Goal: Task Accomplishment & Management: Complete application form

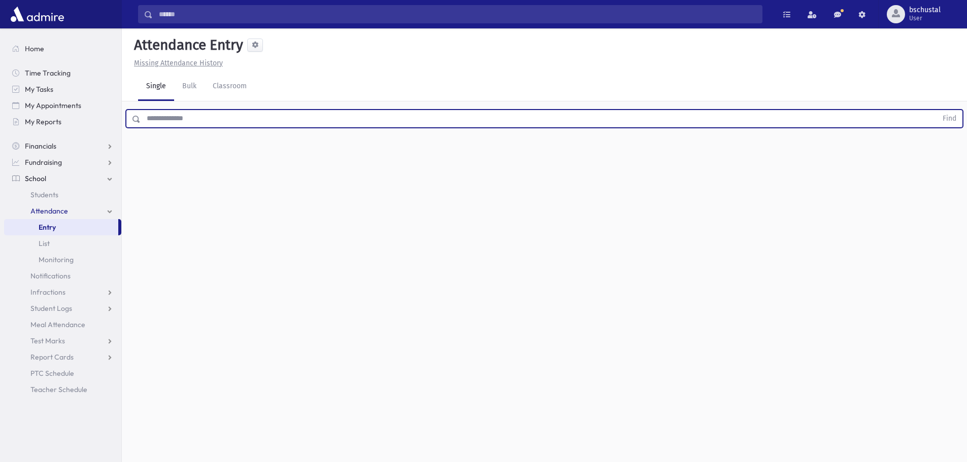
click at [257, 120] on input "text" at bounding box center [539, 119] width 796 height 18
type input "******"
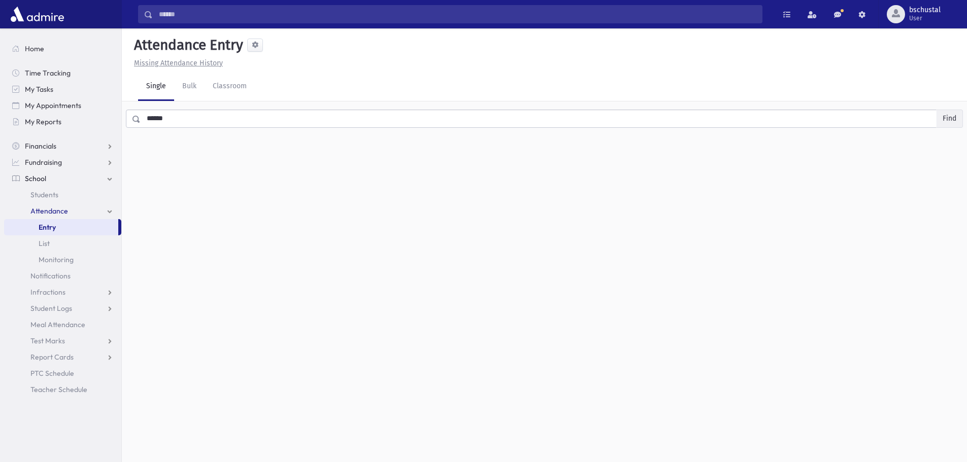
drag, startPoint x: 956, startPoint y: 115, endPoint x: 779, endPoint y: 182, distance: 190.0
click at [956, 116] on button "Find" at bounding box center [949, 118] width 26 height 17
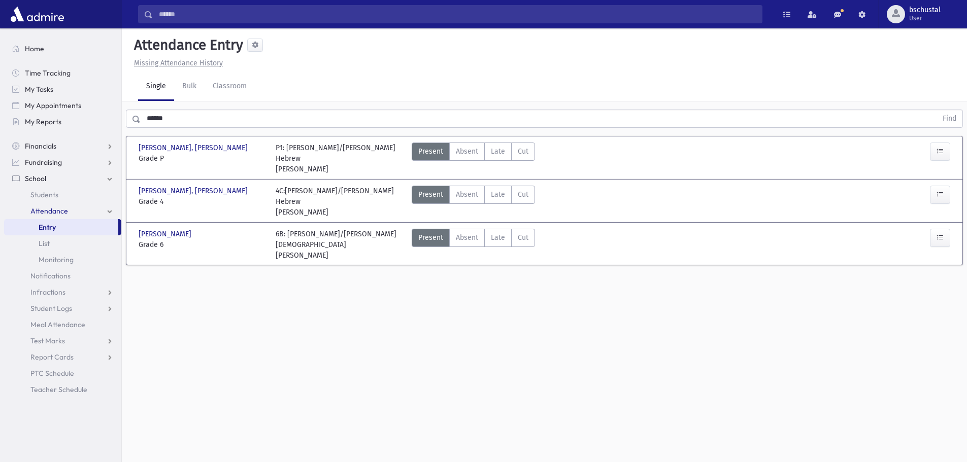
drag, startPoint x: 498, startPoint y: 224, endPoint x: 855, endPoint y: 224, distance: 357.2
click at [498, 232] on span "Late" at bounding box center [498, 237] width 14 height 11
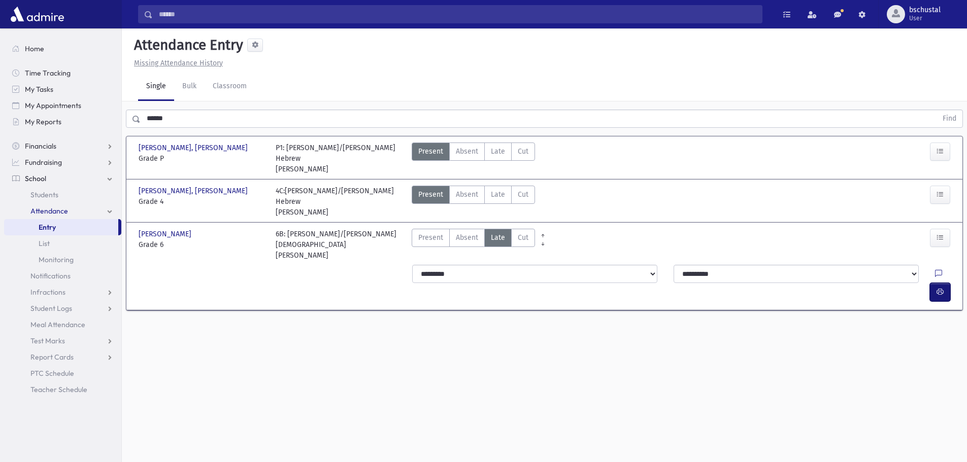
click at [939, 288] on span "button" at bounding box center [939, 292] width 7 height 9
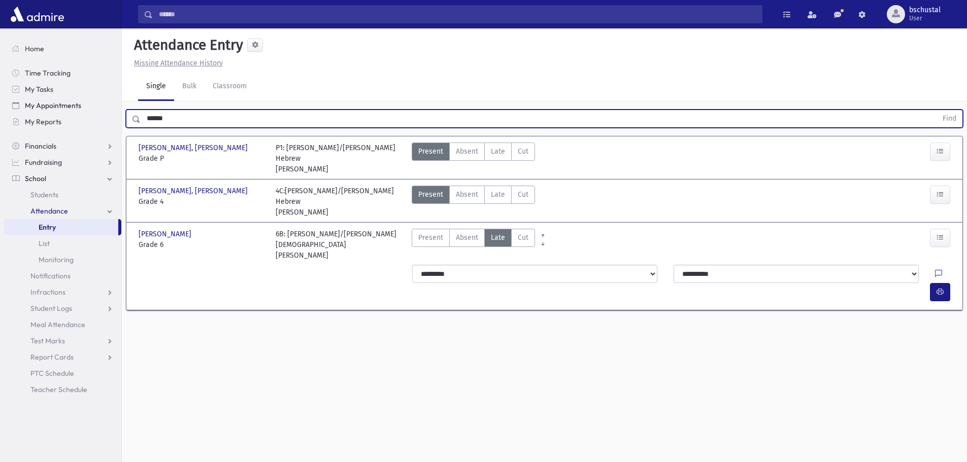
drag, startPoint x: 182, startPoint y: 119, endPoint x: 121, endPoint y: 112, distance: 61.3
click at [121, 112] on div "Search Results My Accounts" at bounding box center [483, 242] width 967 height 485
type input "*"
type input "******"
click at [966, 117] on div "****** Find" at bounding box center [544, 116] width 845 height 30
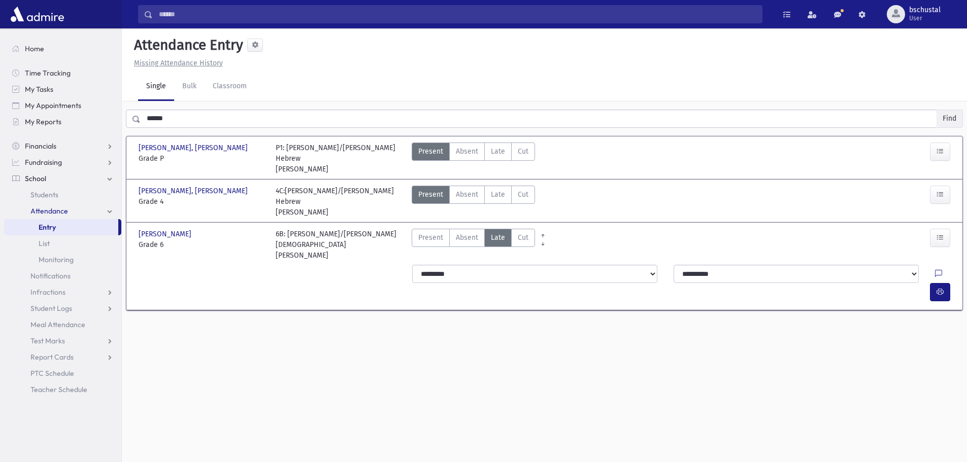
click at [952, 114] on button "Find" at bounding box center [949, 118] width 26 height 17
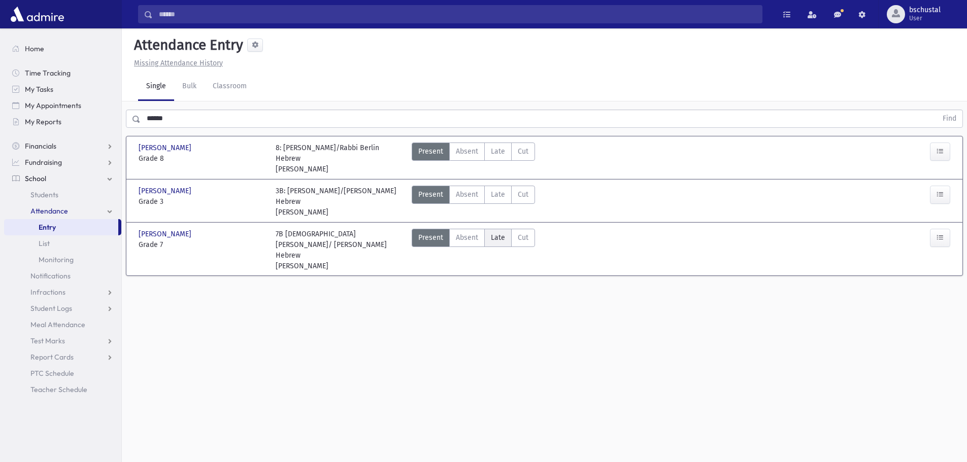
click at [496, 243] on span "Late" at bounding box center [498, 237] width 14 height 11
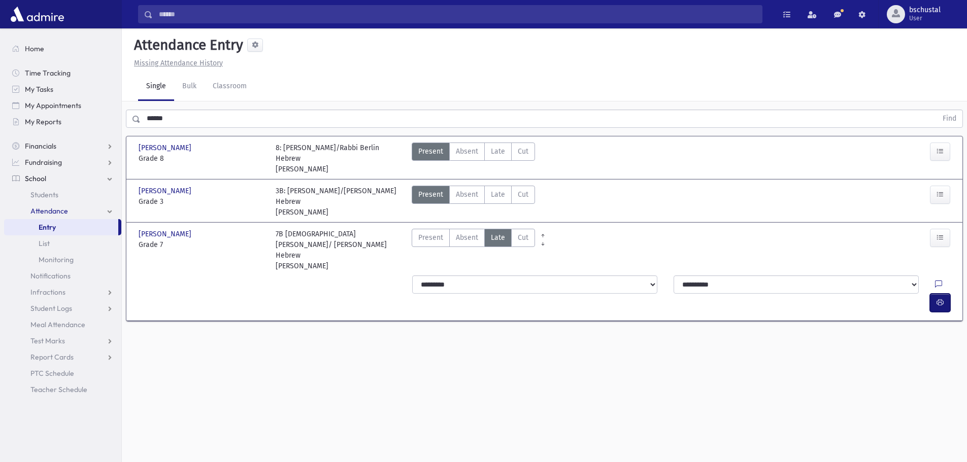
click at [938, 298] on icon "button" at bounding box center [939, 302] width 7 height 9
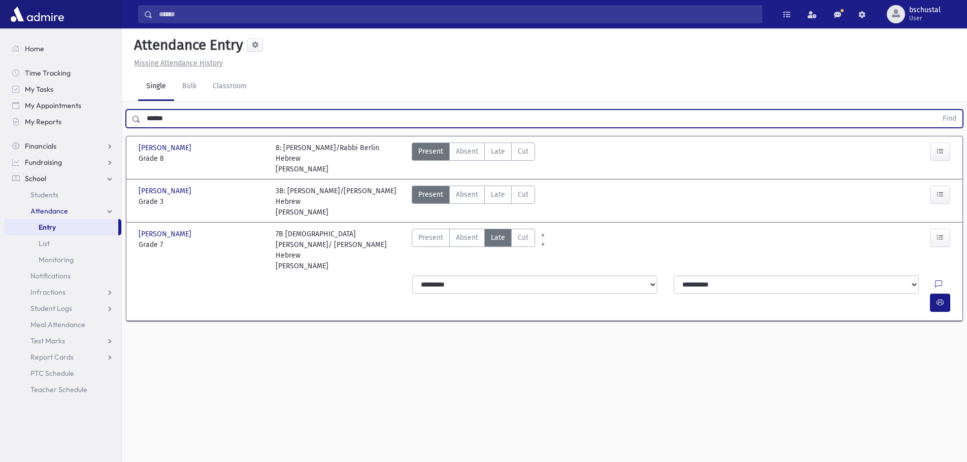
drag, startPoint x: 188, startPoint y: 120, endPoint x: 145, endPoint y: 123, distance: 43.2
click at [145, 123] on input "******" at bounding box center [539, 119] width 796 height 18
click at [265, 112] on input "text" at bounding box center [539, 119] width 796 height 18
click at [179, 121] on input "text" at bounding box center [539, 119] width 796 height 18
click at [941, 124] on button "Find" at bounding box center [949, 118] width 26 height 17
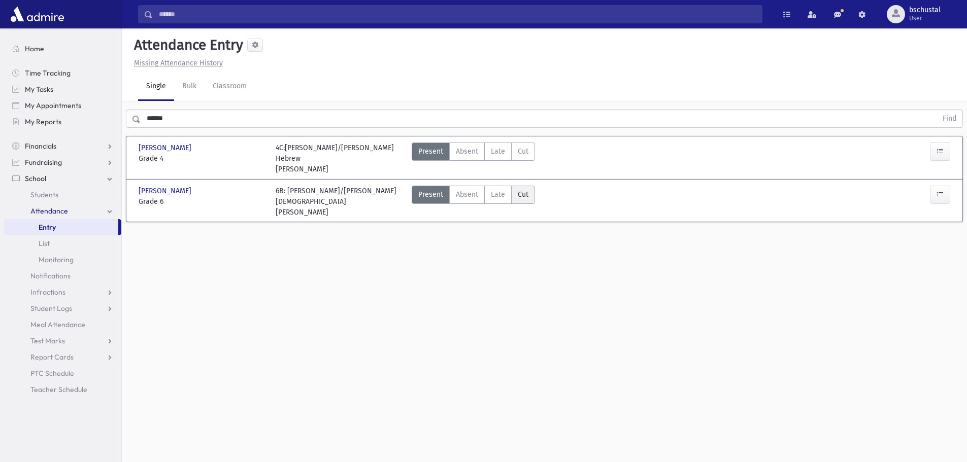
drag, startPoint x: 500, startPoint y: 184, endPoint x: 515, endPoint y: 184, distance: 14.7
click at [499, 189] on span "Late" at bounding box center [498, 194] width 14 height 11
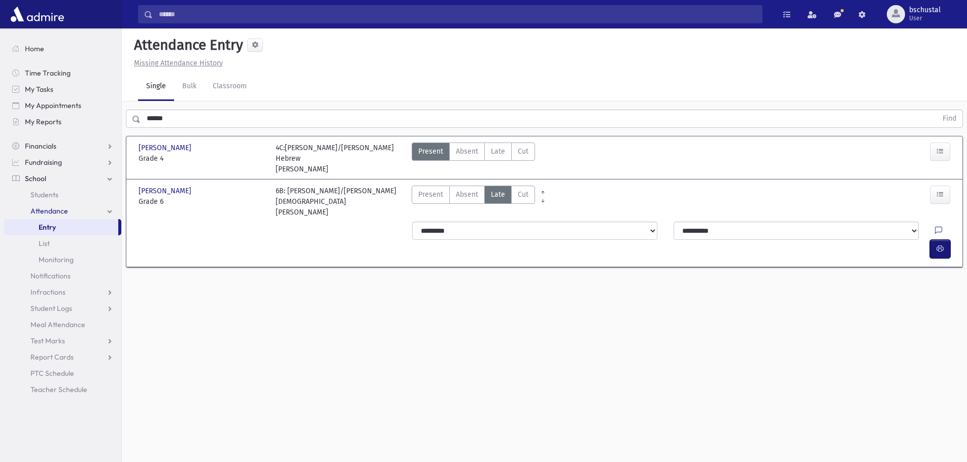
click at [934, 240] on button "button" at bounding box center [940, 249] width 20 height 18
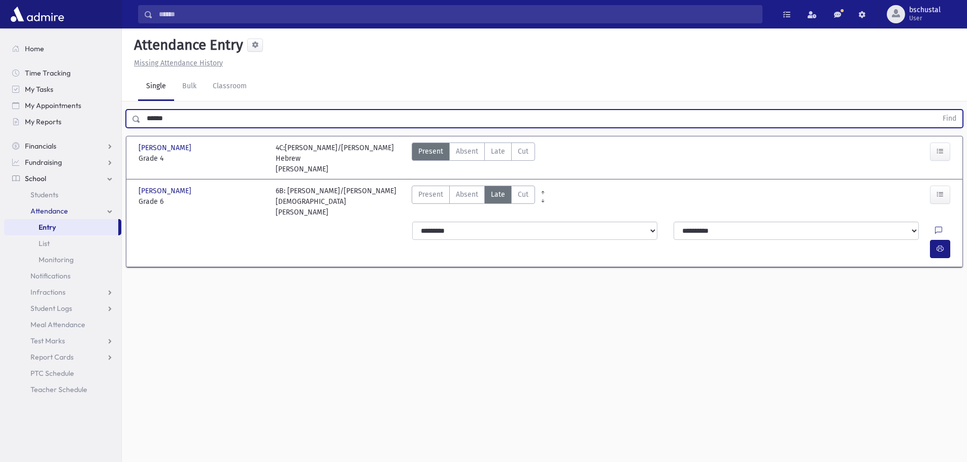
drag, startPoint x: 212, startPoint y: 114, endPoint x: 106, endPoint y: 133, distance: 108.4
click at [106, 133] on div "Search Results My Accounts" at bounding box center [483, 242] width 967 height 485
type input "*"
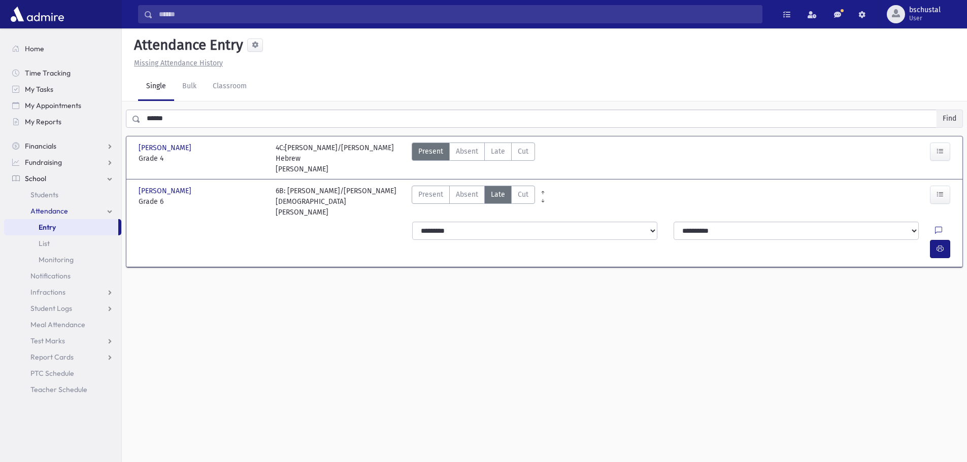
click at [950, 120] on button "Find" at bounding box center [949, 118] width 26 height 17
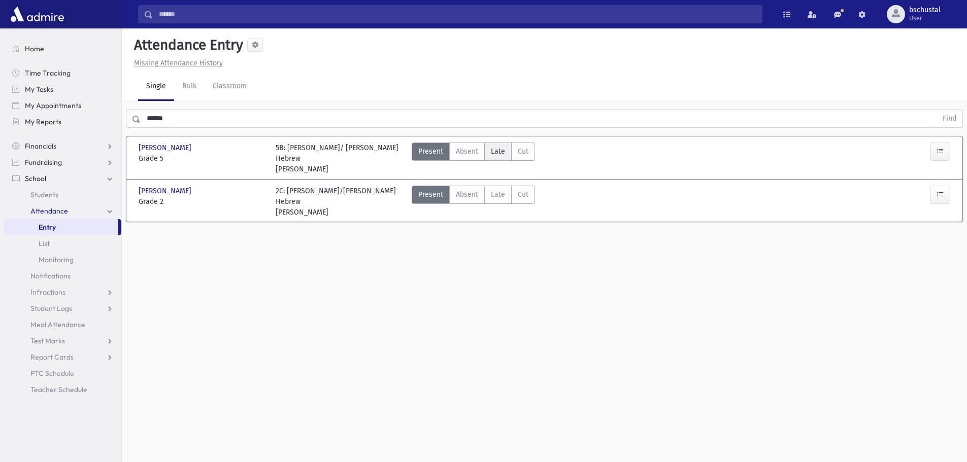
click at [492, 153] on span "Late" at bounding box center [498, 151] width 14 height 11
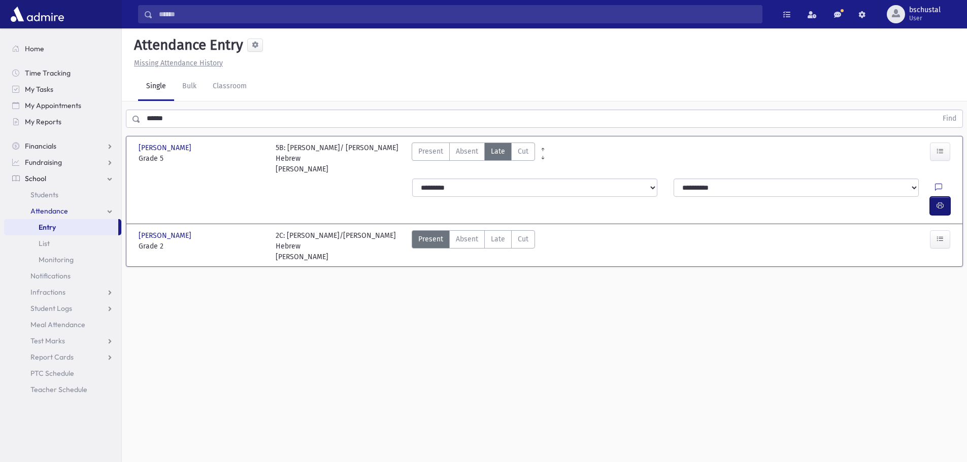
click at [941, 201] on icon "button" at bounding box center [939, 205] width 7 height 9
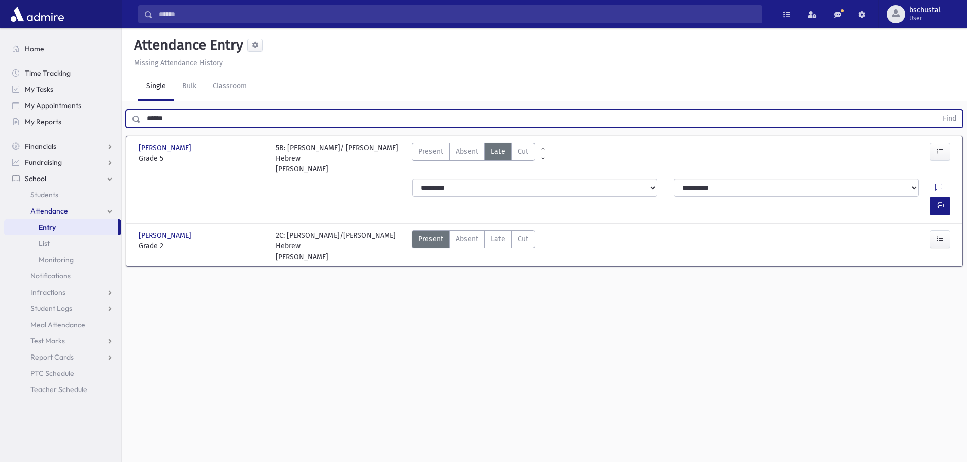
drag, startPoint x: 190, startPoint y: 116, endPoint x: 121, endPoint y: 124, distance: 68.9
click at [121, 124] on div "Search Results My Accounts" at bounding box center [483, 242] width 967 height 485
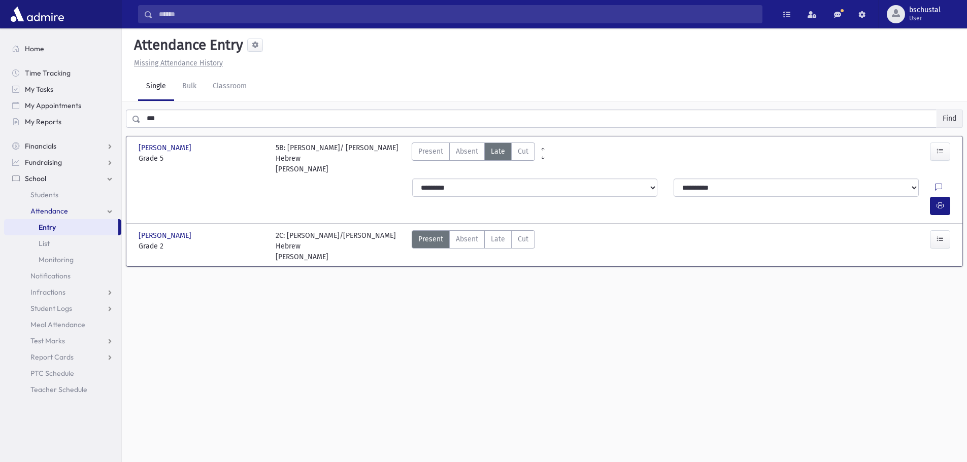
click at [952, 119] on button "Find" at bounding box center [949, 118] width 26 height 17
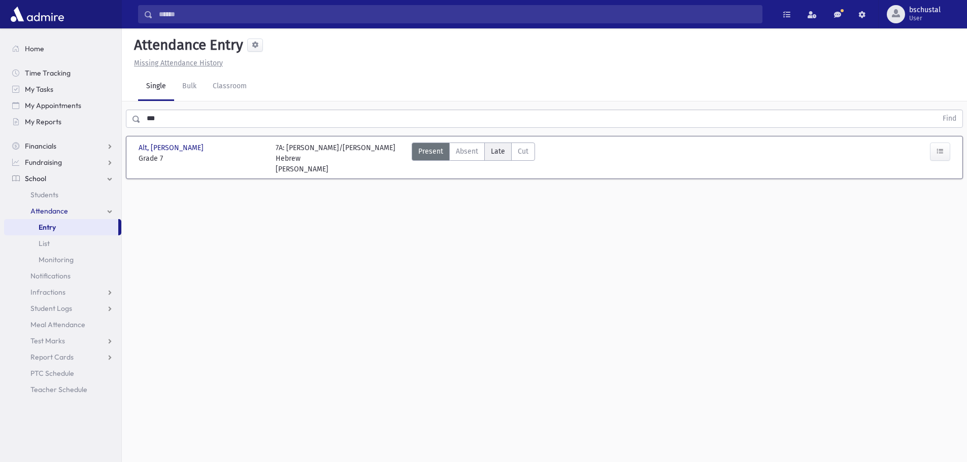
click at [504, 150] on label "Late Late" at bounding box center [497, 152] width 27 height 18
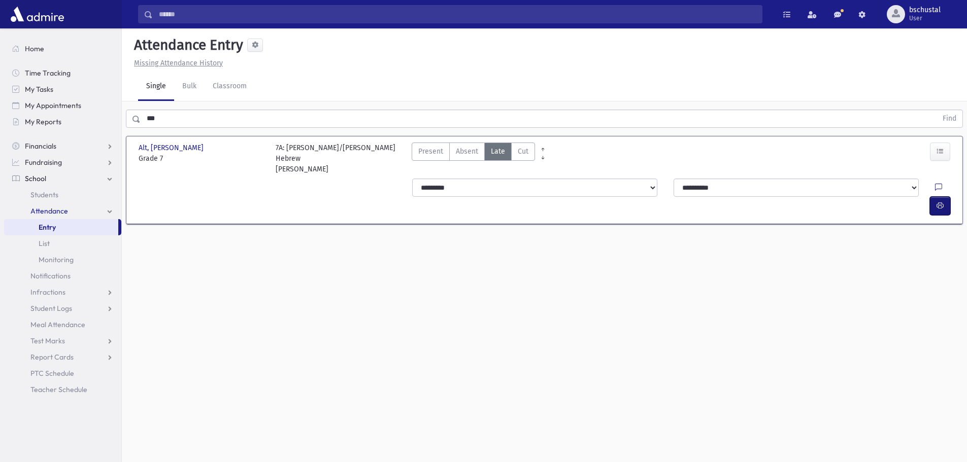
click at [940, 201] on icon "button" at bounding box center [939, 205] width 7 height 9
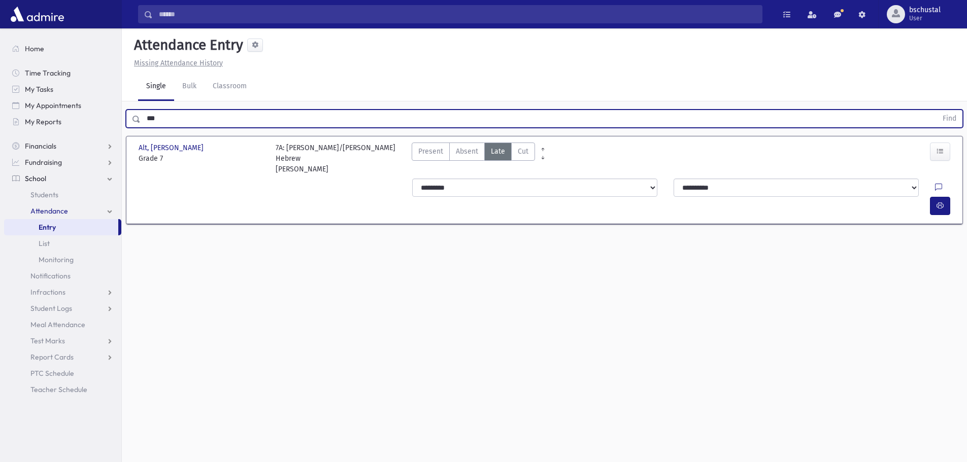
drag, startPoint x: 174, startPoint y: 121, endPoint x: 142, endPoint y: 117, distance: 32.7
click at [142, 117] on input "***" at bounding box center [539, 119] width 796 height 18
click at [941, 116] on button "Find" at bounding box center [949, 118] width 26 height 17
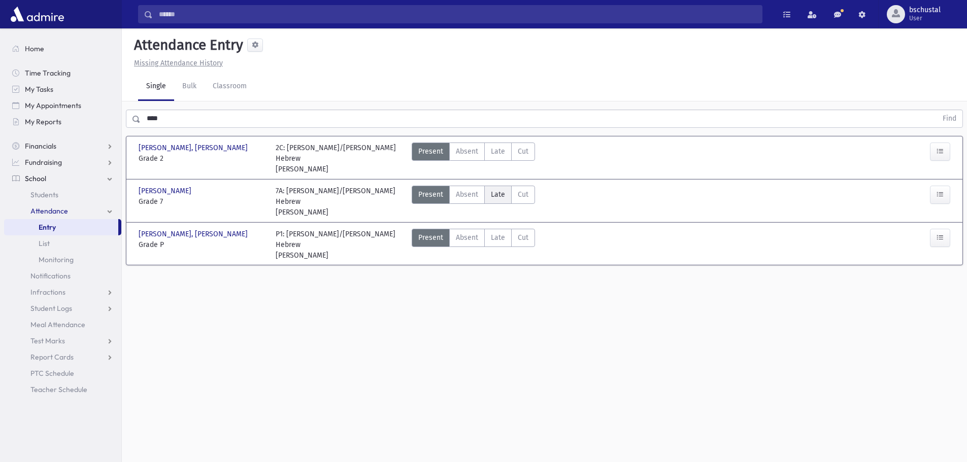
click at [499, 197] on span "Late" at bounding box center [498, 194] width 14 height 11
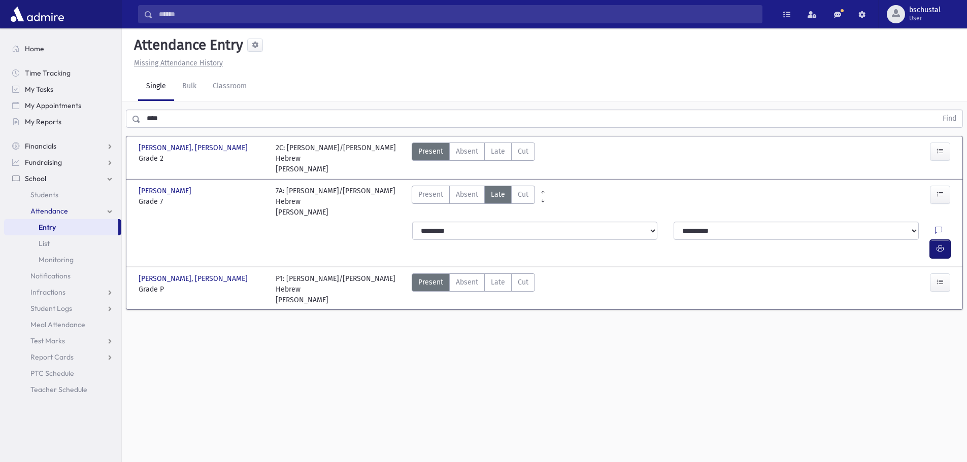
click at [935, 240] on button "button" at bounding box center [940, 249] width 20 height 18
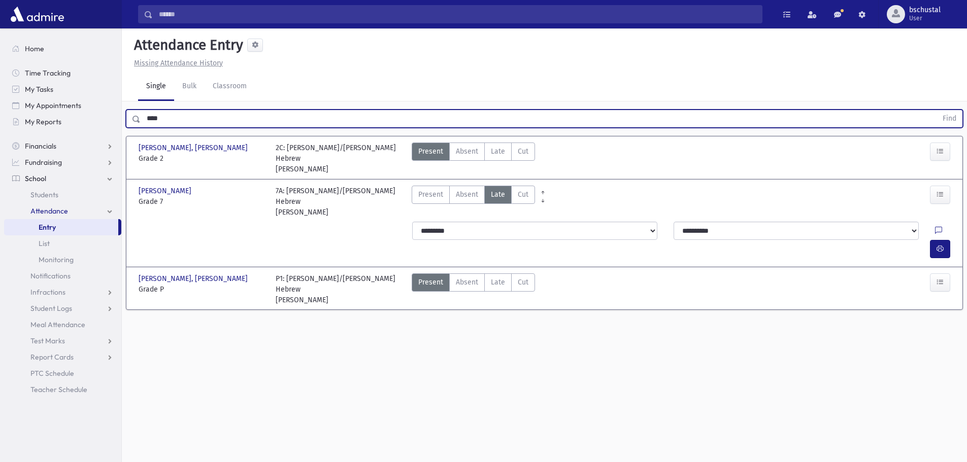
drag, startPoint x: 176, startPoint y: 122, endPoint x: 134, endPoint y: 119, distance: 41.7
click at [134, 119] on div "**** Find" at bounding box center [544, 119] width 837 height 18
drag, startPoint x: 958, startPoint y: 106, endPoint x: 956, endPoint y: 120, distance: 14.9
click at [957, 114] on div "***** Find" at bounding box center [544, 116] width 845 height 30
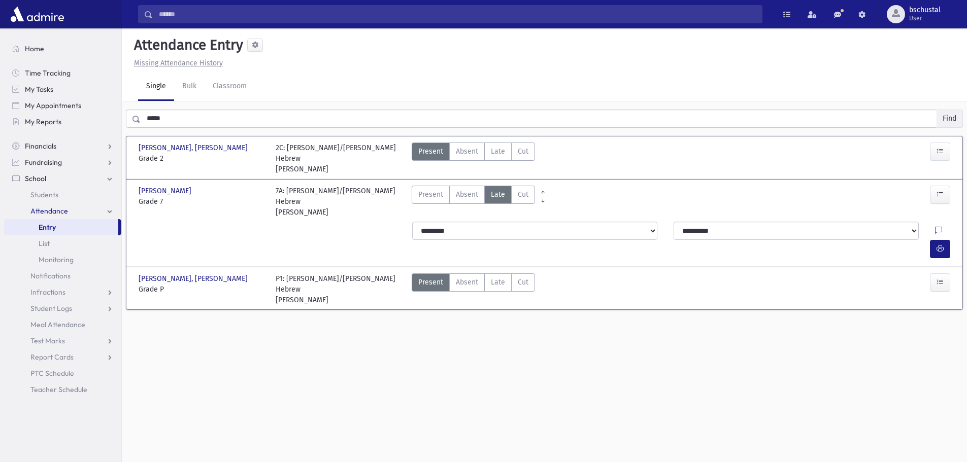
click at [952, 122] on button "Find" at bounding box center [949, 118] width 26 height 17
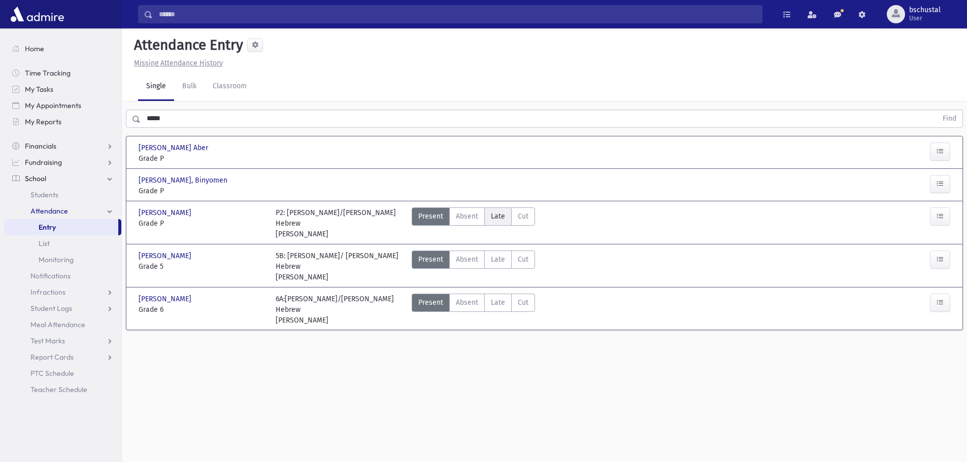
click at [499, 215] on span "Late" at bounding box center [498, 216] width 14 height 11
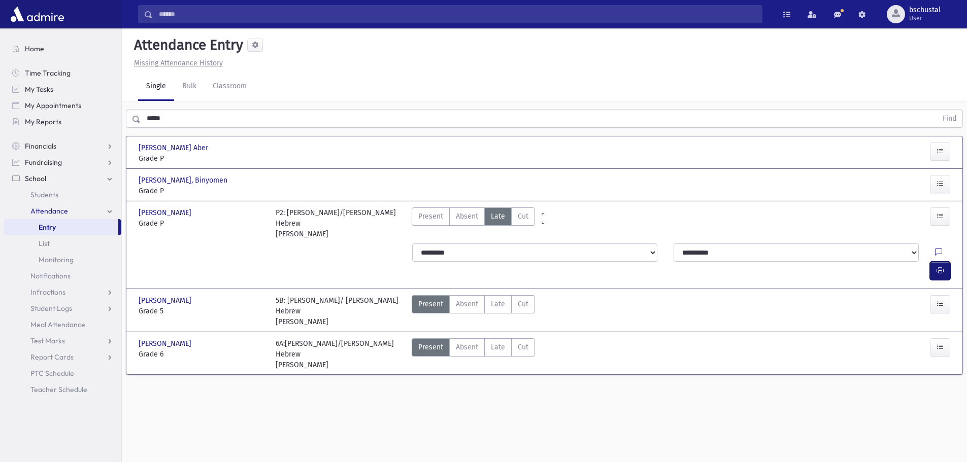
click at [942, 266] on icon "button" at bounding box center [939, 270] width 7 height 9
click at [506, 295] on label "Late Late" at bounding box center [497, 304] width 27 height 18
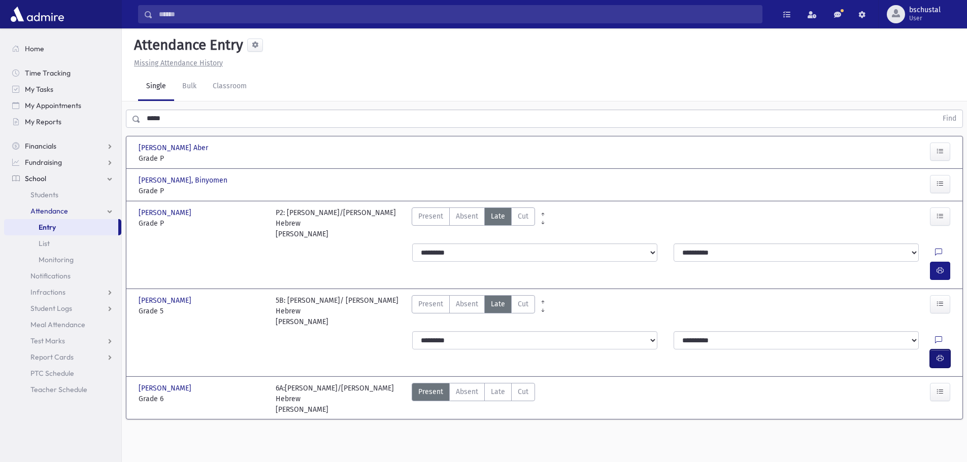
click at [940, 354] on icon "button" at bounding box center [939, 358] width 7 height 9
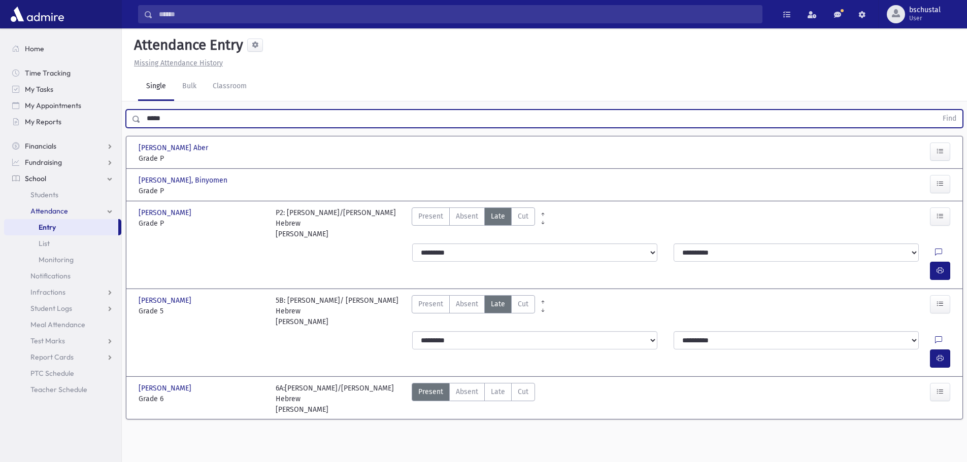
drag, startPoint x: 163, startPoint y: 119, endPoint x: 143, endPoint y: 117, distance: 20.4
click at [143, 117] on input "*****" at bounding box center [539, 119] width 796 height 18
click at [949, 119] on button "Find" at bounding box center [949, 118] width 26 height 17
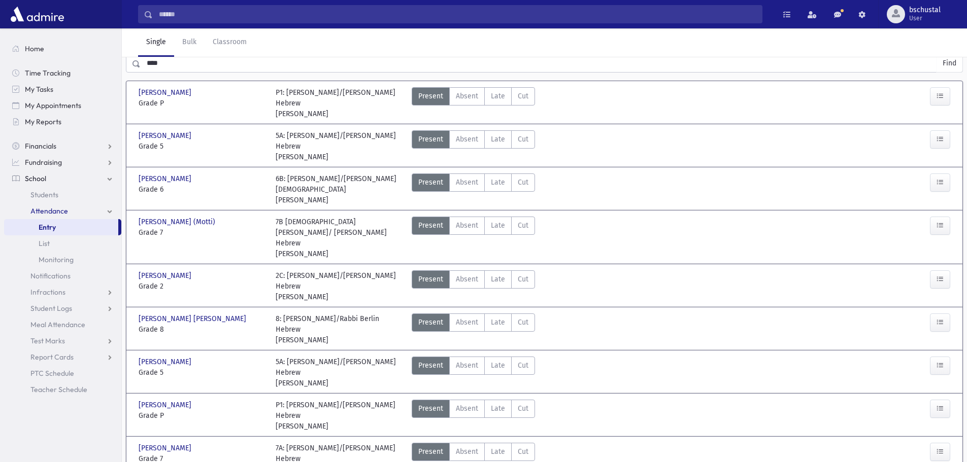
scroll to position [56, 0]
drag, startPoint x: 499, startPoint y: 289, endPoint x: 502, endPoint y: 296, distance: 7.5
click at [499, 316] on span "Late" at bounding box center [498, 321] width 14 height 11
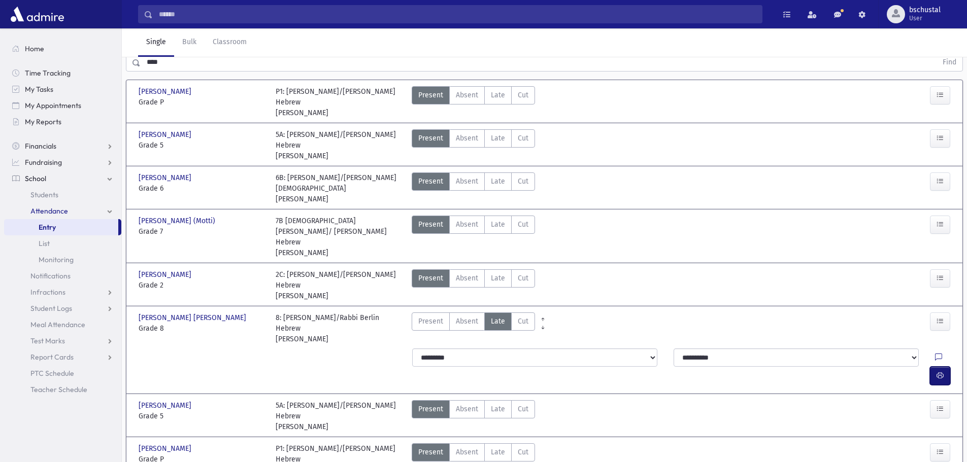
click at [941, 371] on icon "button" at bounding box center [939, 375] width 7 height 9
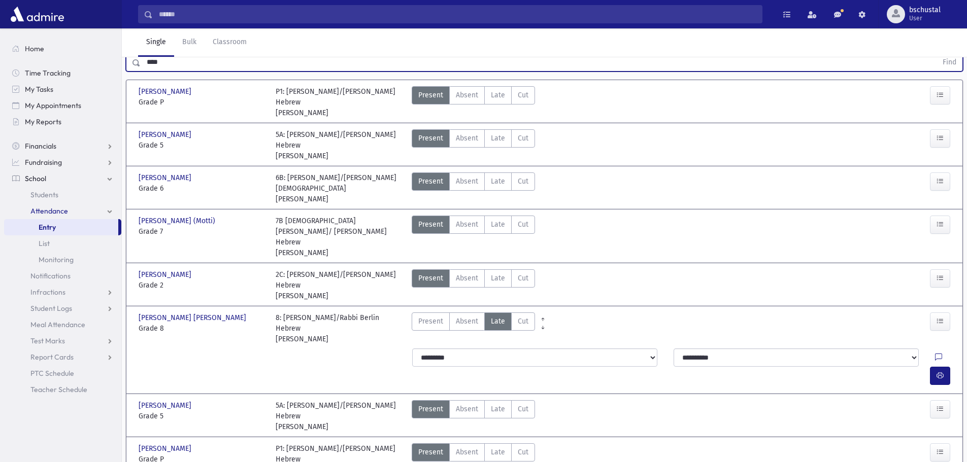
drag, startPoint x: 176, startPoint y: 64, endPoint x: 128, endPoint y: 63, distance: 47.7
click at [128, 63] on div "**** Find" at bounding box center [544, 62] width 837 height 18
drag, startPoint x: 951, startPoint y: 59, endPoint x: 948, endPoint y: 69, distance: 10.8
click at [950, 61] on button "Find" at bounding box center [949, 62] width 26 height 17
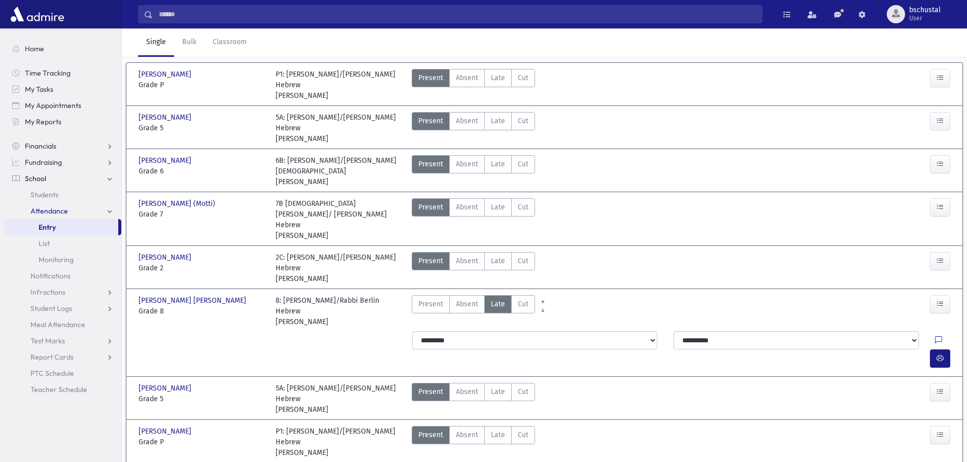
scroll to position [83, 0]
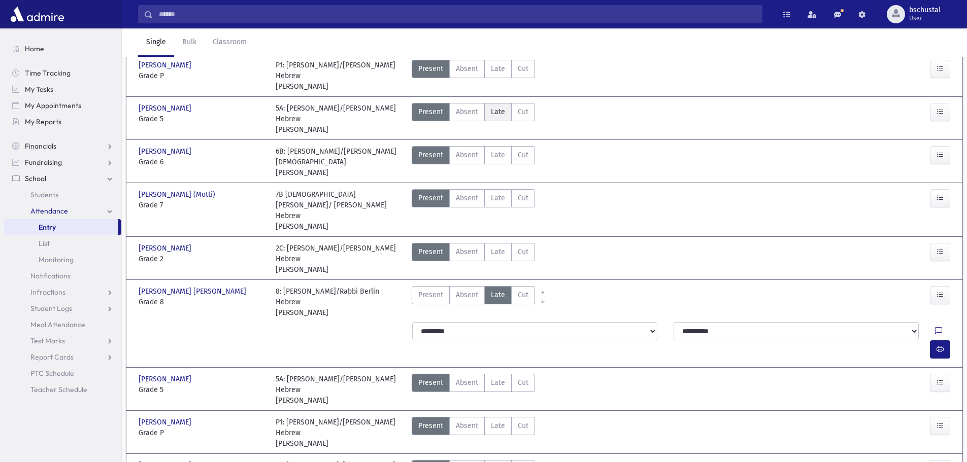
drag, startPoint x: 494, startPoint y: 113, endPoint x: 503, endPoint y: 113, distance: 8.6
click at [497, 113] on span "Late" at bounding box center [498, 112] width 14 height 11
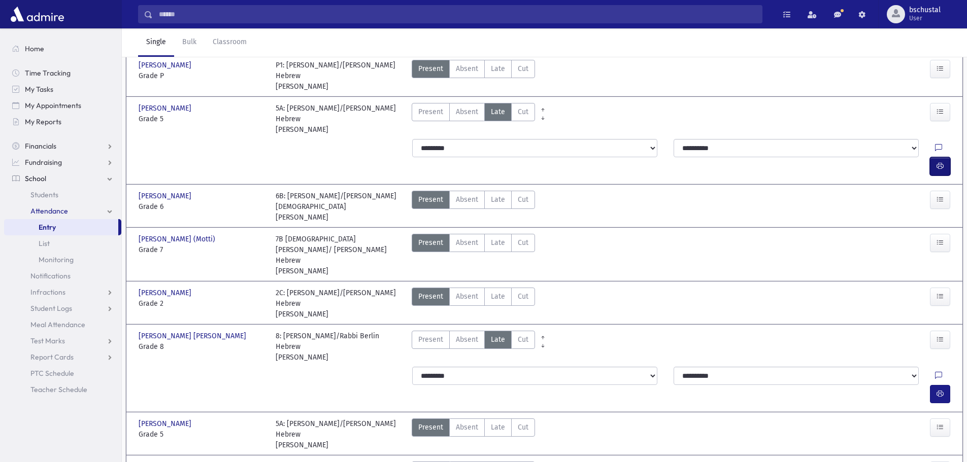
click at [942, 162] on icon "button" at bounding box center [939, 166] width 7 height 9
click at [498, 422] on span "Late" at bounding box center [498, 427] width 14 height 11
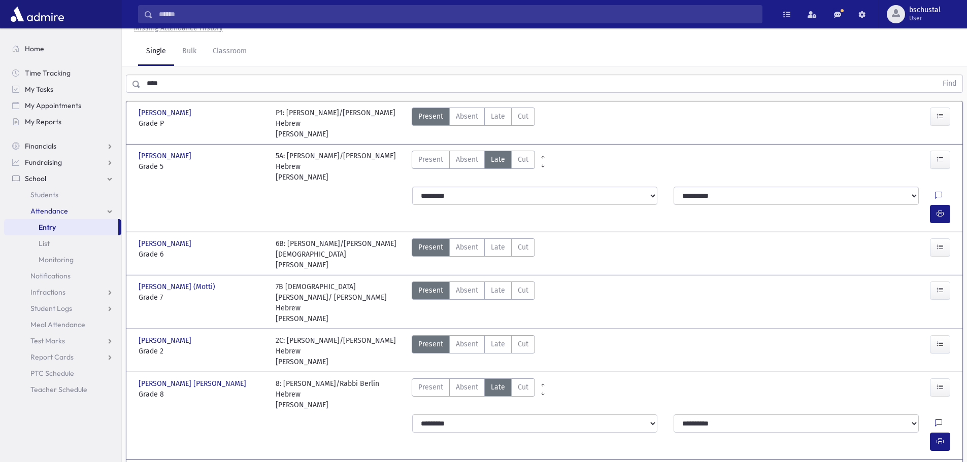
scroll to position [0, 0]
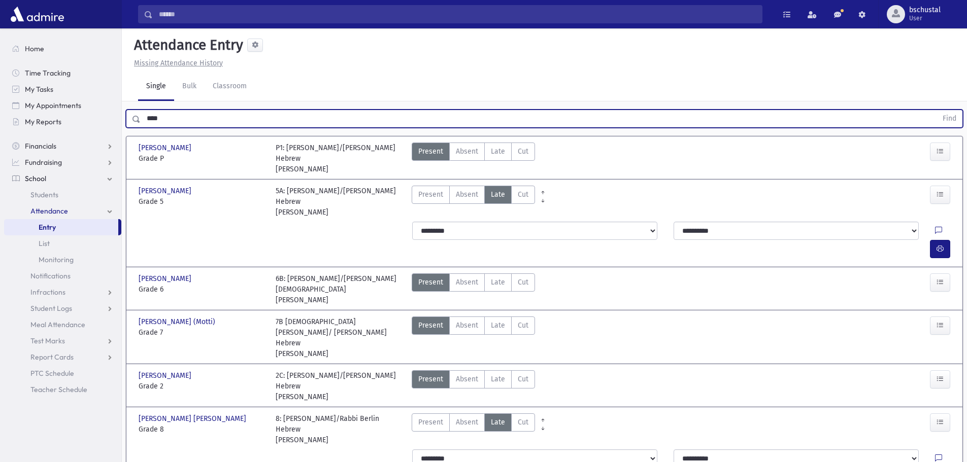
drag, startPoint x: 173, startPoint y: 117, endPoint x: 143, endPoint y: 120, distance: 30.0
click at [119, 125] on div "Search Results My Accounts" at bounding box center [483, 353] width 967 height 706
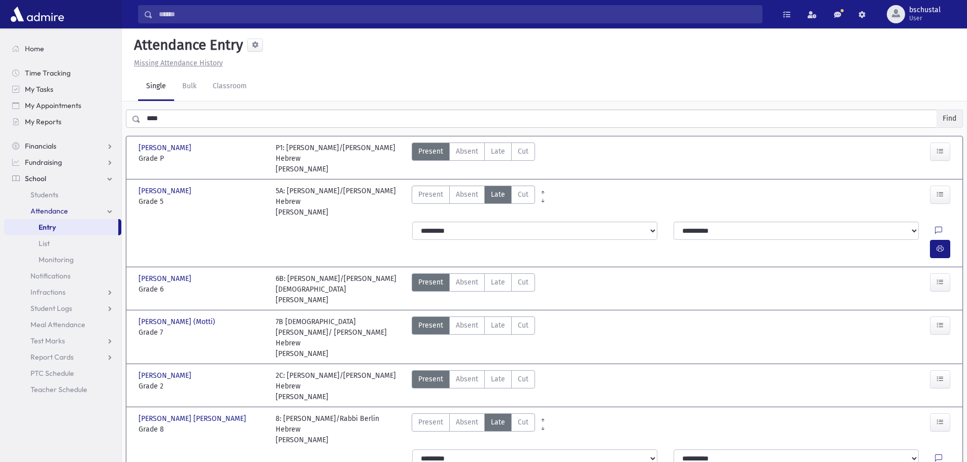
click at [954, 120] on button "Find" at bounding box center [949, 118] width 26 height 17
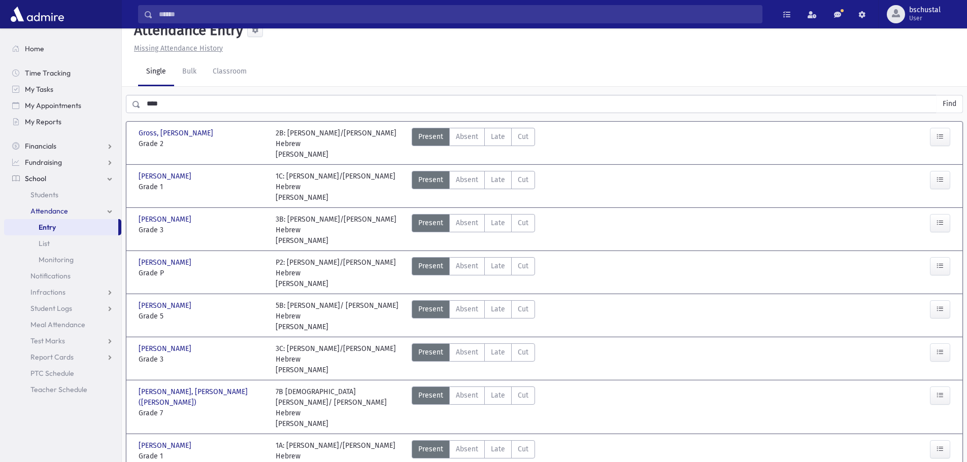
scroll to position [23, 0]
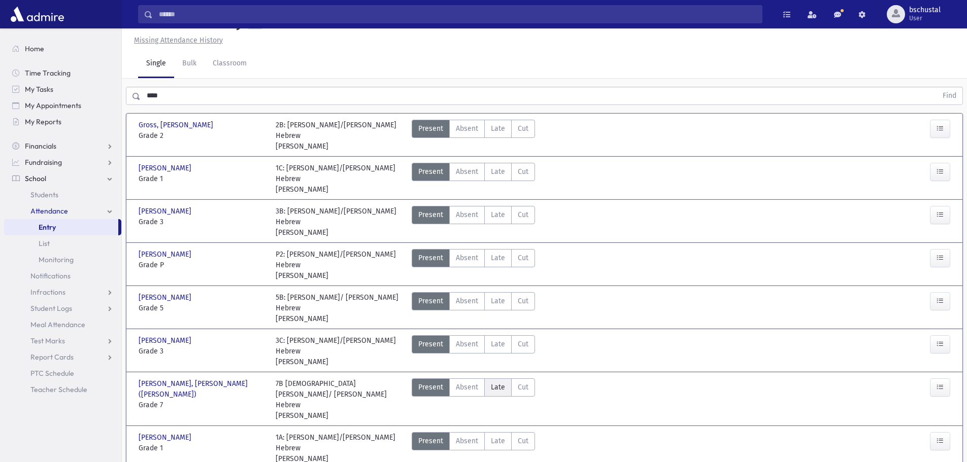
click at [499, 382] on span "Late" at bounding box center [498, 387] width 14 height 11
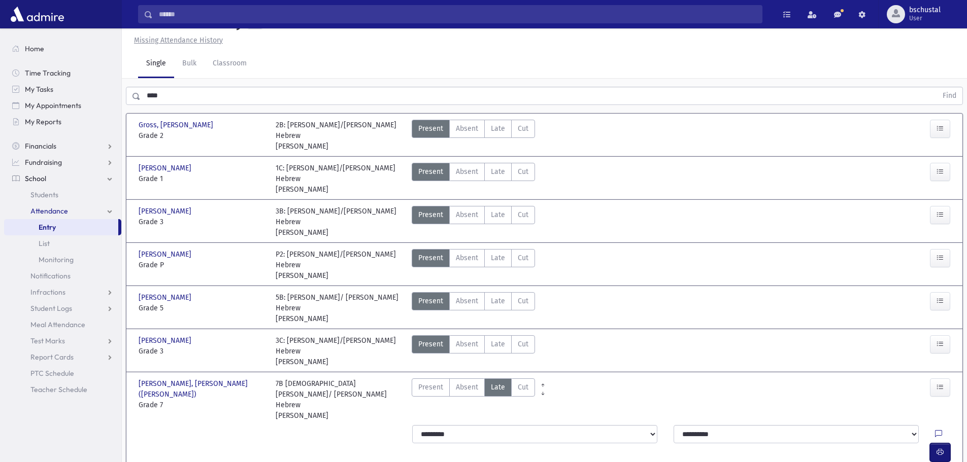
click at [940, 448] on icon "button" at bounding box center [939, 452] width 7 height 9
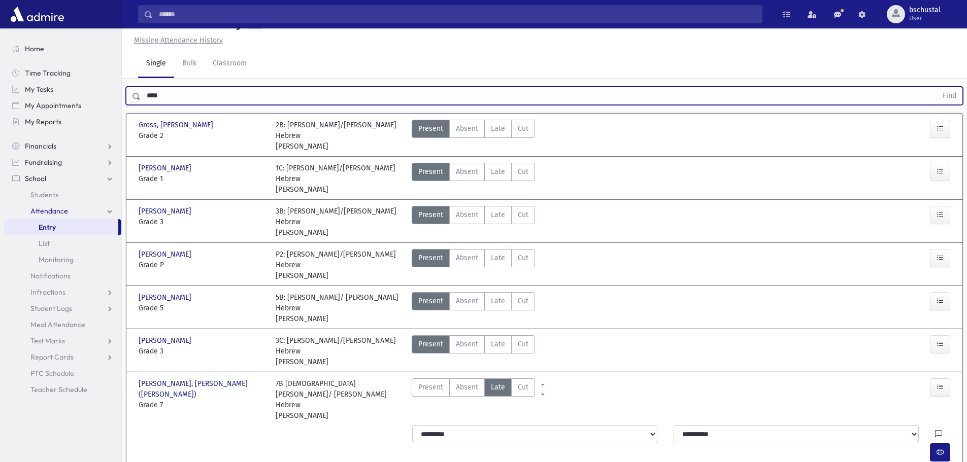
drag, startPoint x: 171, startPoint y: 96, endPoint x: 134, endPoint y: 97, distance: 36.5
click at [134, 97] on div "**** Find" at bounding box center [544, 96] width 837 height 18
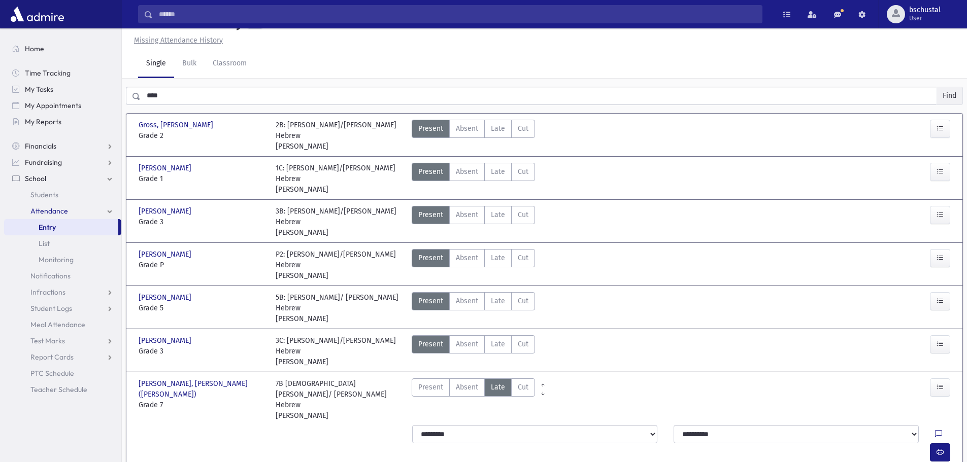
click at [946, 101] on button "Find" at bounding box center [949, 95] width 26 height 17
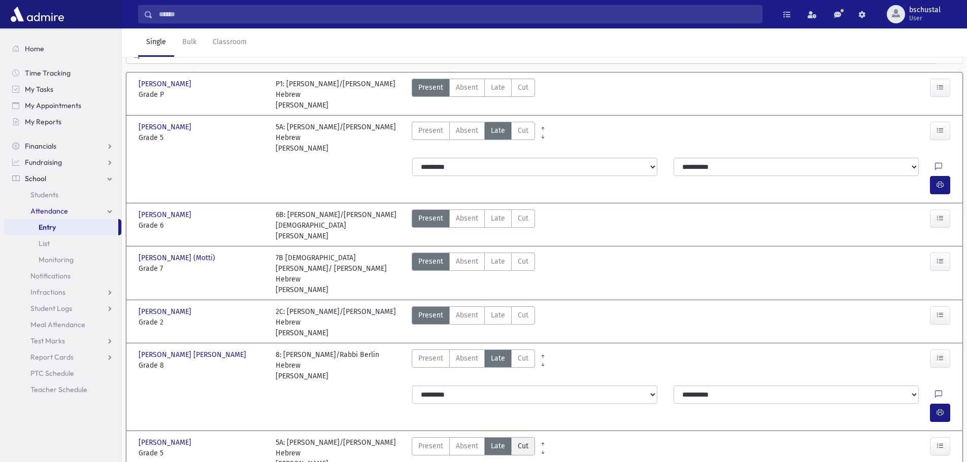
scroll to position [0, 0]
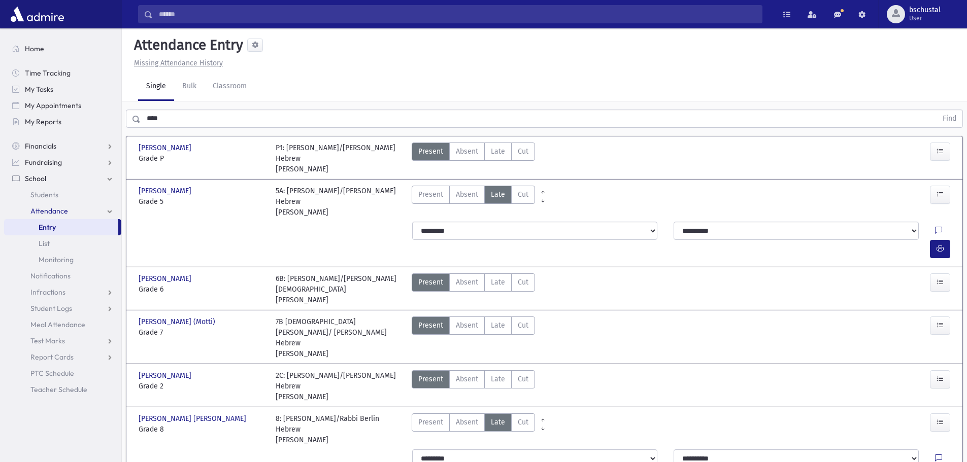
drag, startPoint x: 493, startPoint y: 296, endPoint x: 773, endPoint y: 273, distance: 281.1
click at [494, 320] on span "Late" at bounding box center [498, 325] width 14 height 11
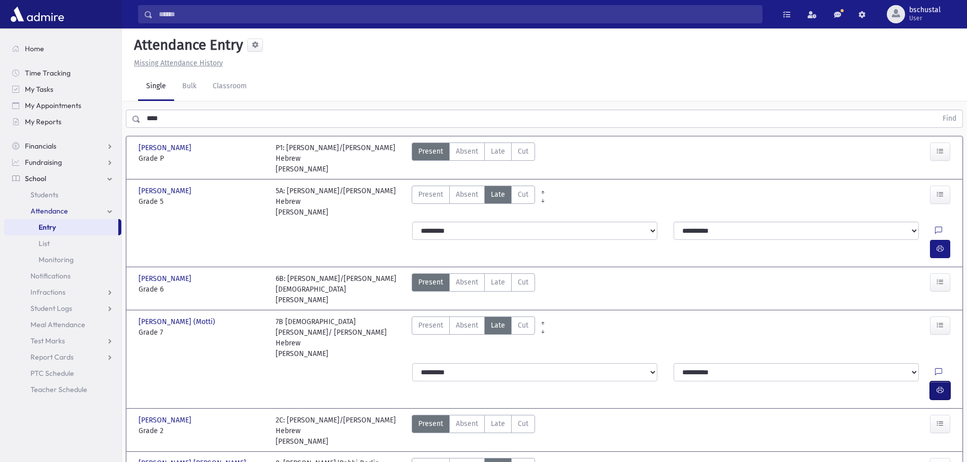
click at [935, 382] on button "button" at bounding box center [940, 391] width 20 height 18
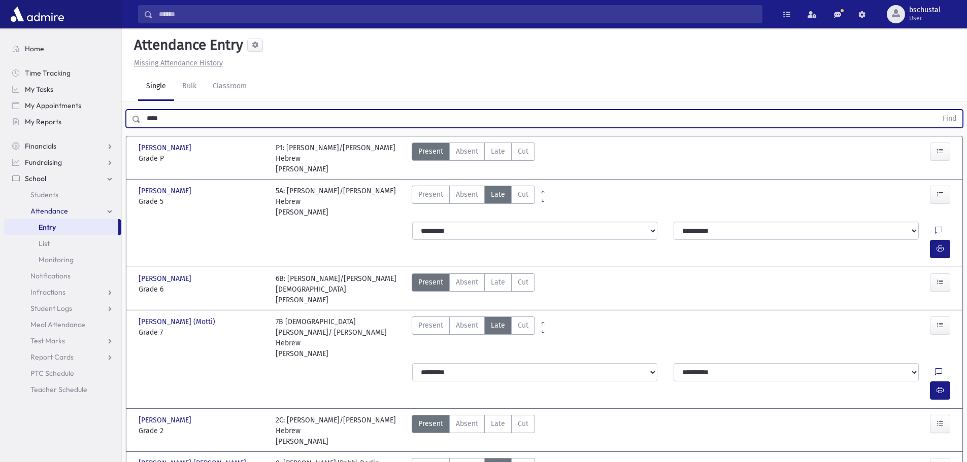
drag, startPoint x: 167, startPoint y: 117, endPoint x: 132, endPoint y: 115, distance: 35.1
click at [131, 116] on div "**** Find" at bounding box center [544, 119] width 837 height 18
click at [953, 114] on button "Find" at bounding box center [949, 118] width 26 height 17
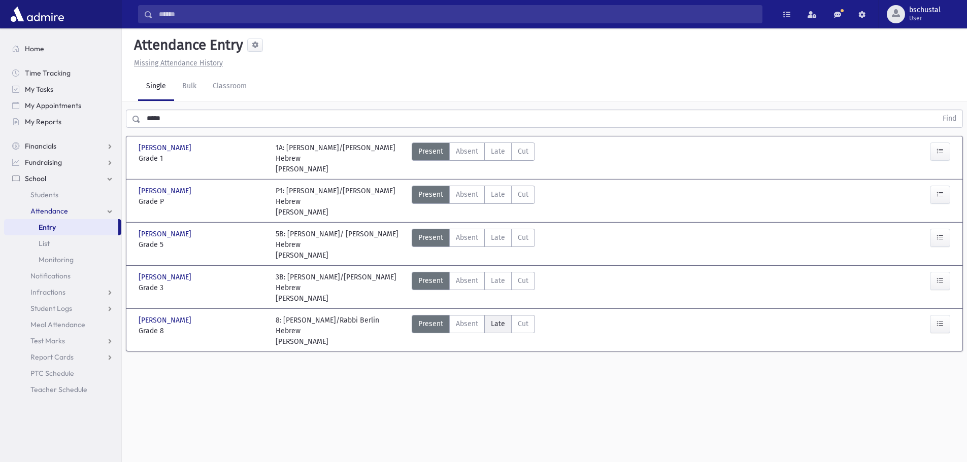
click at [498, 319] on span "Late" at bounding box center [498, 324] width 14 height 11
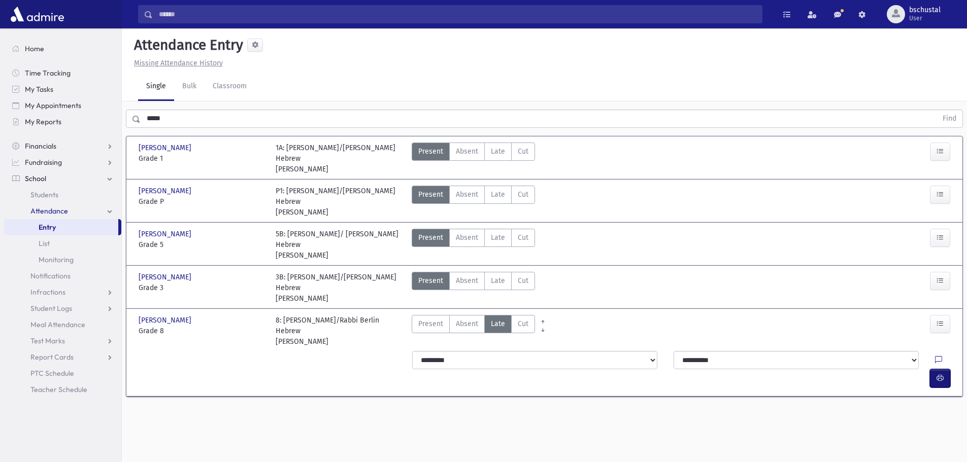
click at [936, 374] on icon "button" at bounding box center [939, 378] width 7 height 9
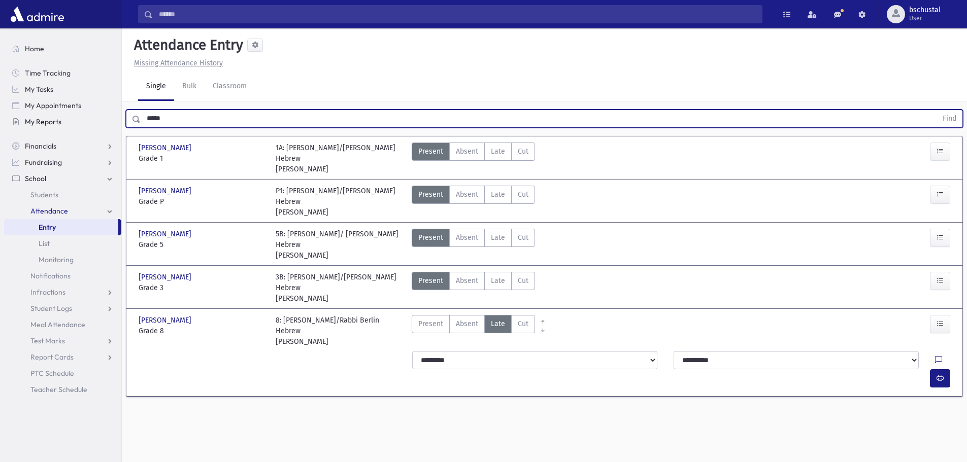
drag, startPoint x: 189, startPoint y: 119, endPoint x: 73, endPoint y: 115, distance: 116.3
click at [73, 115] on div "Search Results My Accounts" at bounding box center [483, 242] width 967 height 485
drag, startPoint x: 954, startPoint y: 109, endPoint x: 954, endPoint y: 118, distance: 9.1
click at [954, 112] on div "******* Find" at bounding box center [544, 116] width 845 height 30
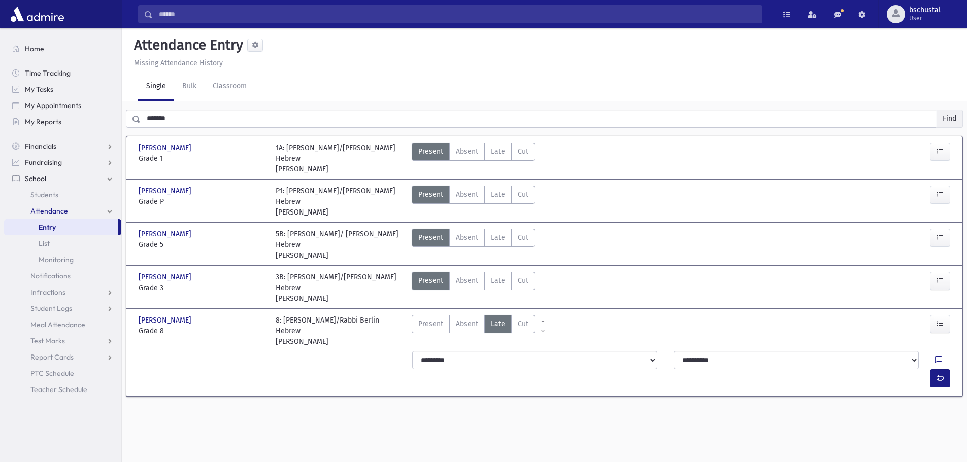
click at [953, 119] on button "Find" at bounding box center [949, 118] width 26 height 17
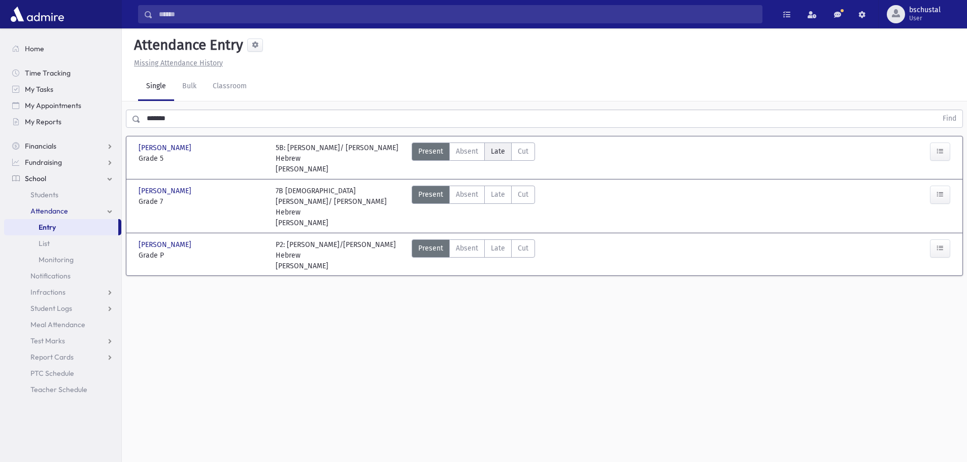
click at [498, 155] on span "Late" at bounding box center [498, 151] width 14 height 11
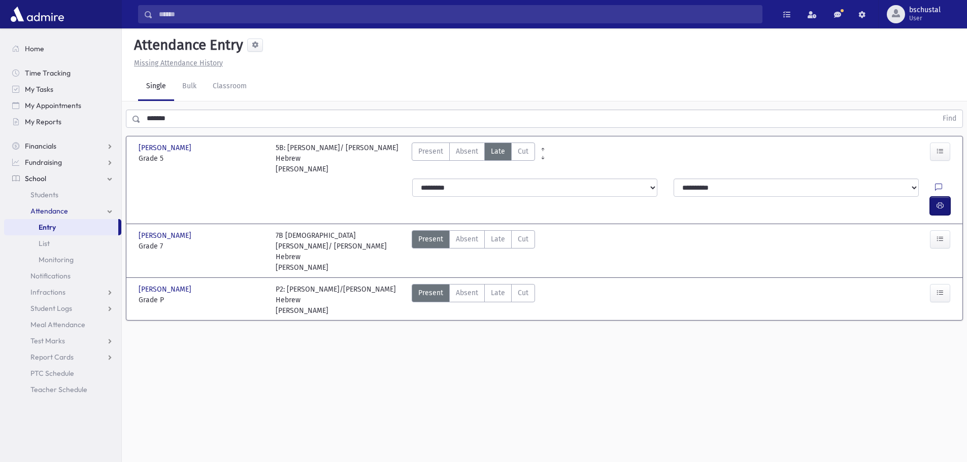
drag, startPoint x: 939, startPoint y: 191, endPoint x: 920, endPoint y: 202, distance: 21.8
click at [938, 201] on icon "button" at bounding box center [939, 205] width 7 height 9
click at [499, 234] on span "Late" at bounding box center [498, 239] width 14 height 11
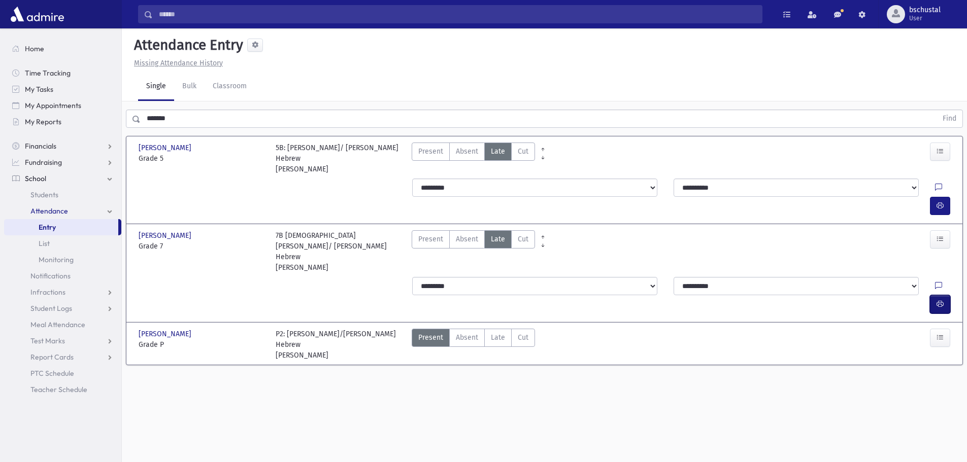
click at [940, 300] on icon "button" at bounding box center [939, 304] width 7 height 9
click at [501, 332] on span "Late" at bounding box center [498, 337] width 14 height 11
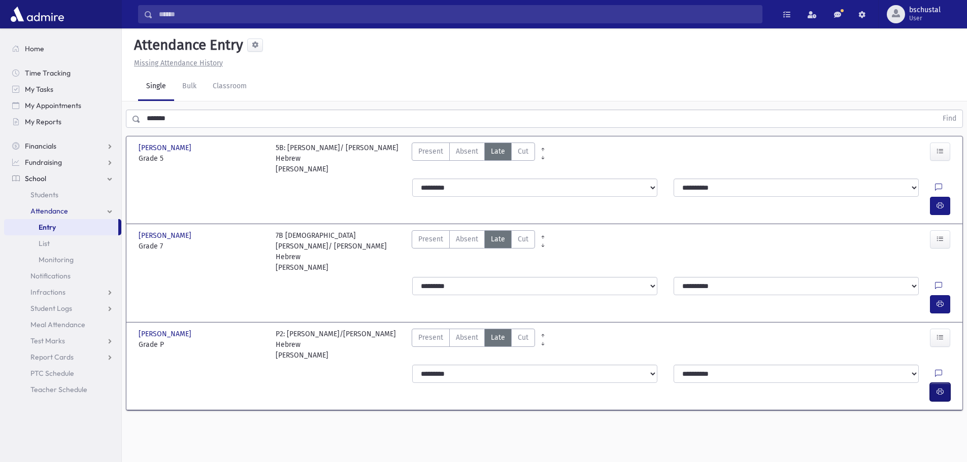
click at [937, 388] on icon "button" at bounding box center [939, 392] width 7 height 9
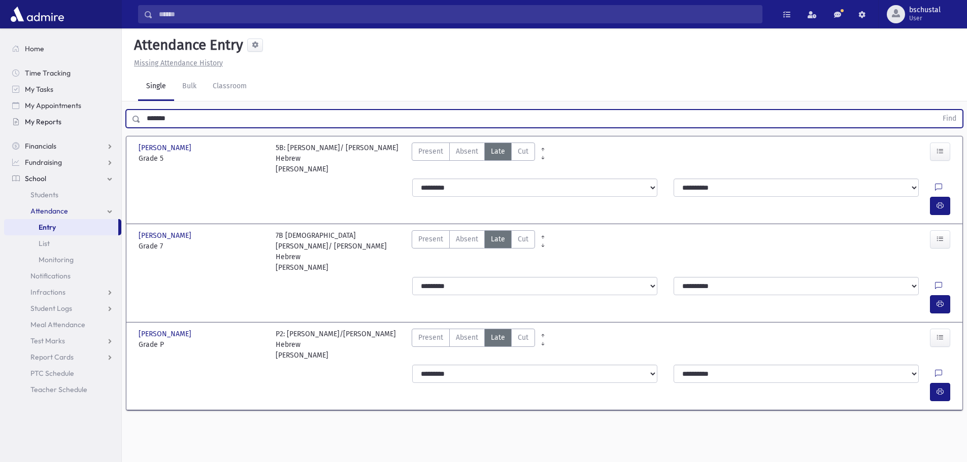
drag, startPoint x: 216, startPoint y: 115, endPoint x: 110, endPoint y: 125, distance: 107.0
click at [110, 125] on div "Search Results My Accounts" at bounding box center [483, 242] width 967 height 485
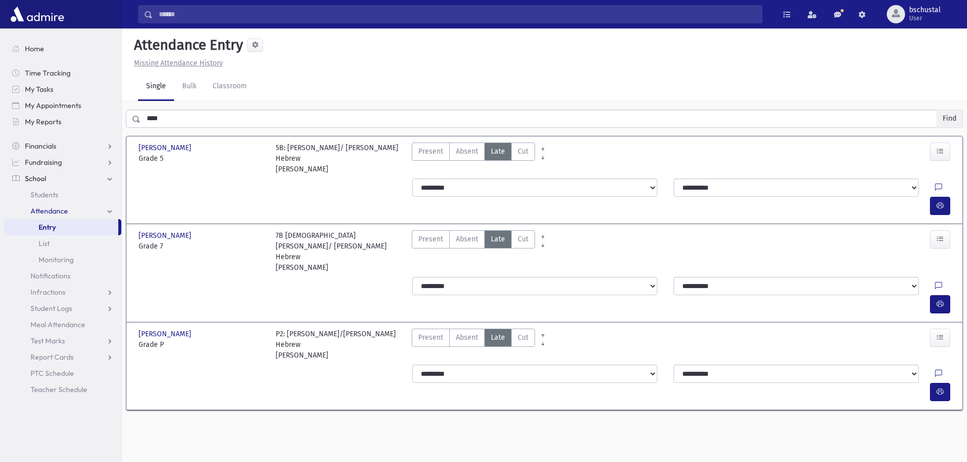
click at [956, 117] on button "Find" at bounding box center [949, 118] width 26 height 17
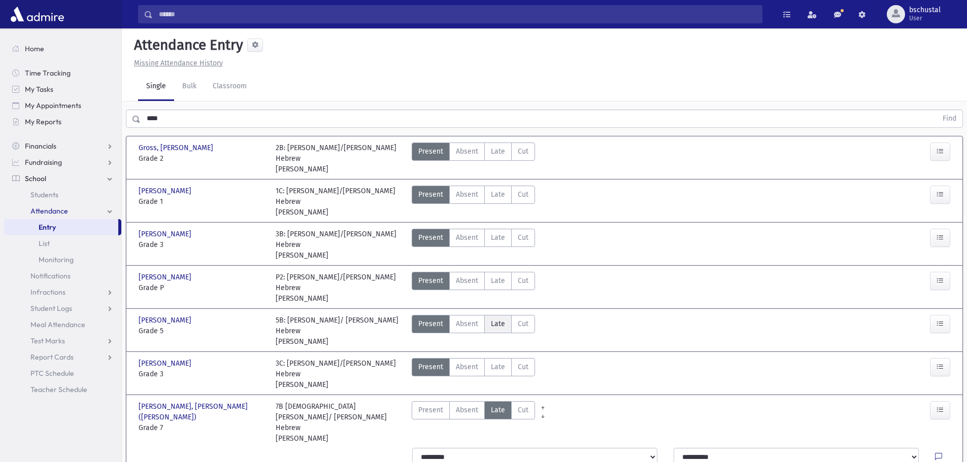
click at [493, 319] on span "Late" at bounding box center [498, 324] width 14 height 11
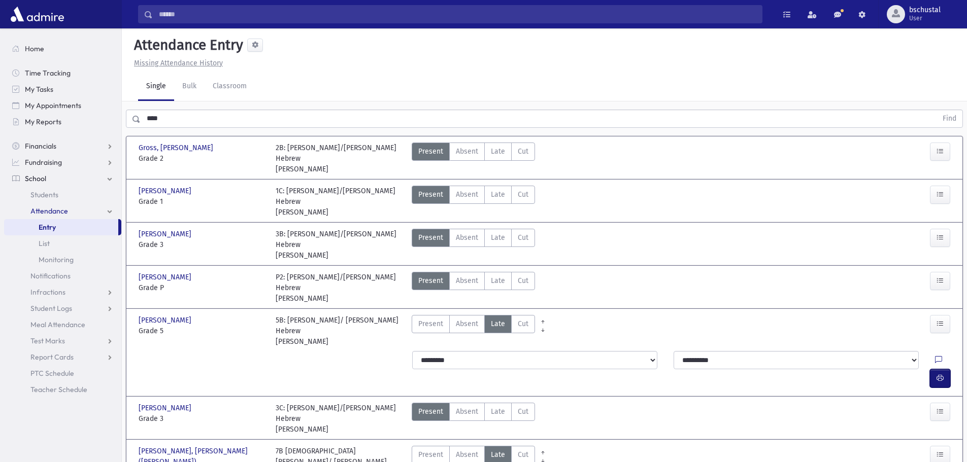
click at [942, 374] on icon "button" at bounding box center [939, 378] width 7 height 9
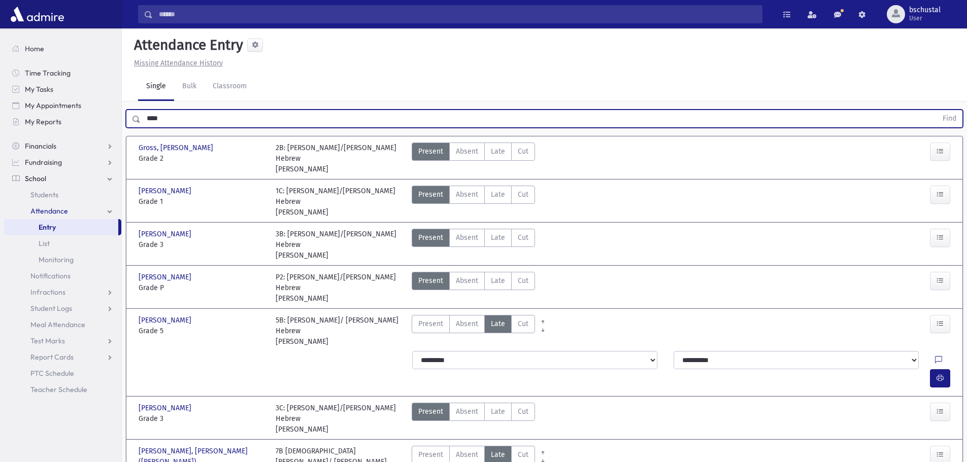
click at [166, 110] on input "****" at bounding box center [539, 119] width 796 height 18
drag, startPoint x: 164, startPoint y: 79, endPoint x: 112, endPoint y: 76, distance: 51.8
click at [112, 76] on div "Search Results My Accounts" at bounding box center [483, 309] width 967 height 618
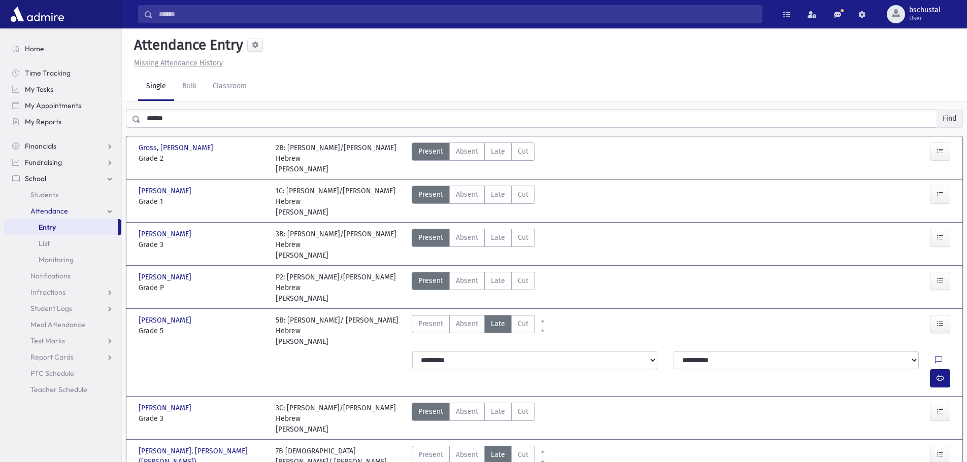
click at [953, 110] on button "Find" at bounding box center [949, 118] width 26 height 17
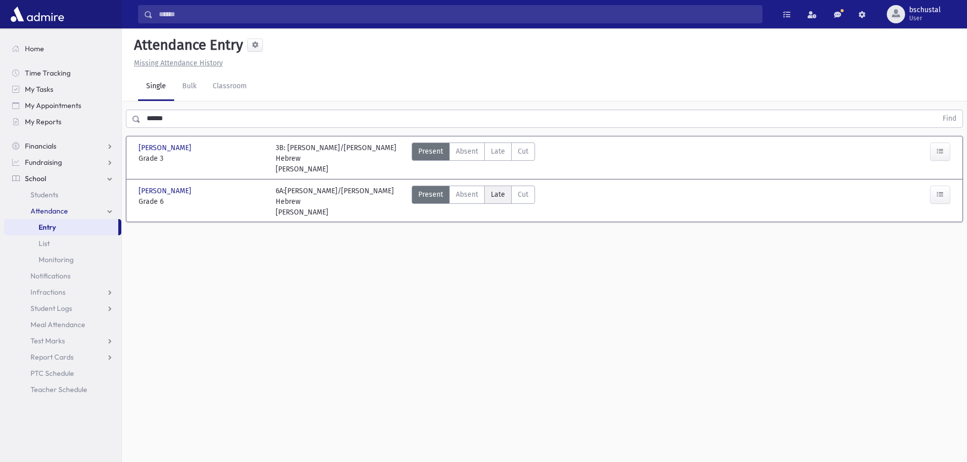
click at [492, 189] on span "Late" at bounding box center [498, 194] width 14 height 11
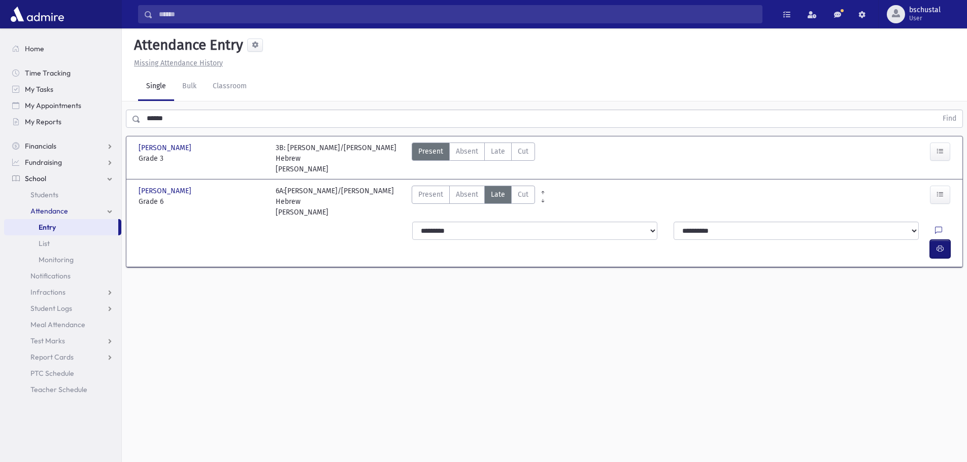
click at [941, 245] on icon "button" at bounding box center [939, 249] width 7 height 9
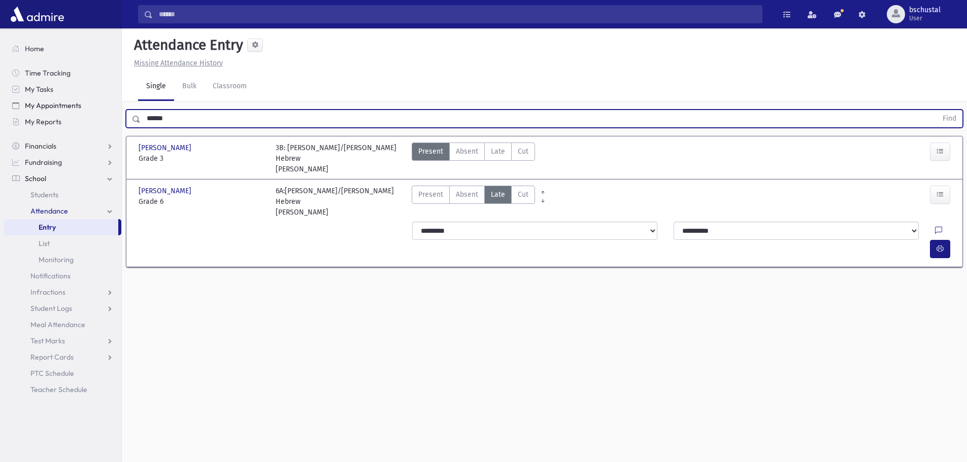
drag, startPoint x: 204, startPoint y: 93, endPoint x: 112, endPoint y: 103, distance: 92.3
click at [112, 103] on div "Search Results My Accounts" at bounding box center [483, 242] width 967 height 485
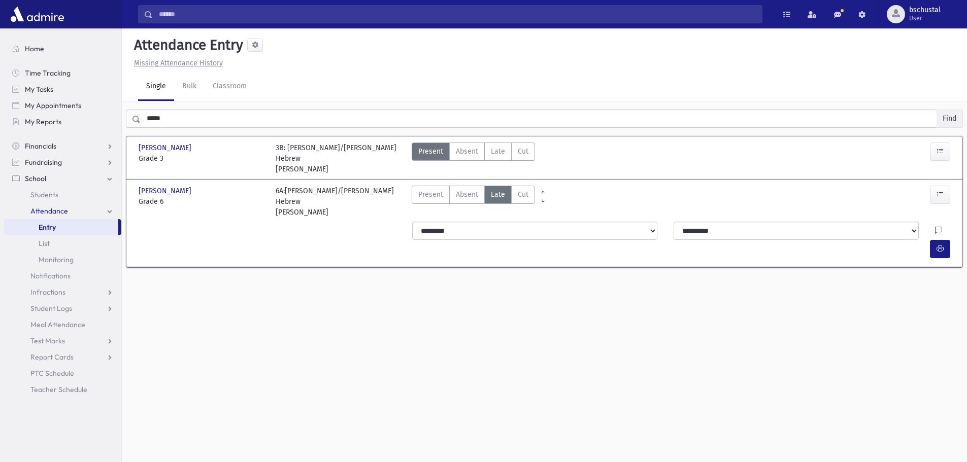
click at [946, 110] on button "Find" at bounding box center [949, 118] width 26 height 17
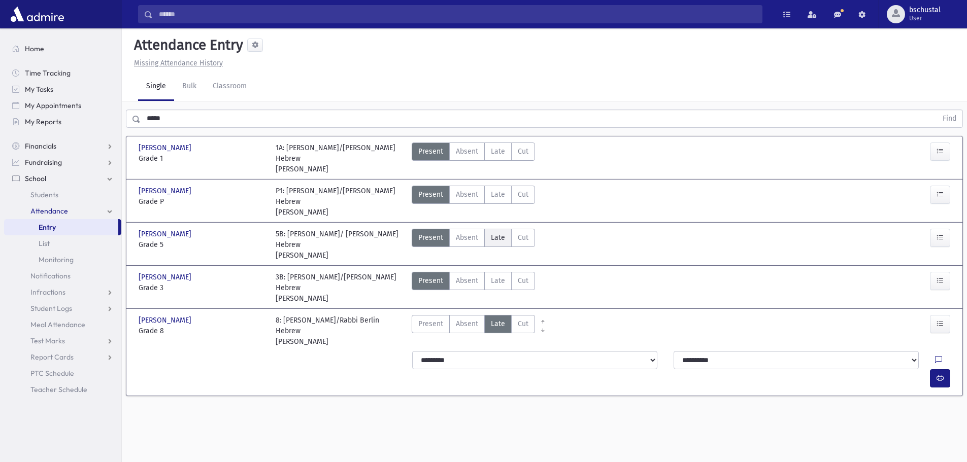
click at [496, 232] on span "Late" at bounding box center [498, 237] width 14 height 11
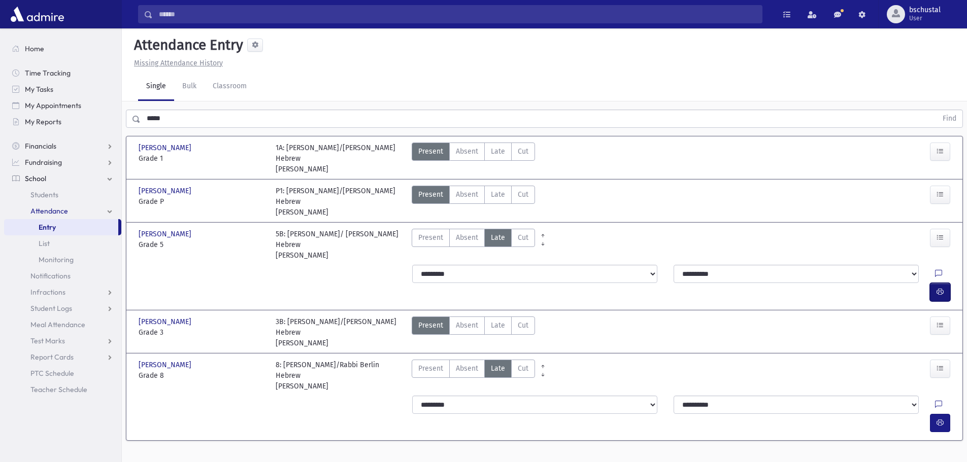
click at [942, 288] on icon "button" at bounding box center [939, 292] width 7 height 9
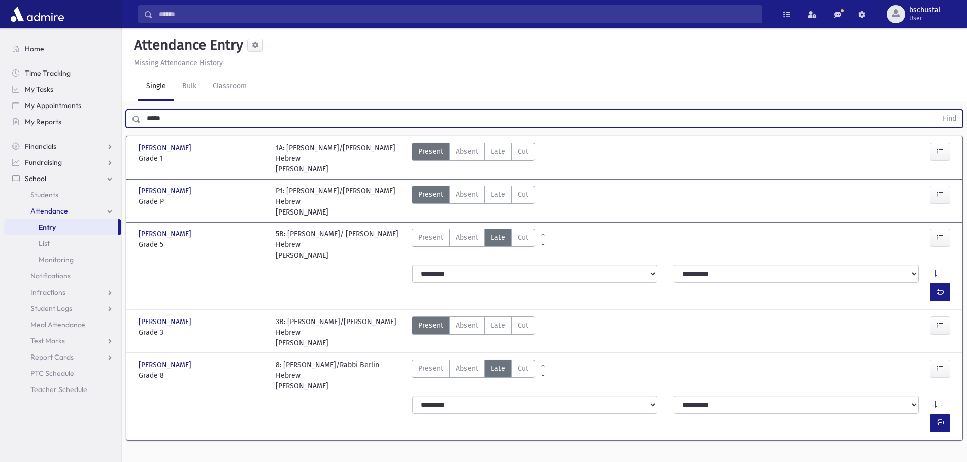
drag, startPoint x: 176, startPoint y: 96, endPoint x: 145, endPoint y: 107, distance: 32.7
click at [141, 110] on input "*****" at bounding box center [539, 119] width 796 height 18
drag, startPoint x: 954, startPoint y: 92, endPoint x: 936, endPoint y: 101, distance: 20.2
click at [952, 110] on button "Find" at bounding box center [949, 118] width 26 height 17
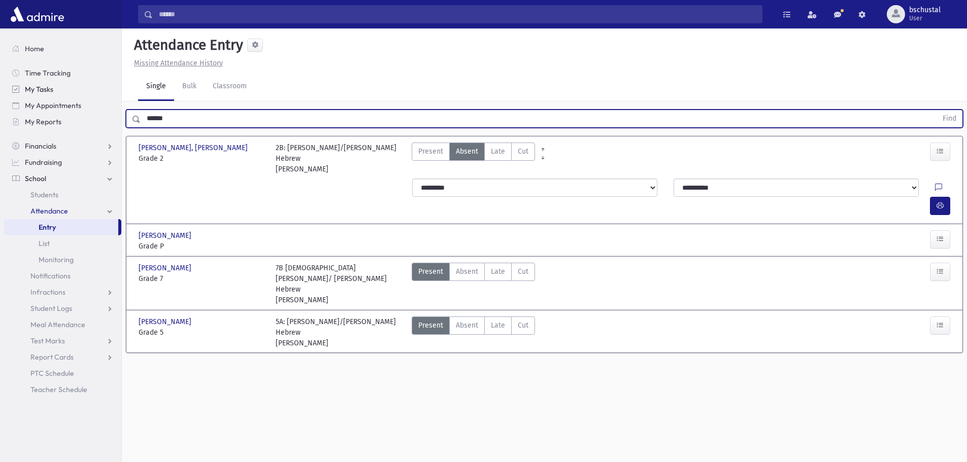
drag, startPoint x: 206, startPoint y: 96, endPoint x: 45, endPoint y: 95, distance: 161.4
click at [45, 95] on div "Search Results My Accounts" at bounding box center [483, 242] width 967 height 485
click at [953, 110] on button "Find" at bounding box center [949, 118] width 26 height 17
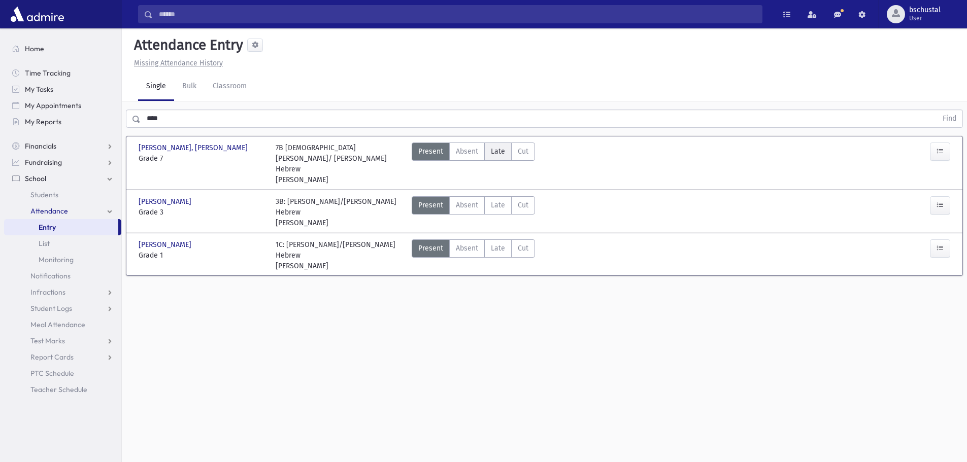
click at [499, 143] on label "Late Late" at bounding box center [497, 152] width 27 height 18
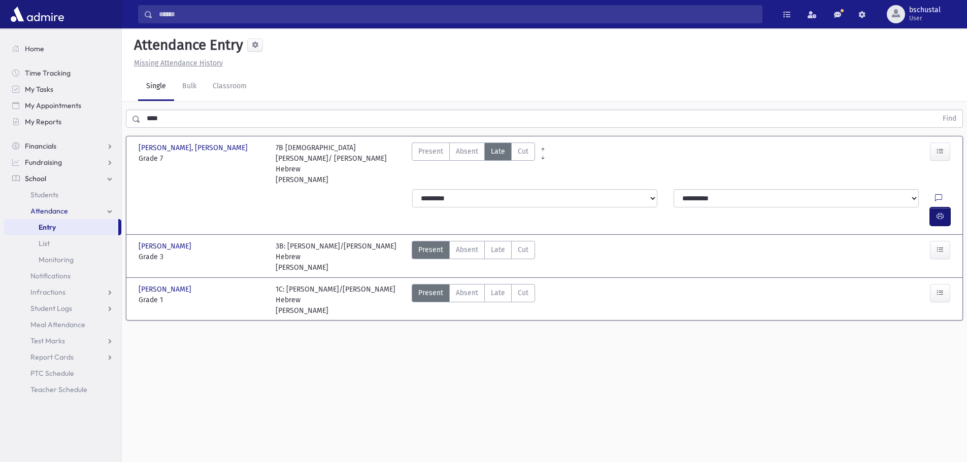
click at [946, 208] on button "button" at bounding box center [940, 217] width 20 height 18
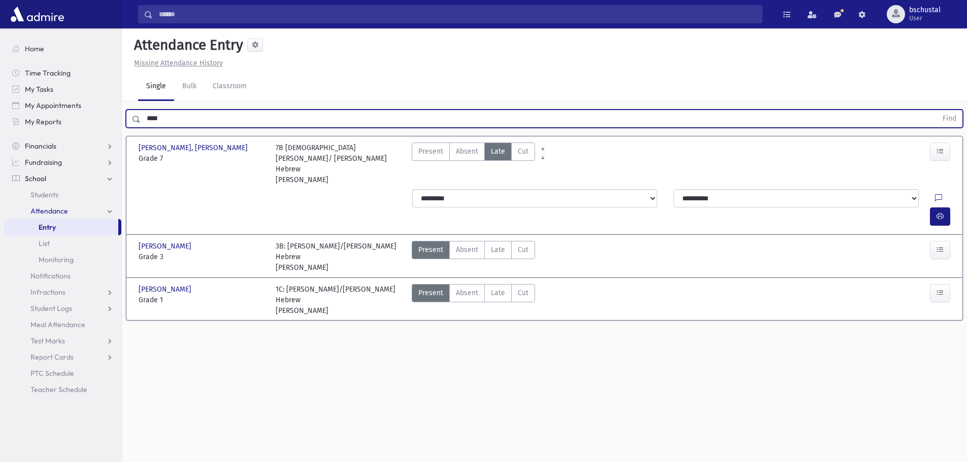
drag, startPoint x: 167, startPoint y: 99, endPoint x: 151, endPoint y: 97, distance: 16.9
click at [141, 110] on input "****" at bounding box center [539, 119] width 796 height 18
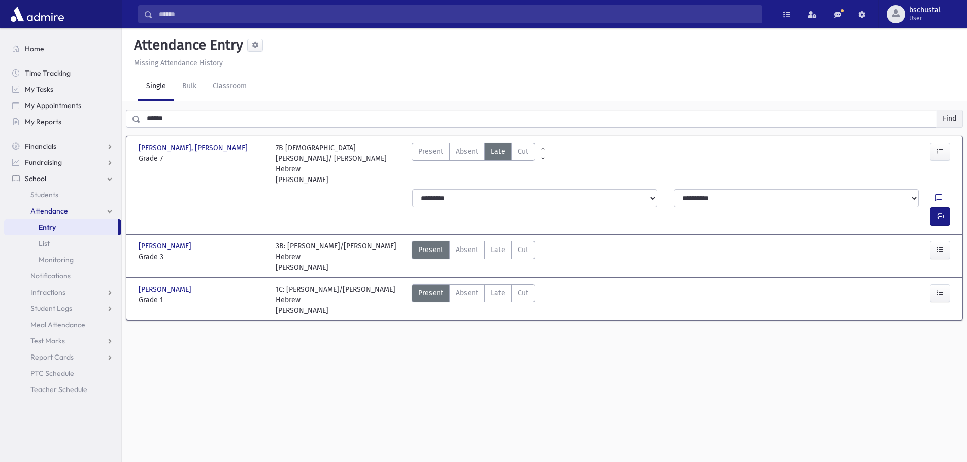
click at [951, 110] on button "Find" at bounding box center [949, 118] width 26 height 17
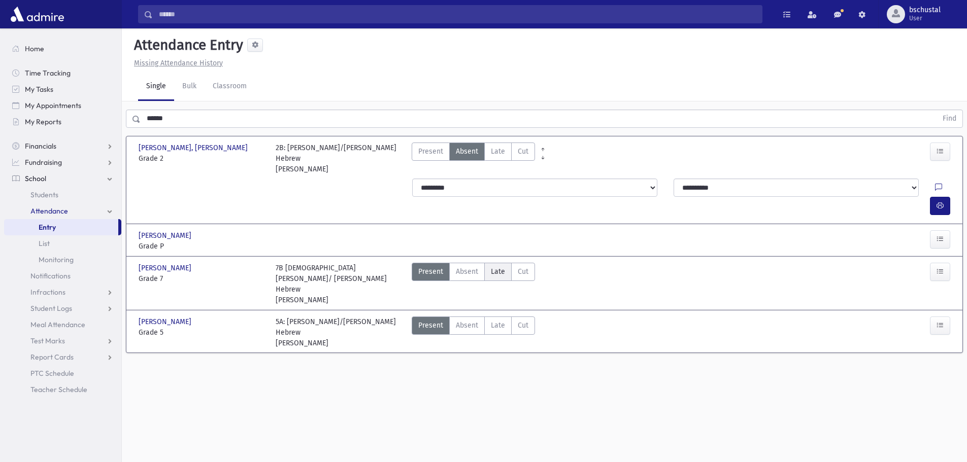
click at [501, 266] on span "Late" at bounding box center [498, 271] width 14 height 11
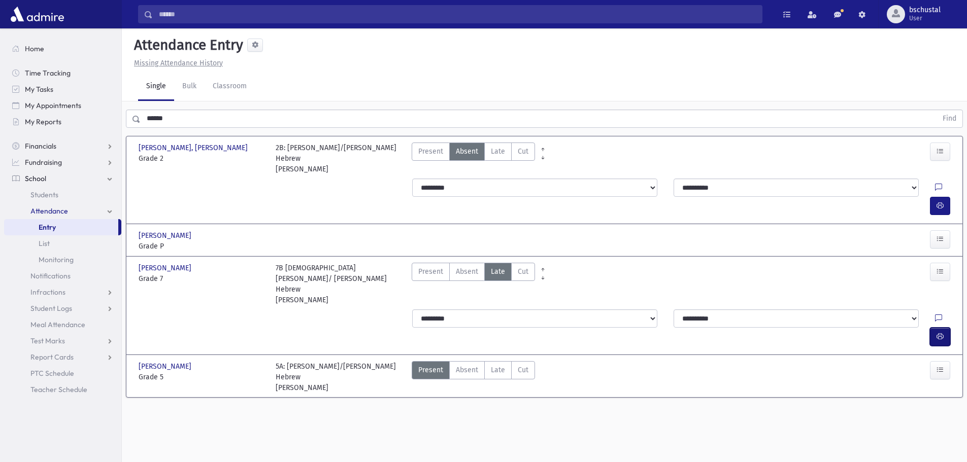
click at [936, 332] on icon "button" at bounding box center [939, 336] width 7 height 9
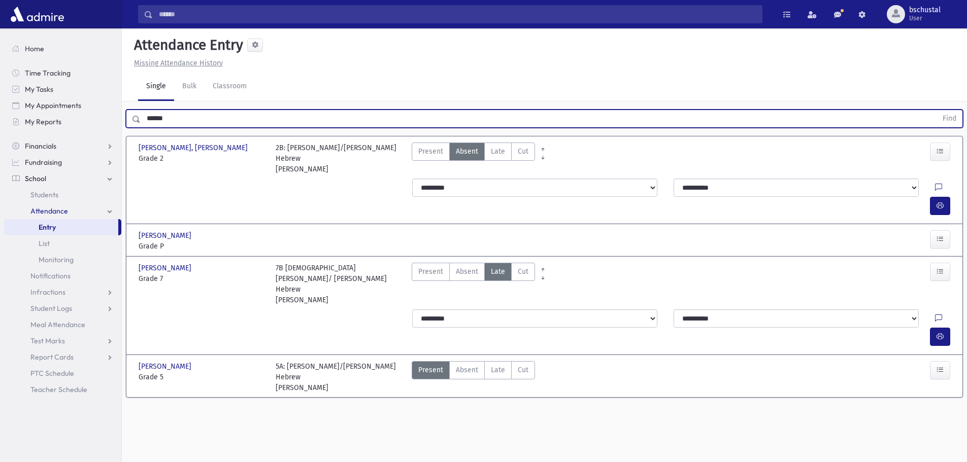
drag, startPoint x: 182, startPoint y: 98, endPoint x: 127, endPoint y: 96, distance: 55.3
click at [127, 110] on div "****** Find" at bounding box center [544, 119] width 837 height 18
click at [952, 110] on button "Find" at bounding box center [949, 118] width 26 height 17
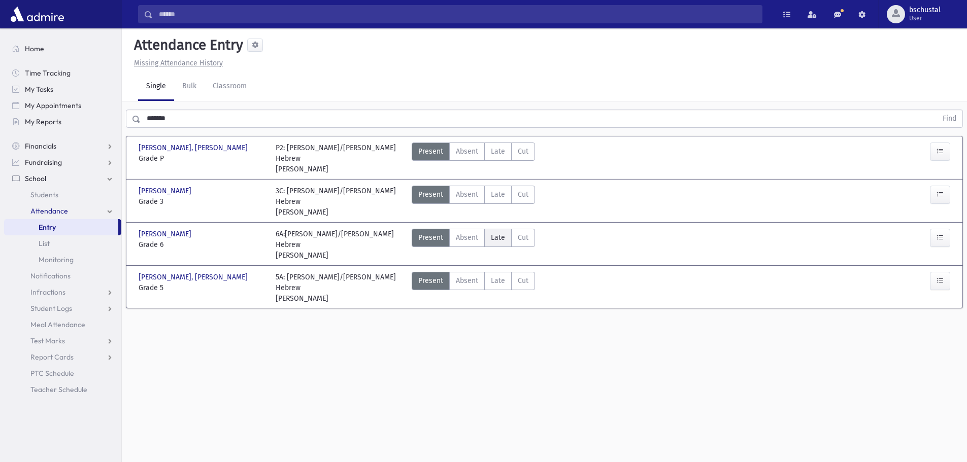
click at [501, 229] on label "Late Late" at bounding box center [497, 238] width 27 height 18
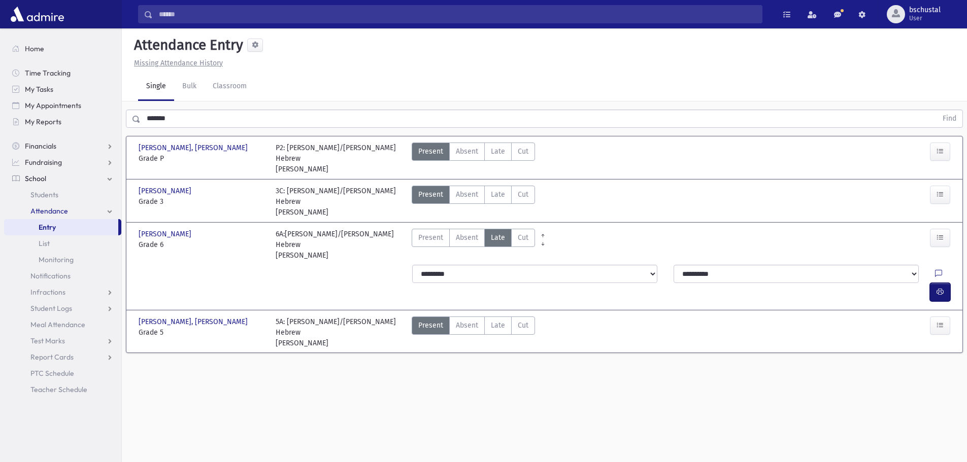
click at [938, 288] on icon "button" at bounding box center [939, 292] width 7 height 9
click at [491, 320] on span "Late" at bounding box center [498, 325] width 14 height 11
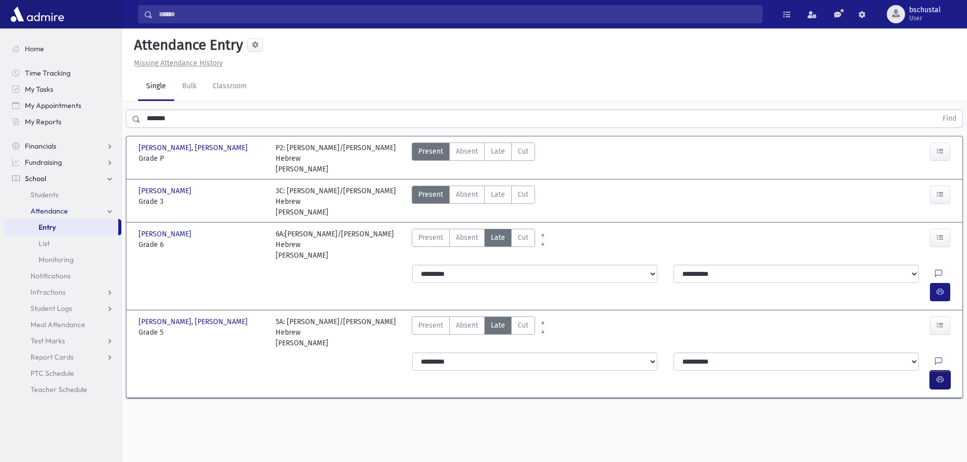
click at [939, 375] on icon "button" at bounding box center [939, 379] width 7 height 9
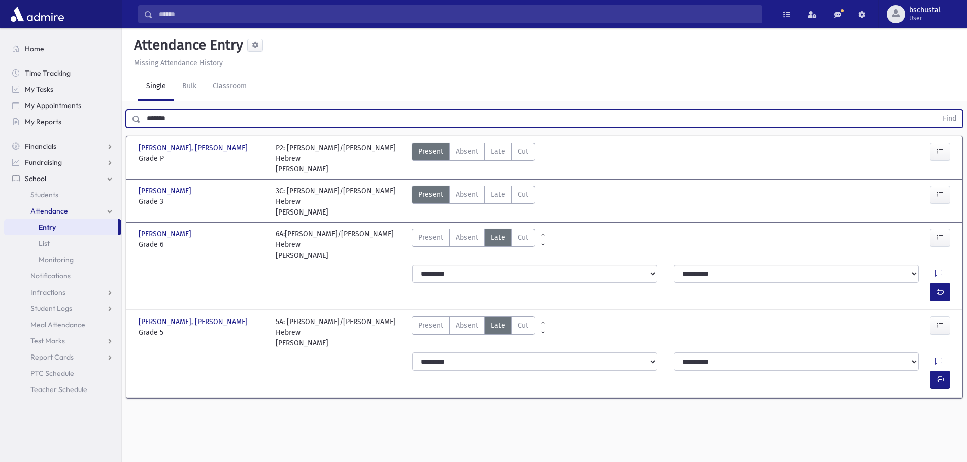
drag, startPoint x: 182, startPoint y: 94, endPoint x: 122, endPoint y: 97, distance: 59.9
click at [122, 101] on div "******* Find" at bounding box center [544, 116] width 845 height 30
click at [954, 110] on button "Find" at bounding box center [949, 118] width 26 height 17
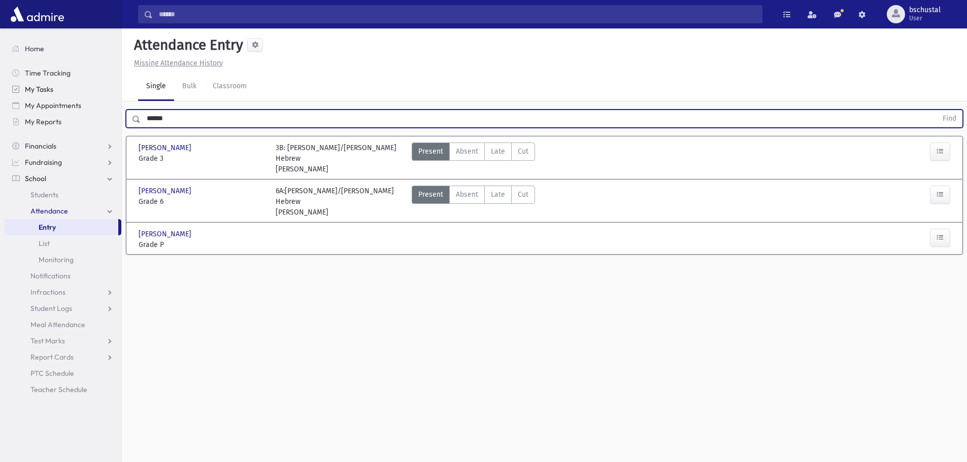
drag, startPoint x: 183, startPoint y: 97, endPoint x: 112, endPoint y: 81, distance: 72.9
click at [112, 81] on div "Search Results My Accounts" at bounding box center [483, 242] width 967 height 485
click at [958, 110] on button "Find" at bounding box center [949, 118] width 26 height 17
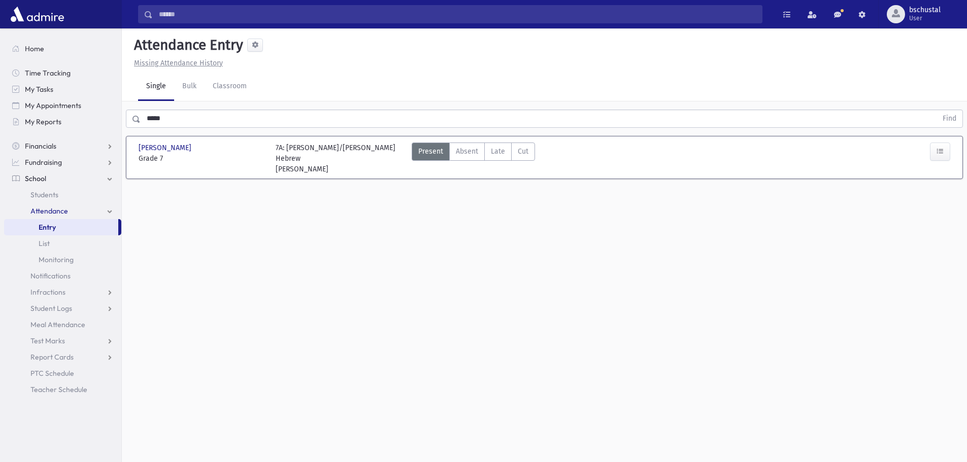
drag, startPoint x: 498, startPoint y: 131, endPoint x: 762, endPoint y: 150, distance: 264.0
click at [504, 143] on label "Late Late" at bounding box center [497, 152] width 27 height 18
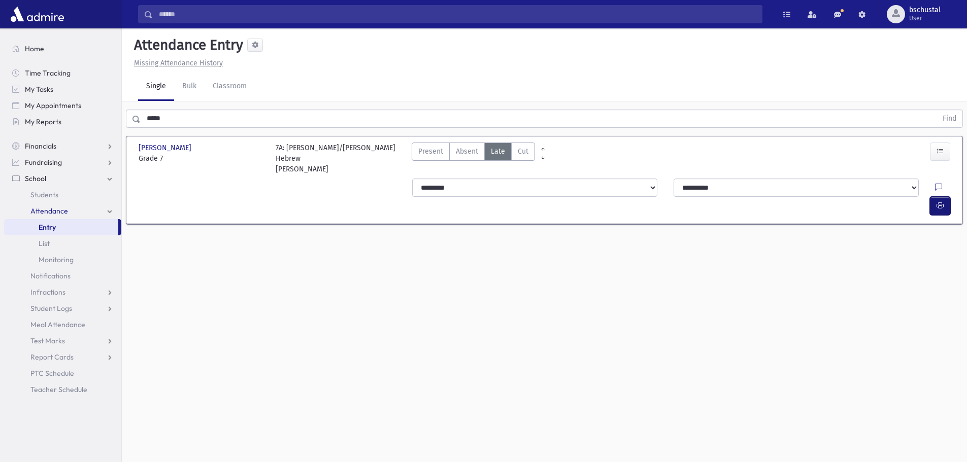
drag, startPoint x: 943, startPoint y: 151, endPoint x: 936, endPoint y: 157, distance: 9.4
click at [942, 197] on button "button" at bounding box center [940, 206] width 20 height 18
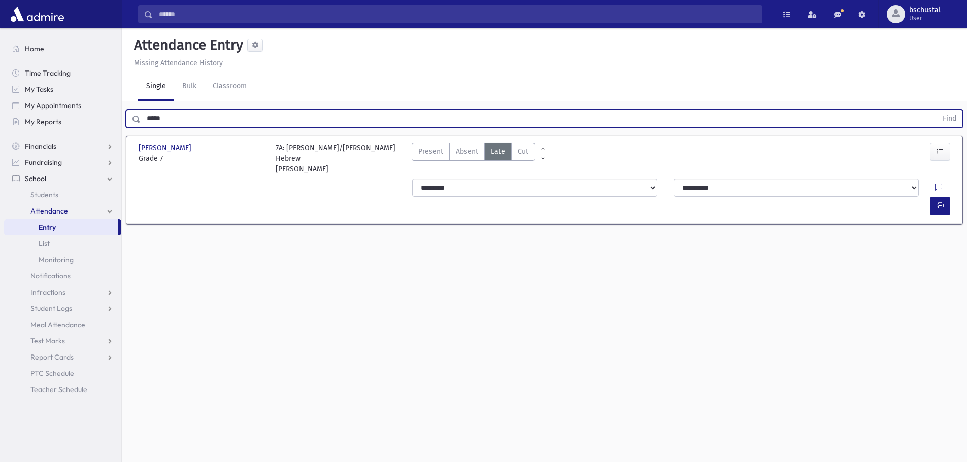
drag, startPoint x: 168, startPoint y: 100, endPoint x: 141, endPoint y: 105, distance: 27.7
click at [141, 110] on input "*****" at bounding box center [539, 119] width 796 height 18
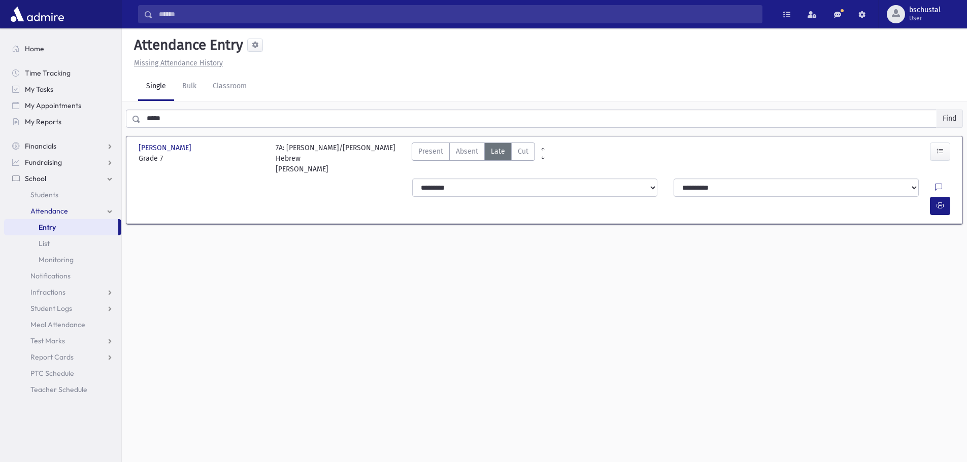
click at [953, 110] on button "Find" at bounding box center [949, 118] width 26 height 17
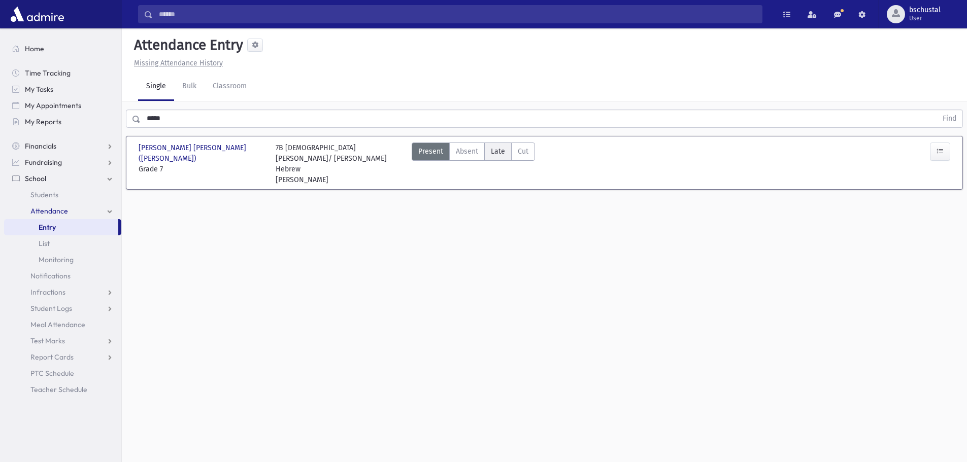
click at [504, 143] on label "Late Late" at bounding box center [497, 152] width 27 height 18
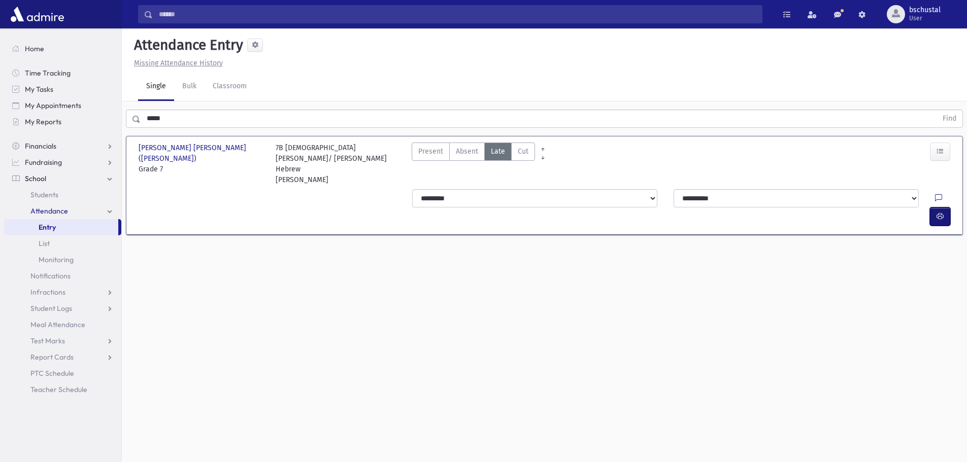
drag, startPoint x: 939, startPoint y: 153, endPoint x: 883, endPoint y: 159, distance: 55.6
click at [936, 212] on icon "button" at bounding box center [939, 216] width 7 height 9
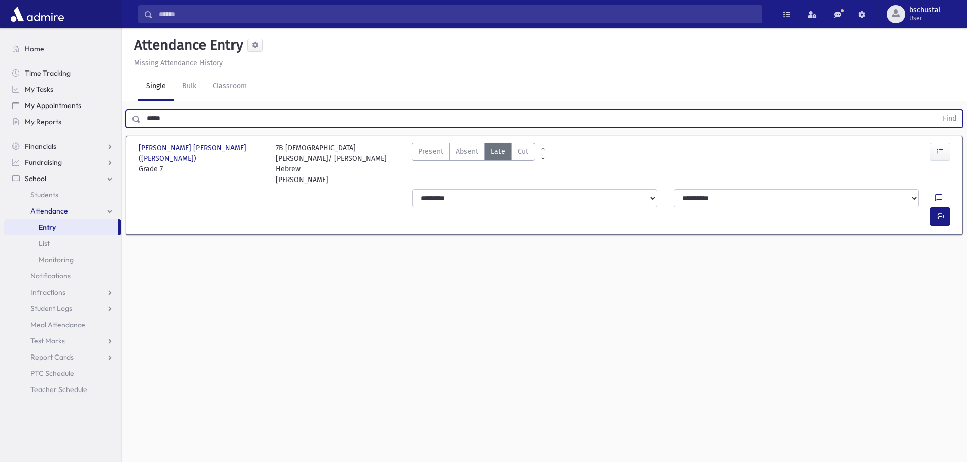
drag, startPoint x: 175, startPoint y: 92, endPoint x: 95, endPoint y: 108, distance: 80.8
click at [95, 108] on div "Search Results My Accounts" at bounding box center [483, 242] width 967 height 485
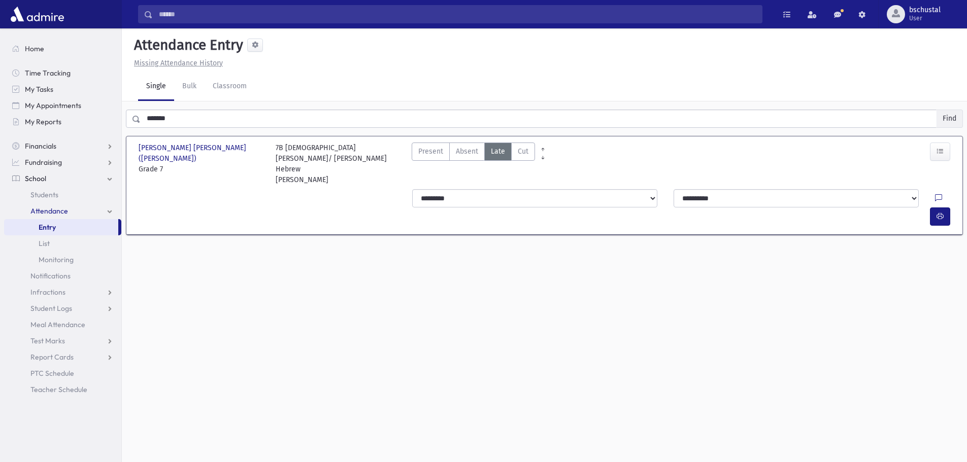
click at [945, 110] on button "Find" at bounding box center [949, 118] width 26 height 17
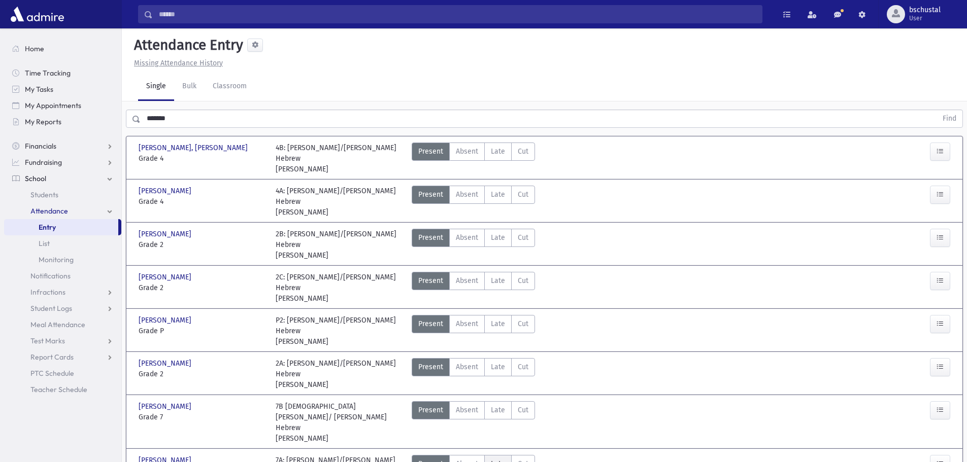
click at [503, 459] on span "Late" at bounding box center [498, 464] width 14 height 11
click at [500, 319] on span "Late" at bounding box center [498, 324] width 14 height 11
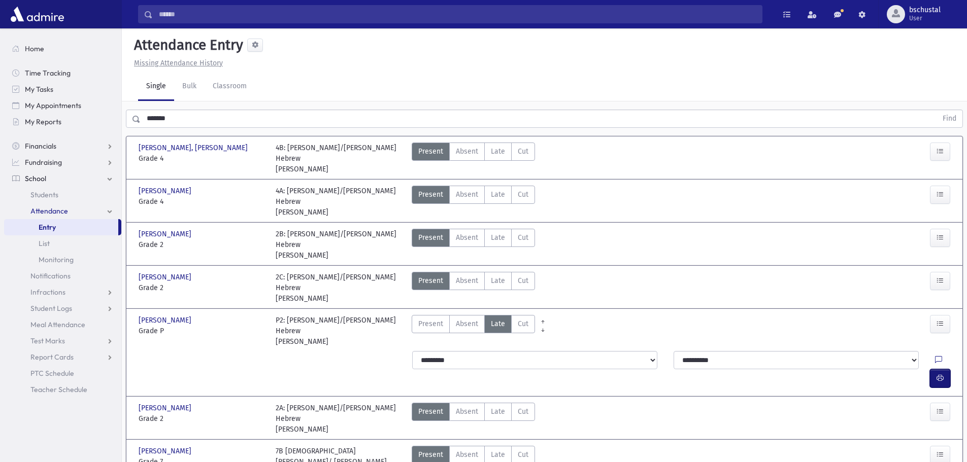
click at [938, 374] on icon "button" at bounding box center [939, 378] width 7 height 9
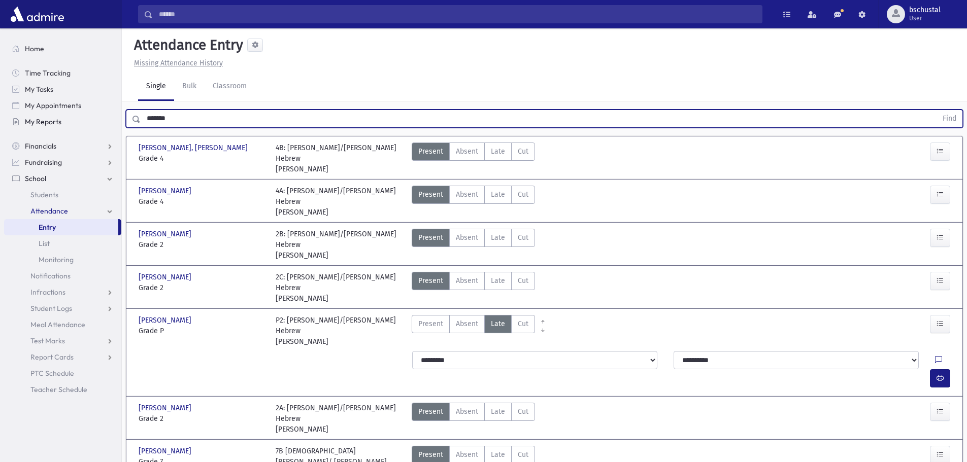
drag, startPoint x: 192, startPoint y: 112, endPoint x: 106, endPoint y: 115, distance: 86.3
click at [106, 115] on div "Search Results My Accounts" at bounding box center [483, 373] width 967 height 747
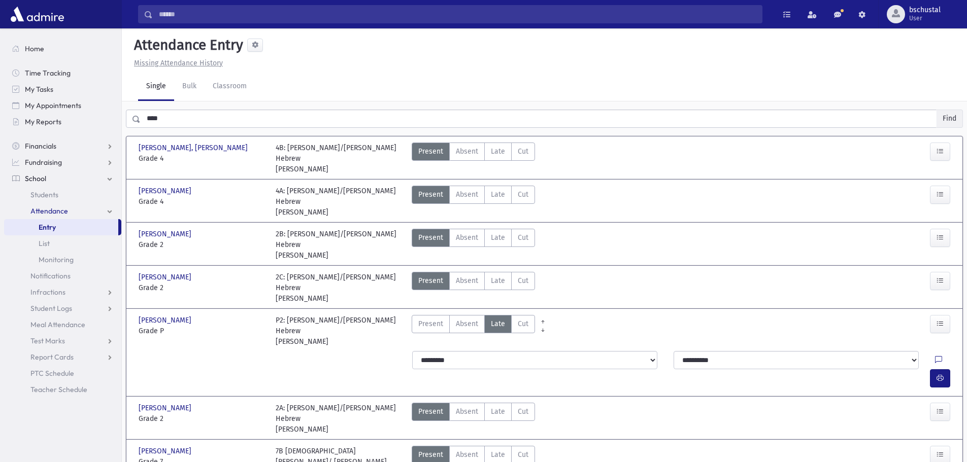
click at [950, 119] on button "Find" at bounding box center [949, 118] width 26 height 17
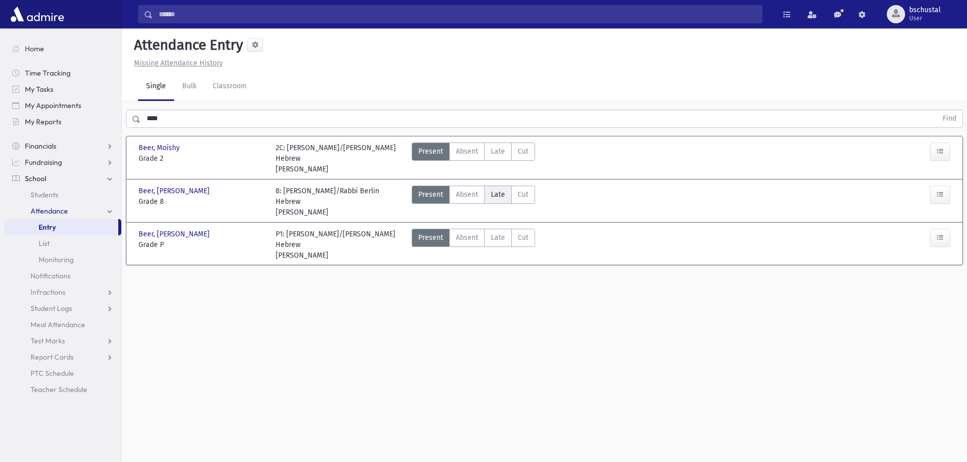
click at [501, 193] on span "Late" at bounding box center [498, 194] width 14 height 11
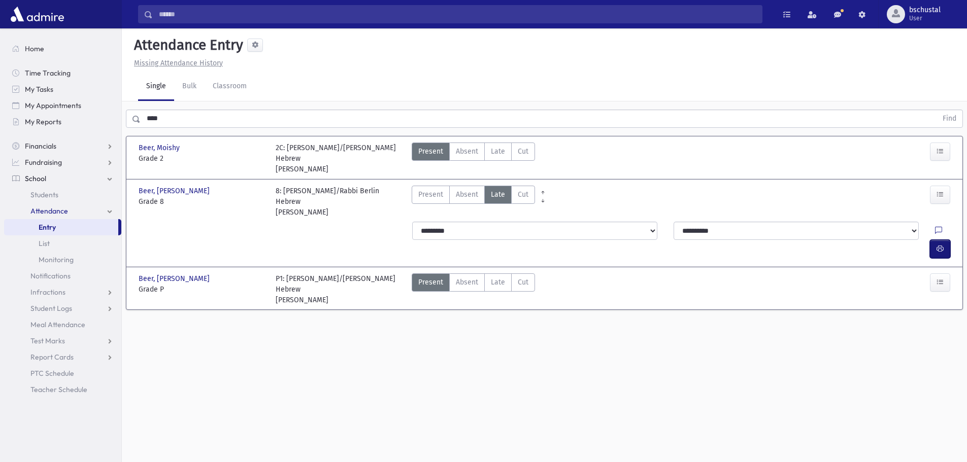
click at [942, 245] on icon "button" at bounding box center [939, 249] width 7 height 9
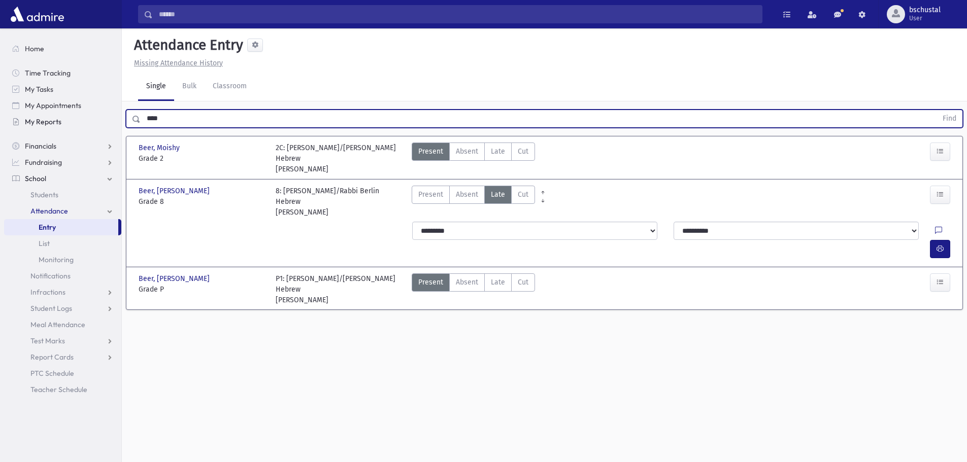
drag, startPoint x: 179, startPoint y: 122, endPoint x: 118, endPoint y: 122, distance: 60.9
click at [118, 122] on div "Search Results My Accounts" at bounding box center [483, 242] width 967 height 485
type input "***"
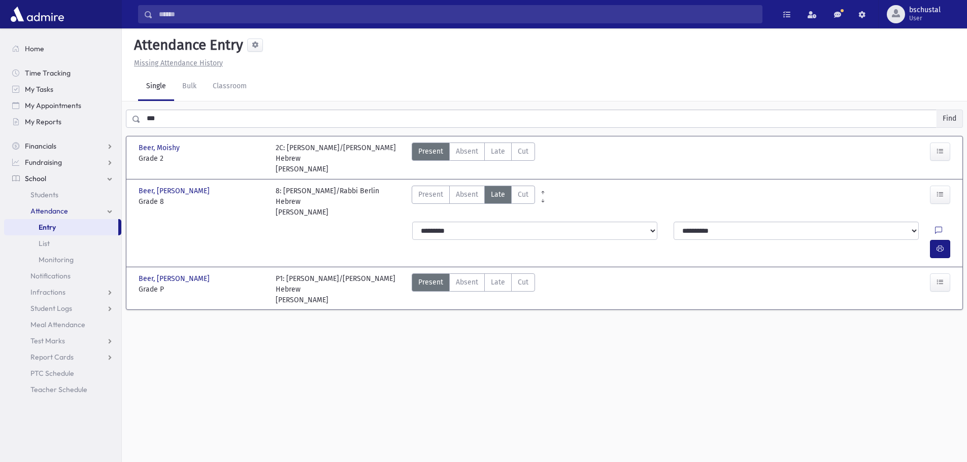
drag, startPoint x: 953, startPoint y: 120, endPoint x: 875, endPoint y: 125, distance: 77.8
click at [952, 120] on button "Find" at bounding box center [949, 118] width 26 height 17
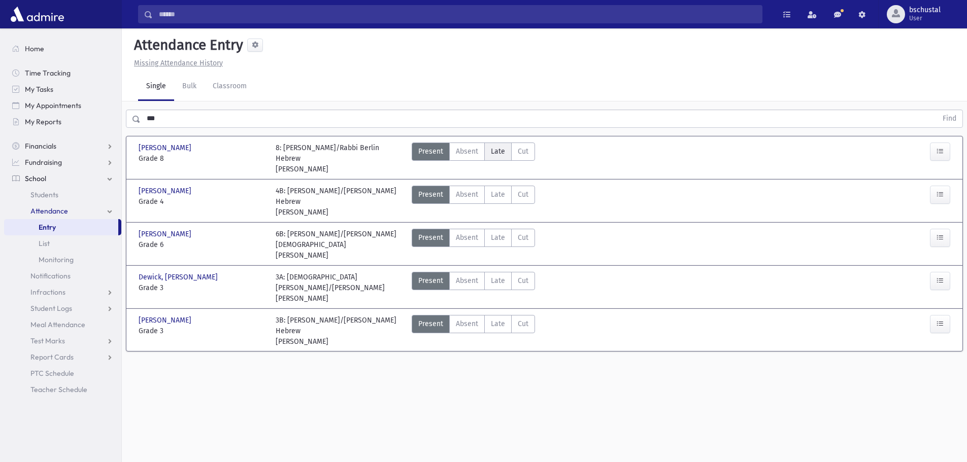
click at [500, 152] on span "Late" at bounding box center [498, 151] width 14 height 11
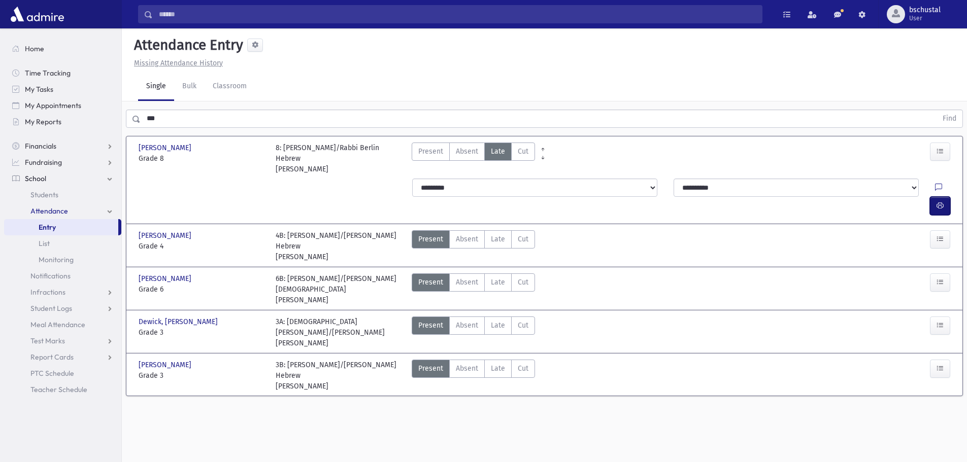
click at [937, 201] on icon "button" at bounding box center [939, 205] width 7 height 9
click at [496, 277] on span "Late" at bounding box center [498, 282] width 14 height 11
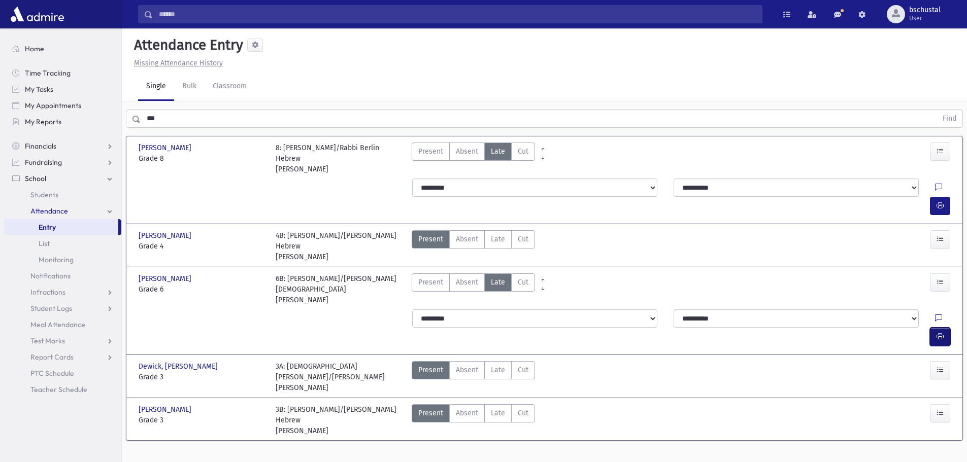
drag, startPoint x: 943, startPoint y: 285, endPoint x: 939, endPoint y: 278, distance: 8.6
click at [941, 328] on button "button" at bounding box center [940, 337] width 20 height 18
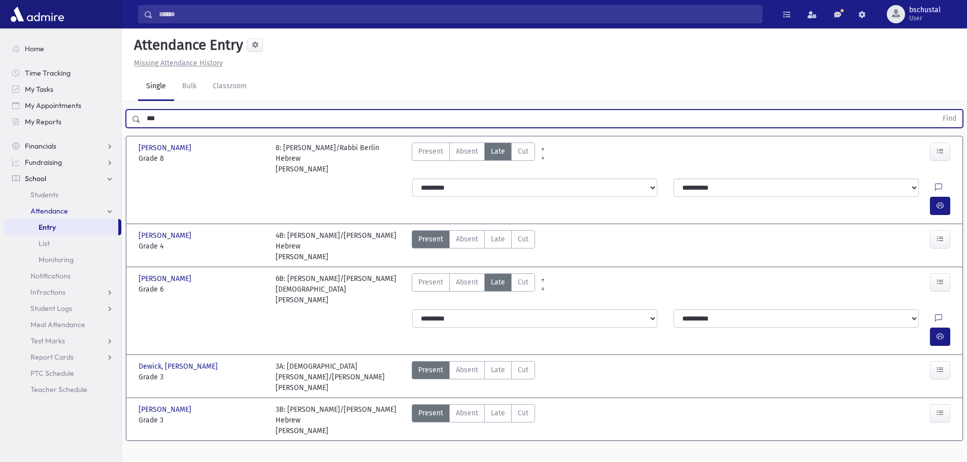
drag, startPoint x: 164, startPoint y: 117, endPoint x: 139, endPoint y: 122, distance: 25.9
click at [139, 122] on div "*** Find" at bounding box center [544, 119] width 837 height 18
click at [211, 122] on input "text" at bounding box center [539, 119] width 796 height 18
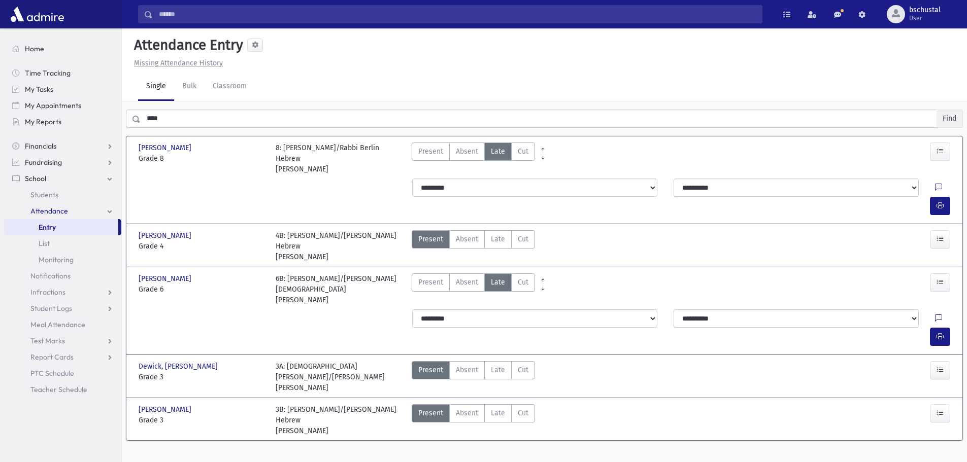
click at [955, 123] on button "Find" at bounding box center [949, 118] width 26 height 17
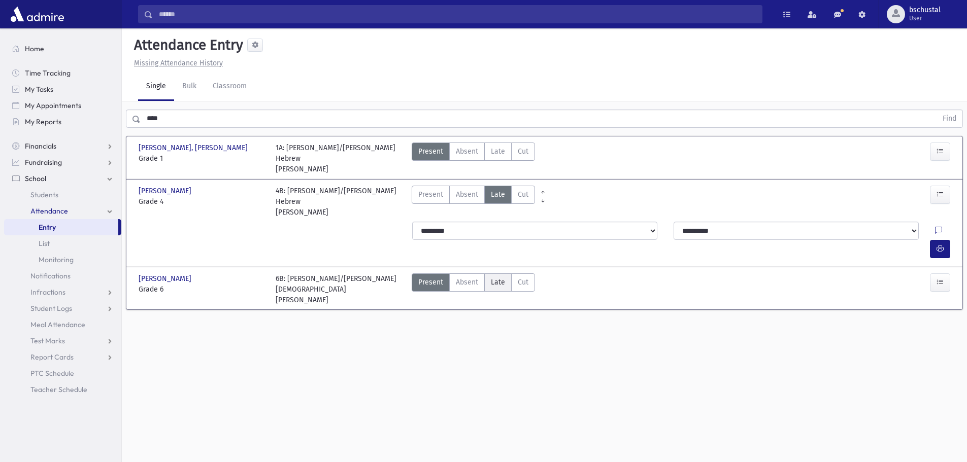
click at [507, 273] on label "Late Late" at bounding box center [497, 282] width 27 height 18
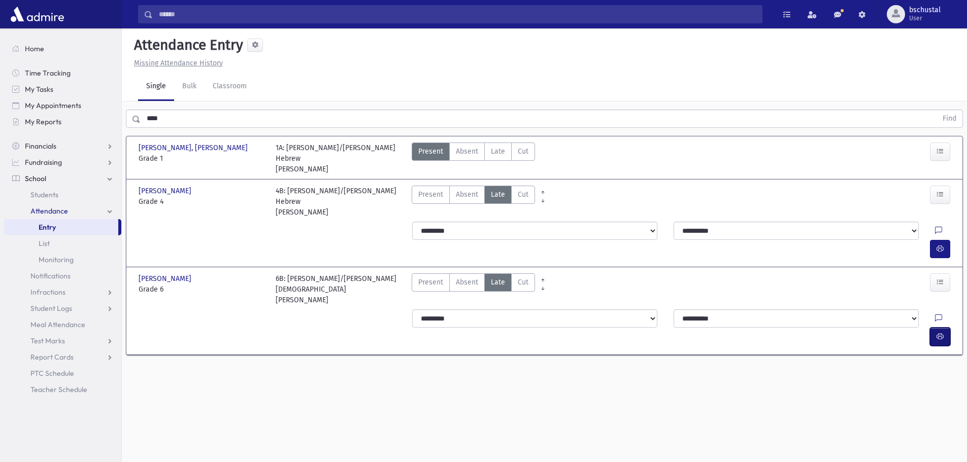
click at [935, 328] on button "button" at bounding box center [940, 337] width 20 height 18
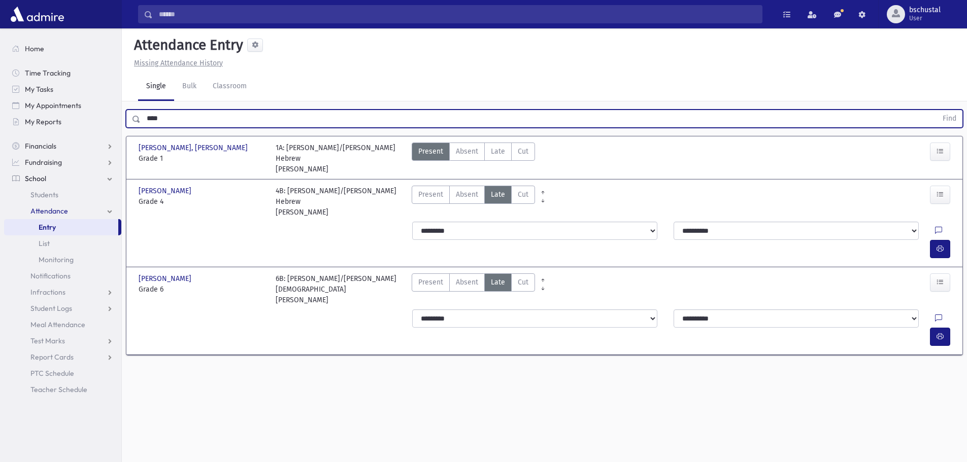
drag, startPoint x: 169, startPoint y: 125, endPoint x: 142, endPoint y: 128, distance: 28.1
click at [136, 124] on div "**** Find" at bounding box center [544, 119] width 837 height 18
click at [950, 119] on button "Find" at bounding box center [949, 118] width 26 height 17
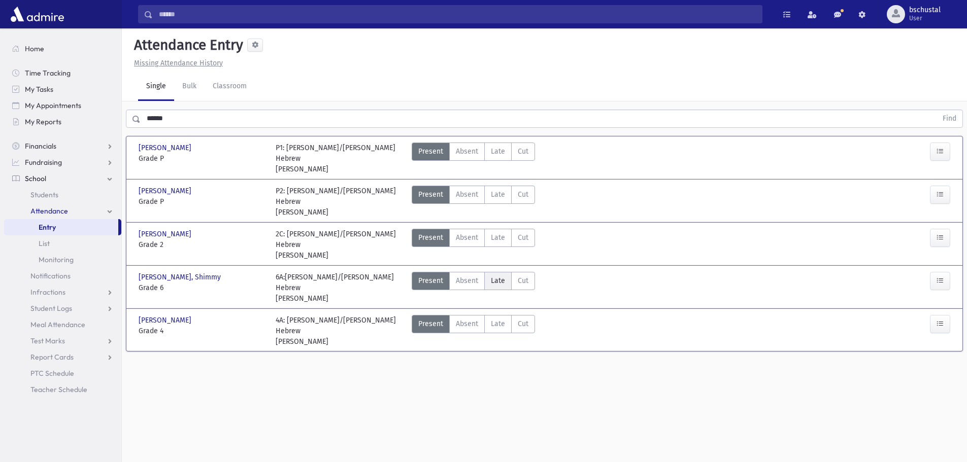
click at [502, 274] on label "Late Late" at bounding box center [497, 281] width 27 height 18
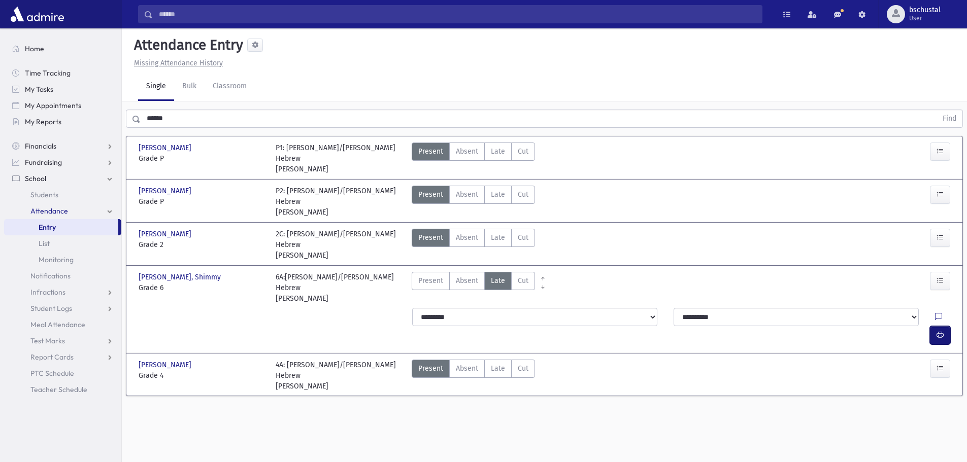
drag, startPoint x: 941, startPoint y: 310, endPoint x: 933, endPoint y: 314, distance: 8.4
click at [940, 326] on button "button" at bounding box center [940, 335] width 20 height 18
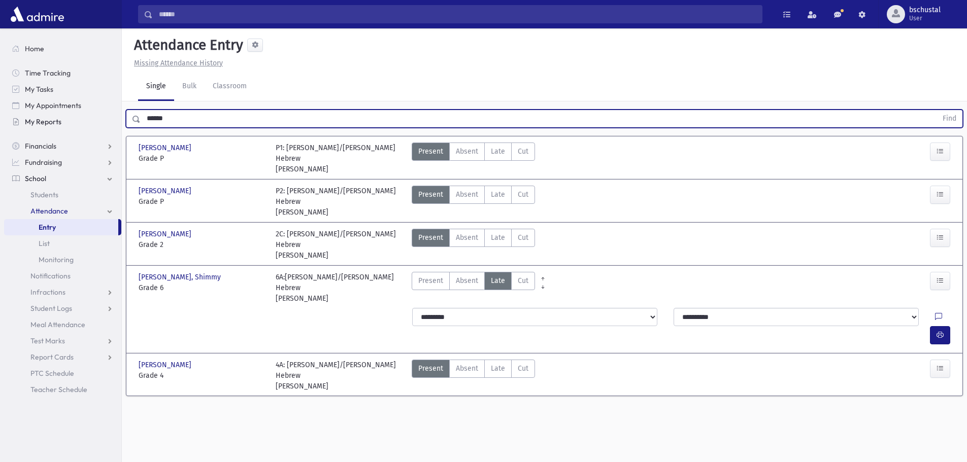
drag, startPoint x: 132, startPoint y: 120, endPoint x: 106, endPoint y: 120, distance: 25.9
click at [106, 120] on div "Search Results My Accounts" at bounding box center [483, 242] width 967 height 485
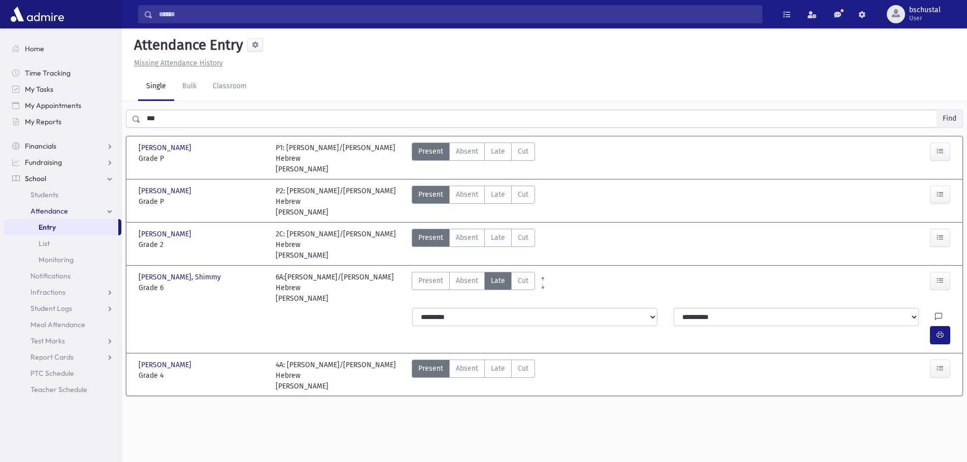
click at [954, 122] on button "Find" at bounding box center [949, 118] width 26 height 17
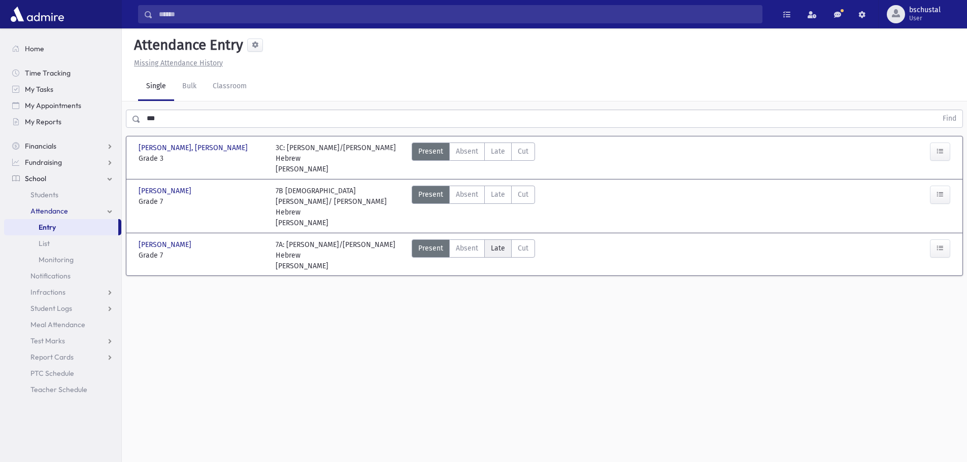
click at [500, 239] on label "Late Late" at bounding box center [497, 248] width 27 height 18
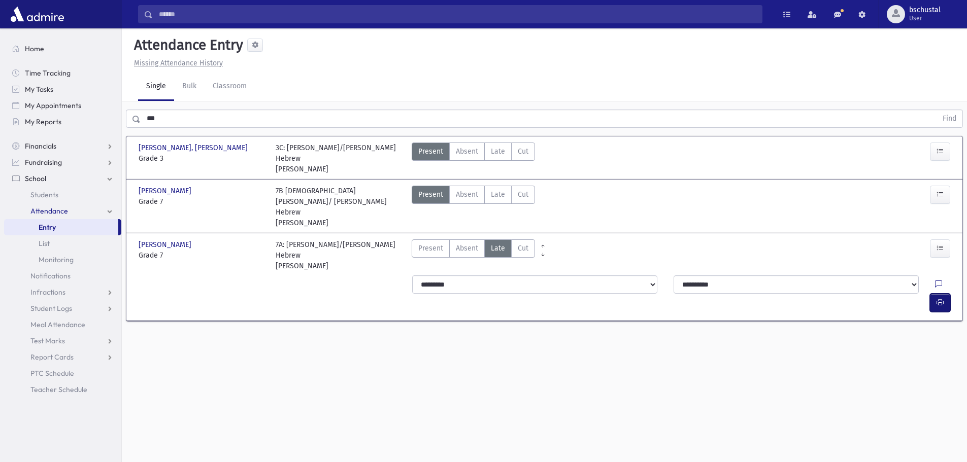
drag, startPoint x: 936, startPoint y: 253, endPoint x: 829, endPoint y: 251, distance: 107.1
click at [929, 276] on div "**********" at bounding box center [681, 294] width 546 height 37
click at [940, 298] on icon "button" at bounding box center [939, 302] width 7 height 9
click at [492, 194] on span "Late" at bounding box center [498, 194] width 14 height 11
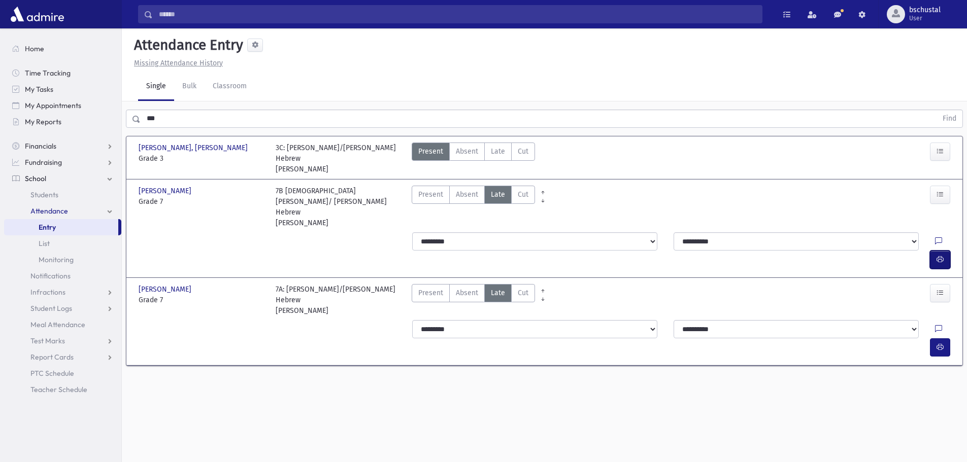
drag, startPoint x: 947, startPoint y: 218, endPoint x: 940, endPoint y: 220, distance: 7.4
click at [945, 251] on button "button" at bounding box center [940, 260] width 20 height 18
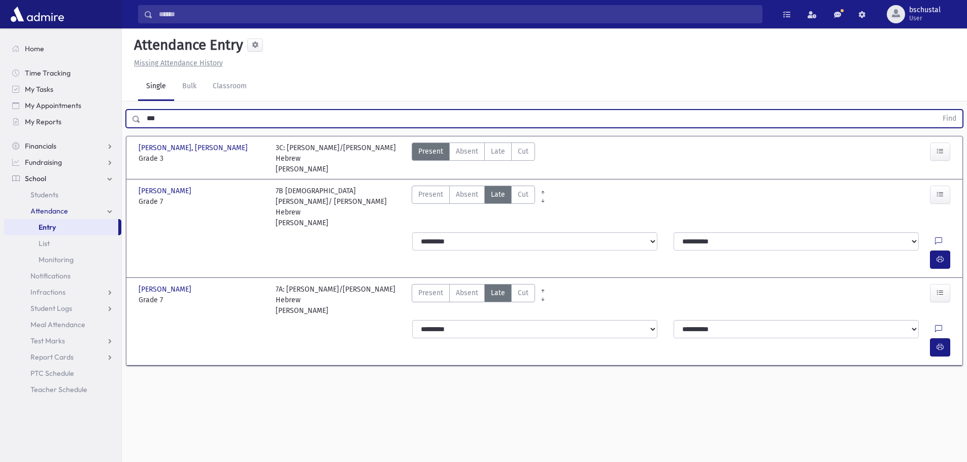
drag, startPoint x: 163, startPoint y: 116, endPoint x: 131, endPoint y: 116, distance: 32.0
click at [131, 116] on div "*** Find" at bounding box center [544, 119] width 837 height 18
click at [946, 121] on button "Find" at bounding box center [949, 118] width 26 height 17
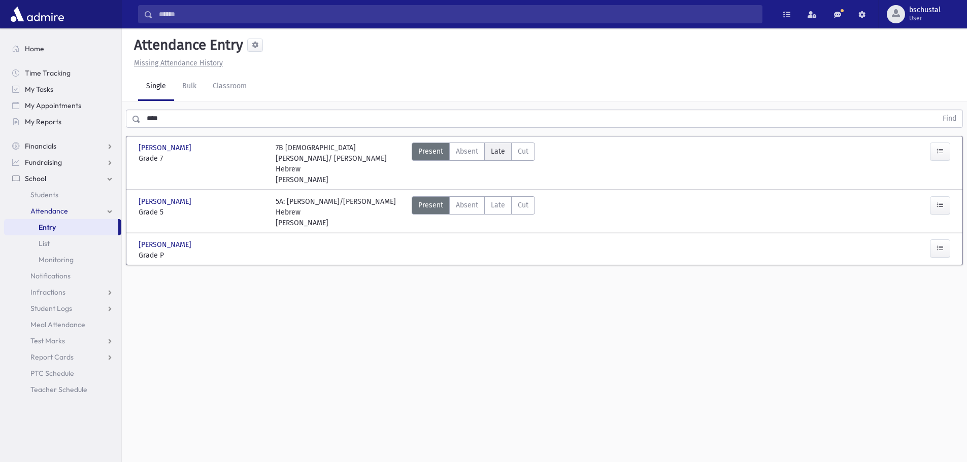
click at [500, 152] on span "Late" at bounding box center [498, 151] width 14 height 11
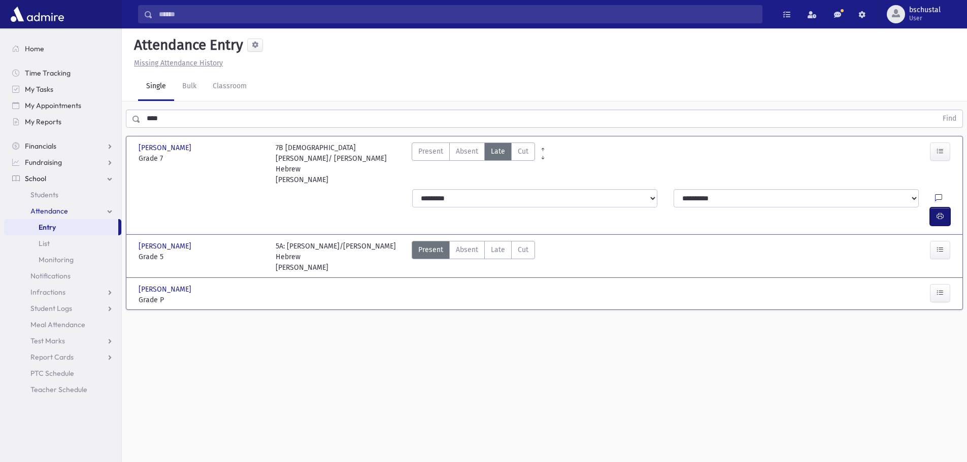
click at [937, 212] on icon "button" at bounding box center [939, 216] width 7 height 9
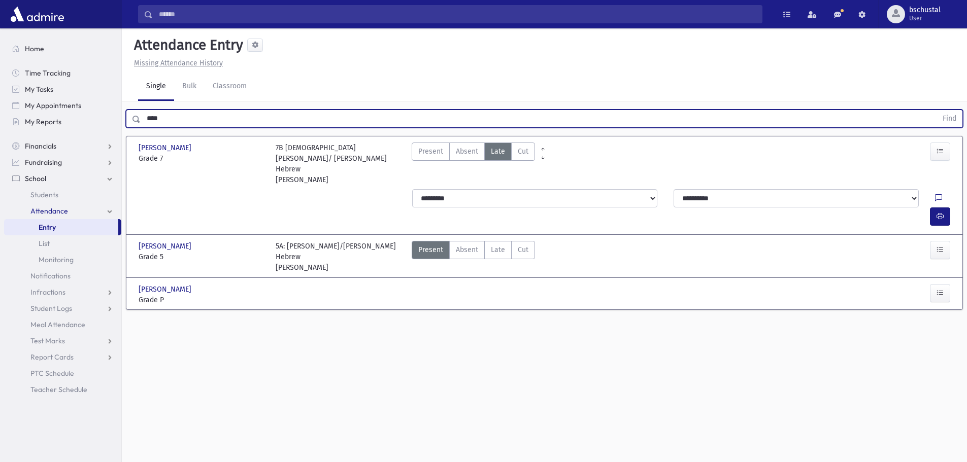
drag, startPoint x: 170, startPoint y: 121, endPoint x: 127, endPoint y: 126, distance: 43.4
click at [123, 121] on div "**** Find" at bounding box center [544, 116] width 845 height 30
click at [951, 121] on button "Find" at bounding box center [949, 118] width 26 height 17
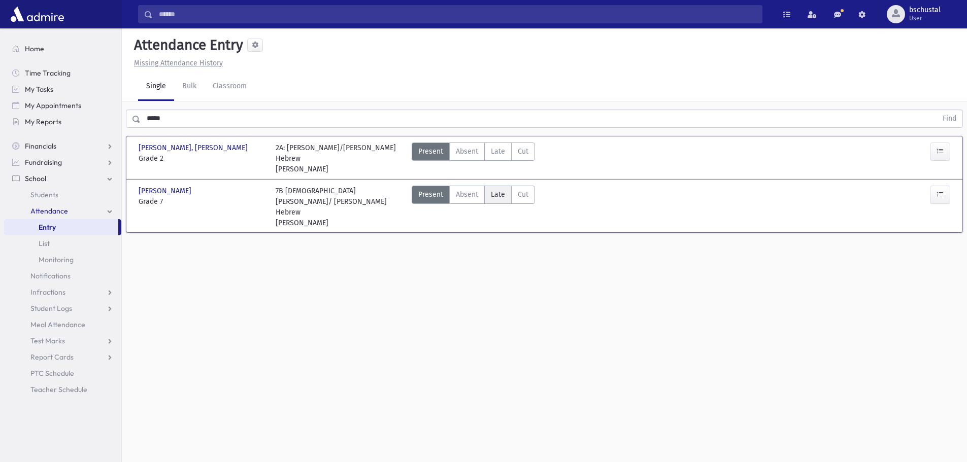
click at [492, 199] on span "Late" at bounding box center [498, 194] width 14 height 11
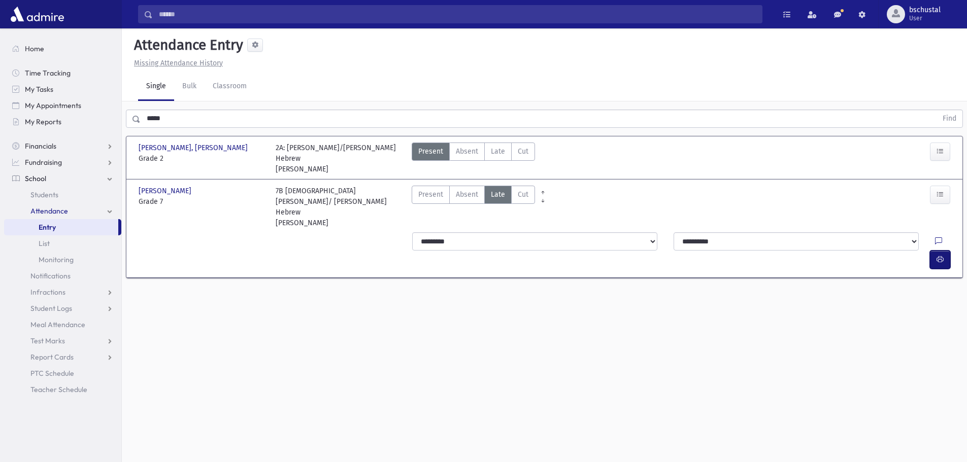
click at [941, 255] on icon "button" at bounding box center [939, 259] width 7 height 9
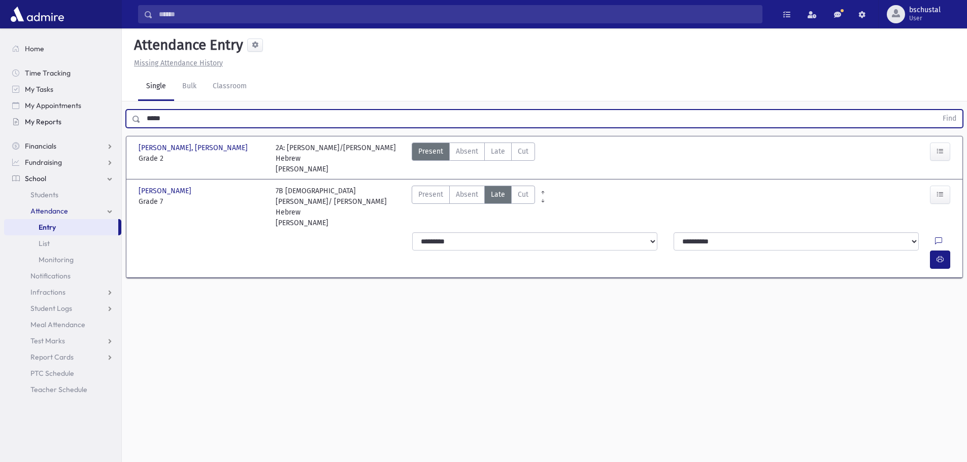
drag, startPoint x: 177, startPoint y: 119, endPoint x: 114, endPoint y: 127, distance: 63.9
click at [114, 127] on div "Search Results My Accounts" at bounding box center [483, 242] width 967 height 485
click at [949, 115] on button "Find" at bounding box center [949, 118] width 26 height 17
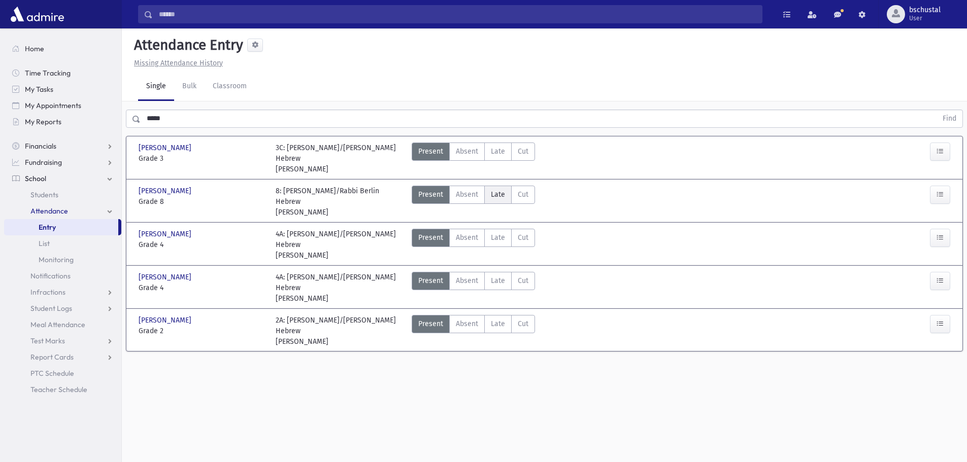
click at [495, 191] on span "Late" at bounding box center [498, 194] width 14 height 11
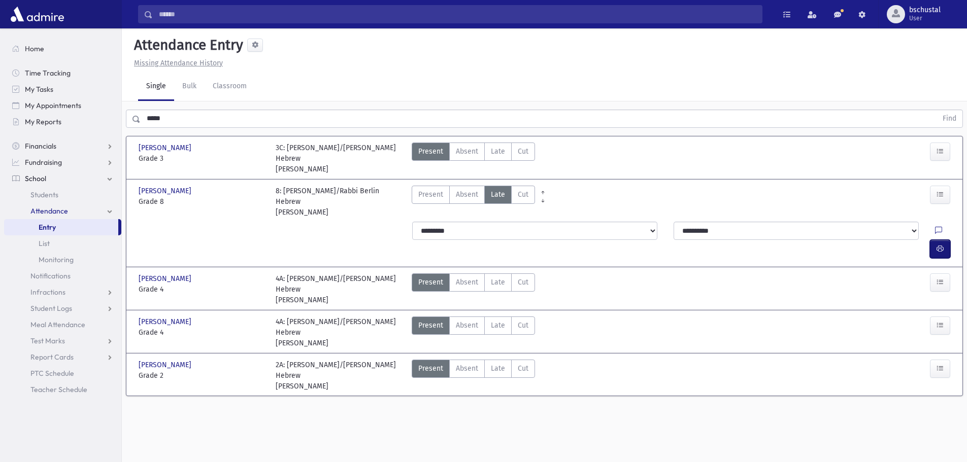
click at [937, 245] on icon "button" at bounding box center [939, 249] width 7 height 9
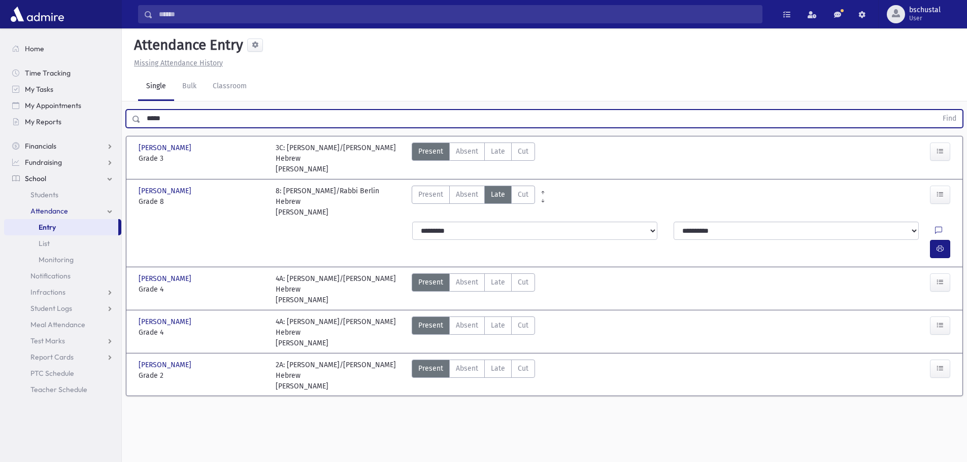
drag, startPoint x: 174, startPoint y: 118, endPoint x: 132, endPoint y: 119, distance: 41.1
click at [132, 119] on div "***** Find" at bounding box center [544, 119] width 837 height 18
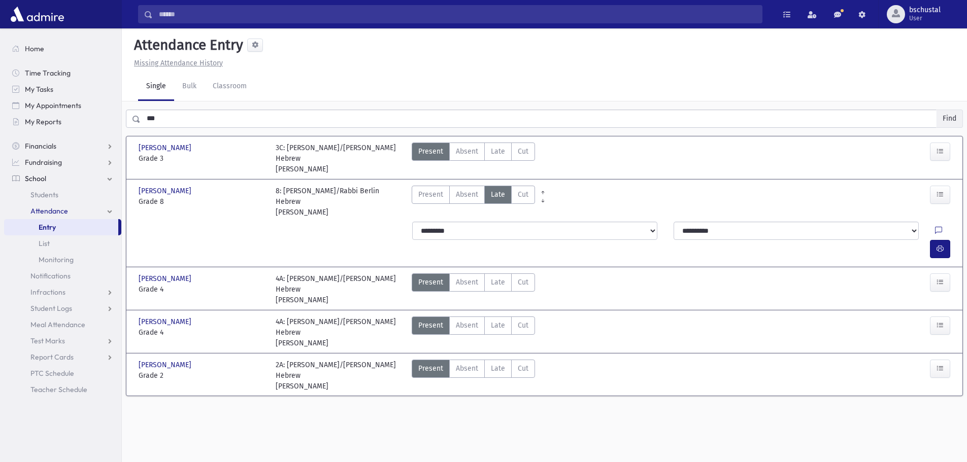
click at [954, 116] on button "Find" at bounding box center [949, 118] width 26 height 17
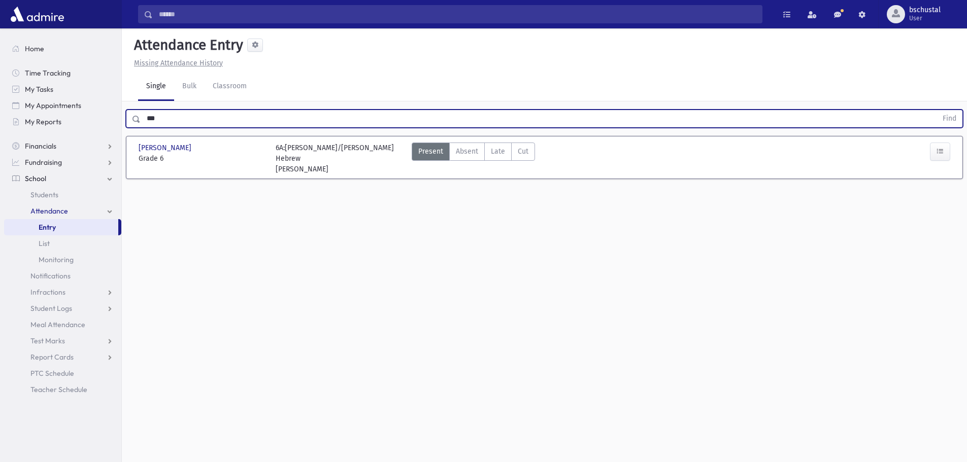
drag, startPoint x: 162, startPoint y: 119, endPoint x: 132, endPoint y: 116, distance: 30.1
click at [132, 116] on div "*** Find" at bounding box center [544, 119] width 837 height 18
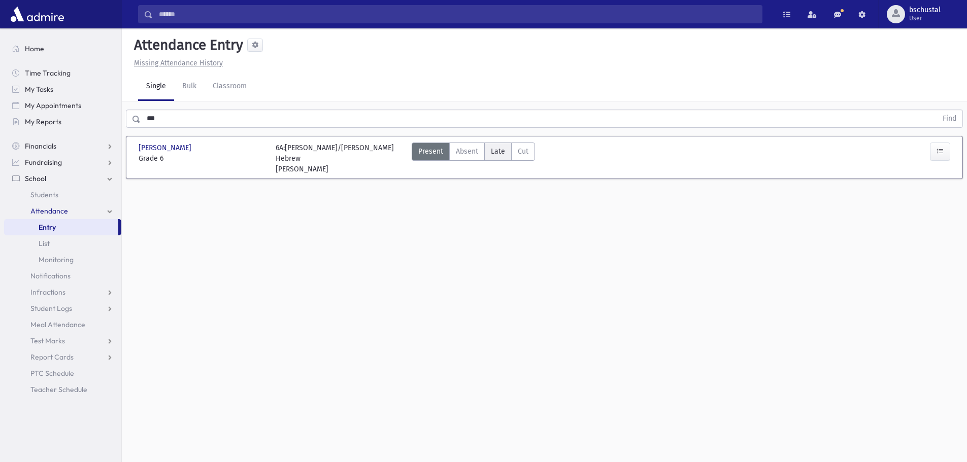
click at [501, 147] on span "Late" at bounding box center [498, 151] width 14 height 11
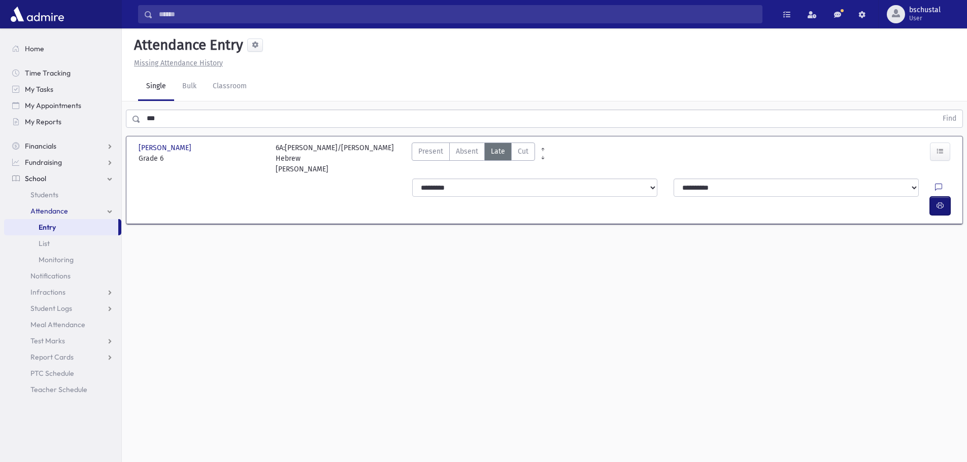
click at [939, 201] on icon "button" at bounding box center [939, 205] width 7 height 9
click at [166, 121] on input "***" at bounding box center [539, 119] width 796 height 18
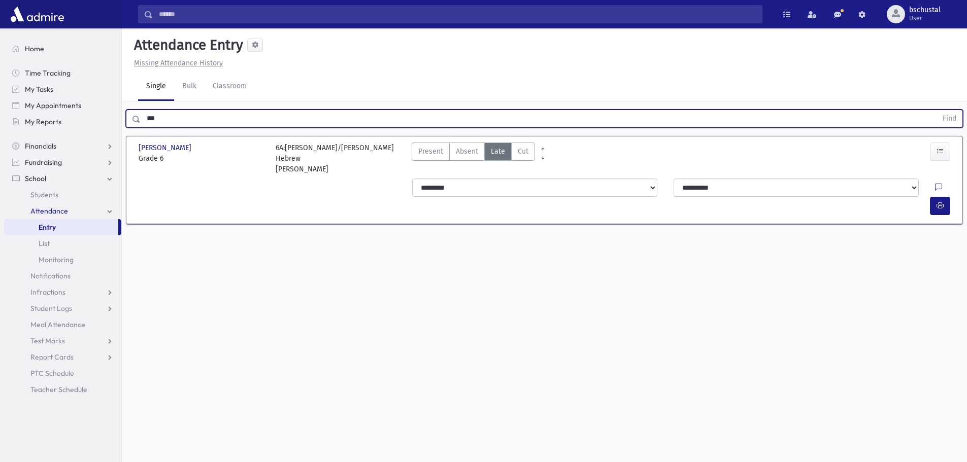
click at [169, 117] on input "***" at bounding box center [539, 119] width 796 height 18
drag, startPoint x: 172, startPoint y: 117, endPoint x: 139, endPoint y: 119, distance: 33.0
click at [139, 119] on div "*** Find" at bounding box center [544, 119] width 837 height 18
type input "*****"
click at [947, 110] on button "Find" at bounding box center [949, 118] width 26 height 17
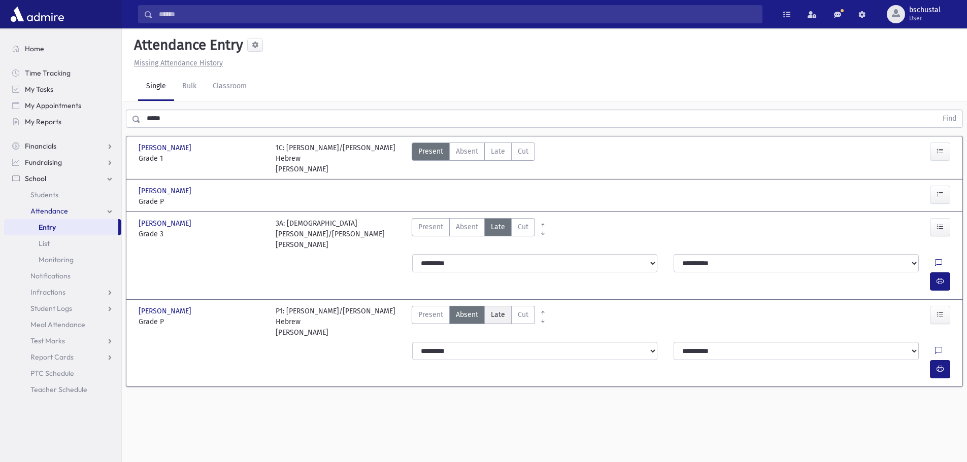
click at [498, 310] on span "Late" at bounding box center [498, 315] width 14 height 11
click at [943, 360] on button "button" at bounding box center [940, 369] width 20 height 18
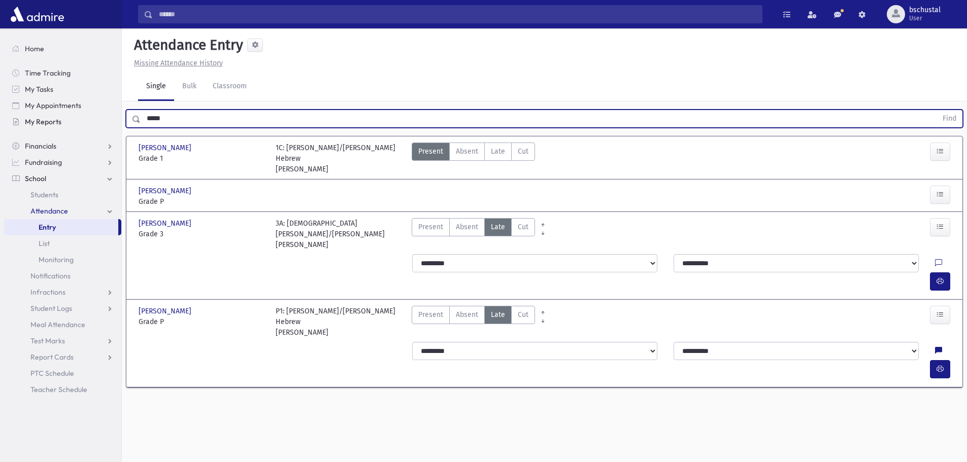
drag, startPoint x: 175, startPoint y: 113, endPoint x: 120, endPoint y: 119, distance: 54.6
click at [120, 119] on div "Search Results My Accounts" at bounding box center [483, 242] width 967 height 485
click at [946, 121] on button "Find" at bounding box center [949, 118] width 26 height 17
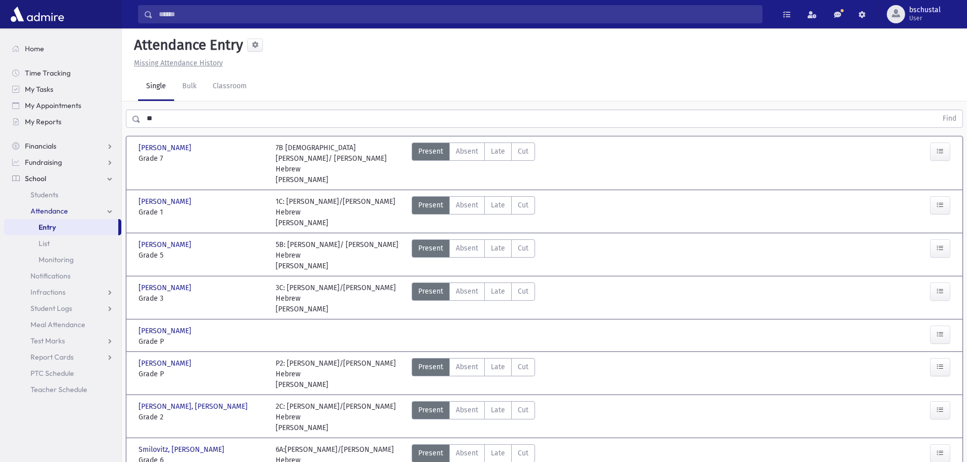
click at [166, 119] on input "**" at bounding box center [539, 119] width 796 height 18
click at [944, 117] on button "Find" at bounding box center [949, 118] width 26 height 17
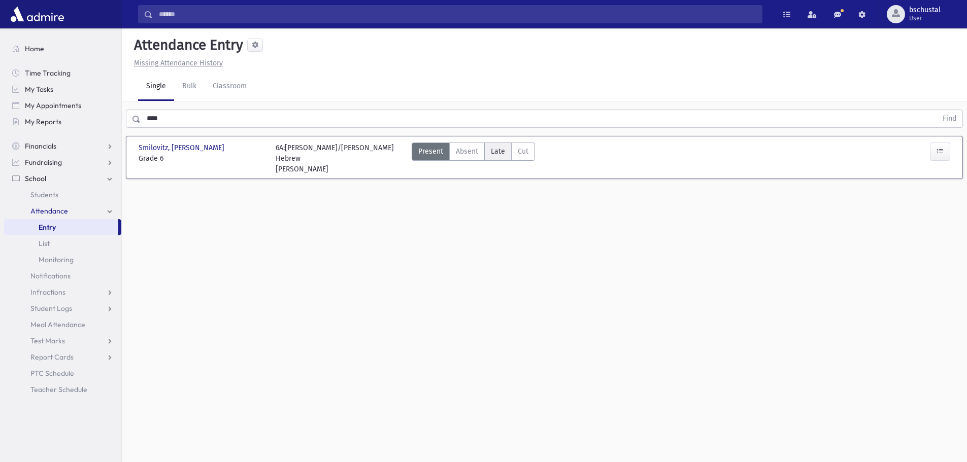
click at [501, 151] on span "Late" at bounding box center [498, 151] width 14 height 11
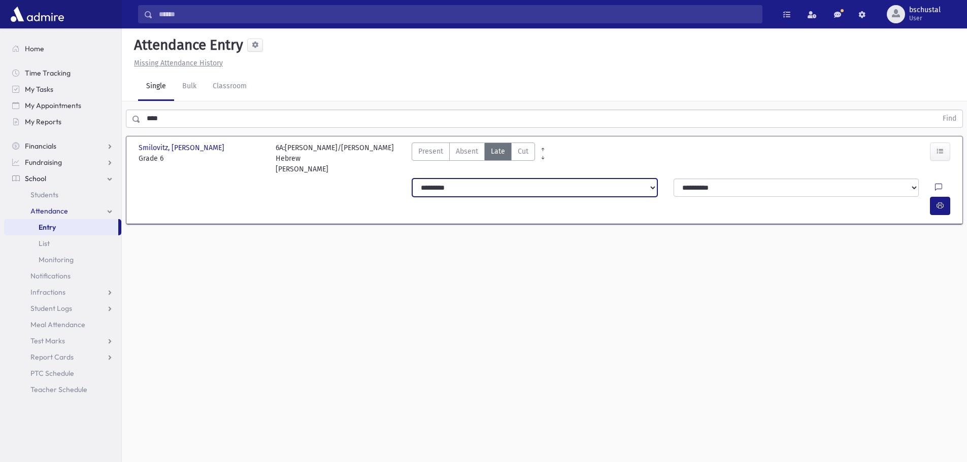
click at [651, 190] on select "**********" at bounding box center [534, 188] width 245 height 18
click at [412, 179] on select "**********" at bounding box center [534, 188] width 245 height 18
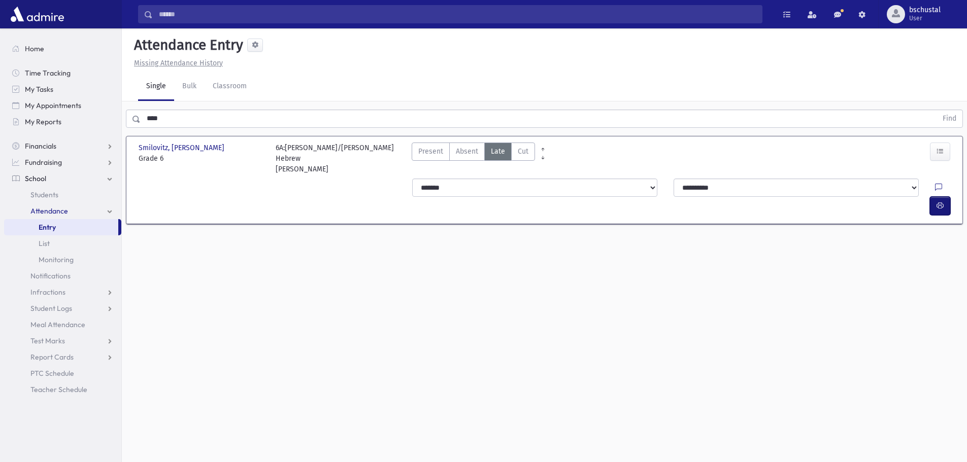
click at [943, 201] on icon "button" at bounding box center [939, 205] width 7 height 9
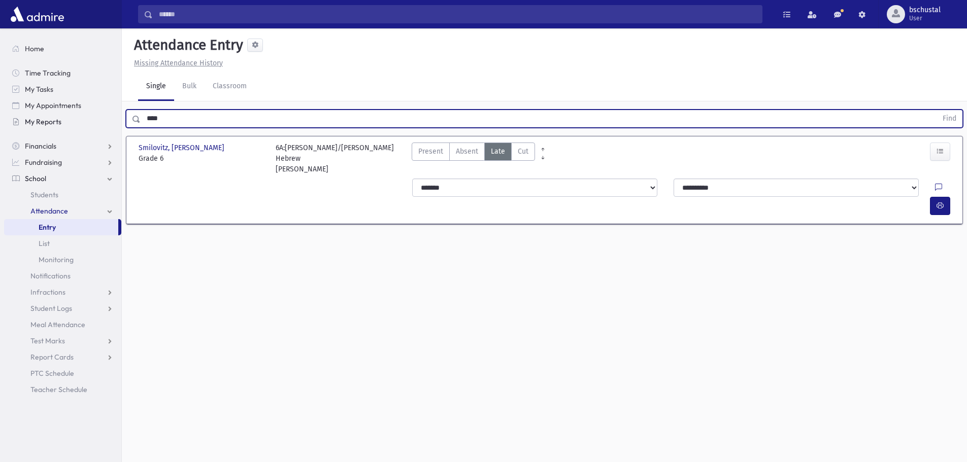
drag, startPoint x: 166, startPoint y: 120, endPoint x: 95, endPoint y: 117, distance: 71.6
click at [95, 117] on div "Search Results My Accounts" at bounding box center [483, 242] width 967 height 485
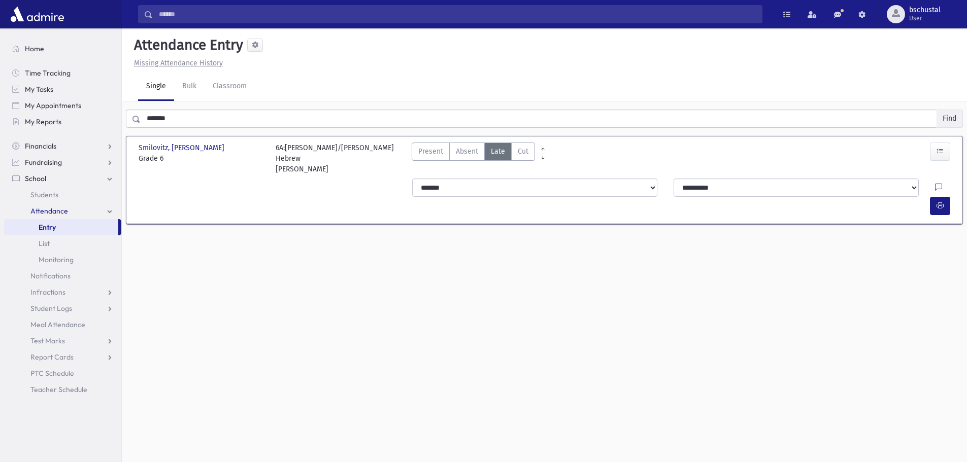
click at [947, 113] on button "Find" at bounding box center [949, 118] width 26 height 17
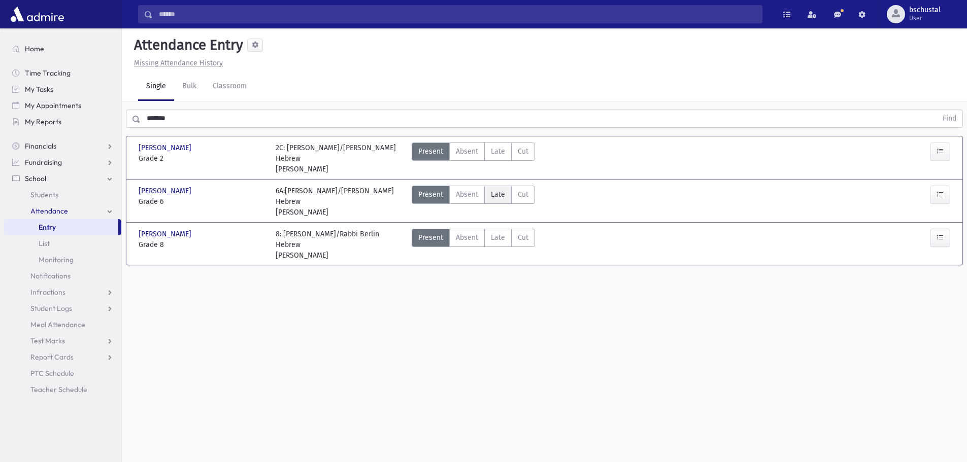
click at [496, 192] on span "Late" at bounding box center [498, 194] width 14 height 11
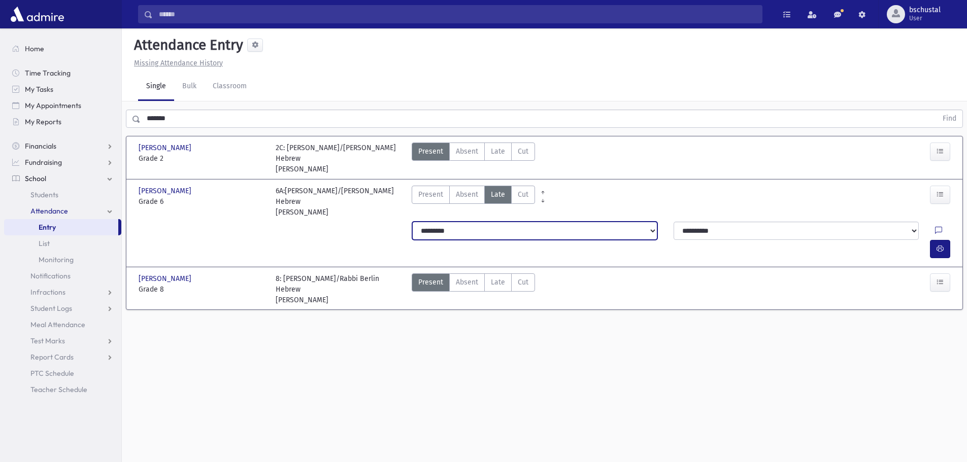
click at [601, 238] on select "**********" at bounding box center [534, 231] width 245 height 18
click at [412, 222] on select "**********" at bounding box center [534, 231] width 245 height 18
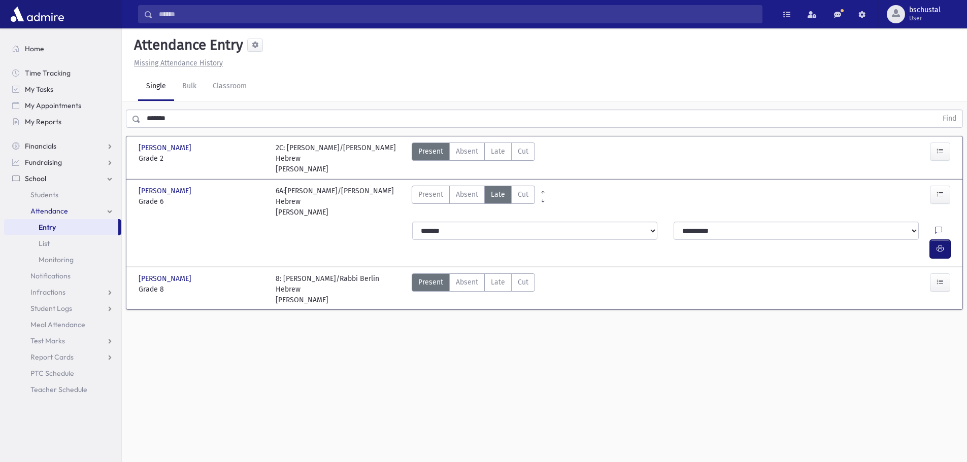
click at [939, 245] on icon "button" at bounding box center [939, 249] width 7 height 9
click at [498, 277] on span "Late" at bounding box center [498, 282] width 14 height 11
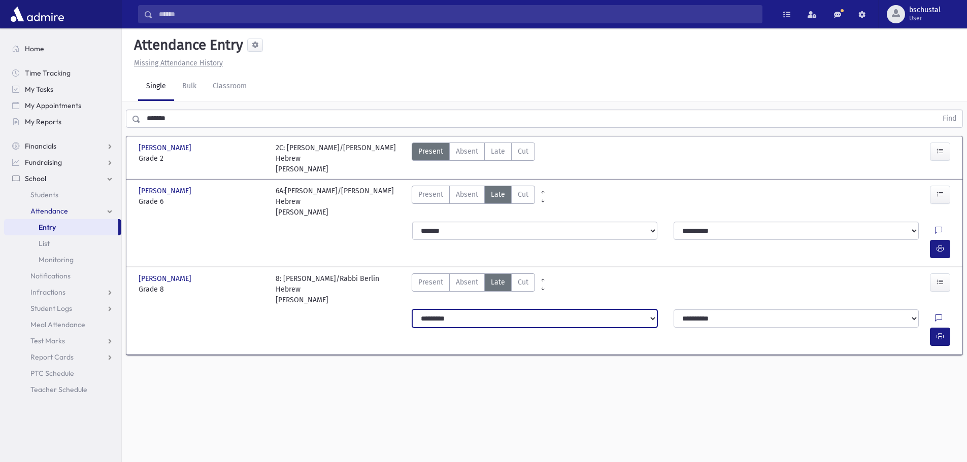
drag, startPoint x: 630, startPoint y: 301, endPoint x: 617, endPoint y: 308, distance: 15.0
click at [630, 310] on select "**********" at bounding box center [534, 319] width 245 height 18
click at [412, 310] on select "**********" at bounding box center [534, 319] width 245 height 18
click at [944, 328] on button "button" at bounding box center [940, 337] width 20 height 18
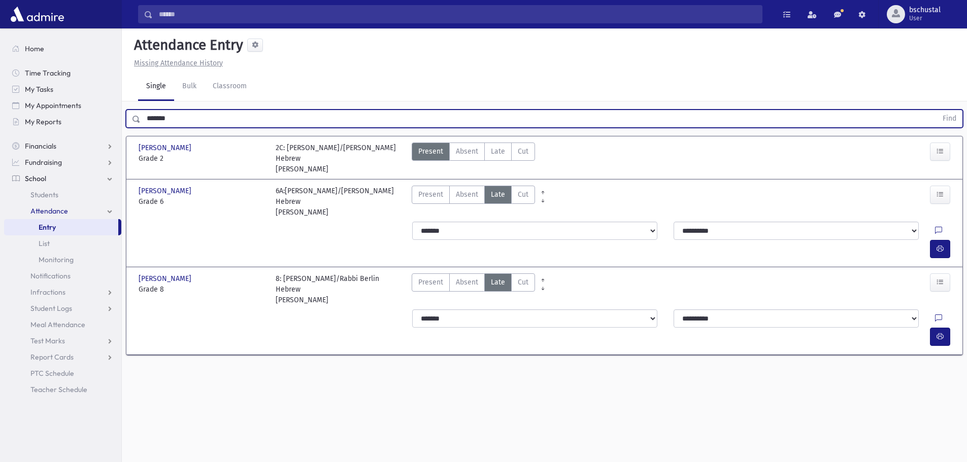
drag, startPoint x: 161, startPoint y: 123, endPoint x: 129, endPoint y: 121, distance: 32.5
click at [129, 121] on div "******* Find" at bounding box center [544, 119] width 837 height 18
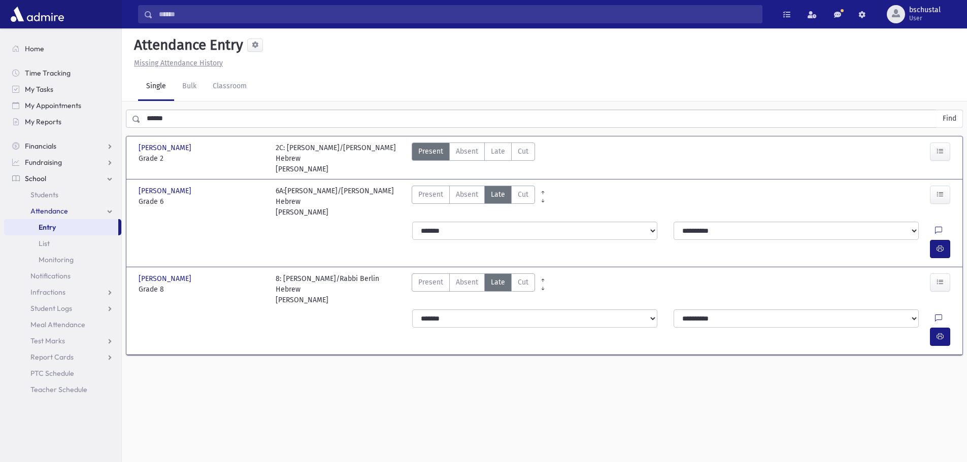
drag, startPoint x: 952, startPoint y: 119, endPoint x: 884, endPoint y: 158, distance: 78.0
click at [952, 119] on button "Find" at bounding box center [949, 118] width 26 height 17
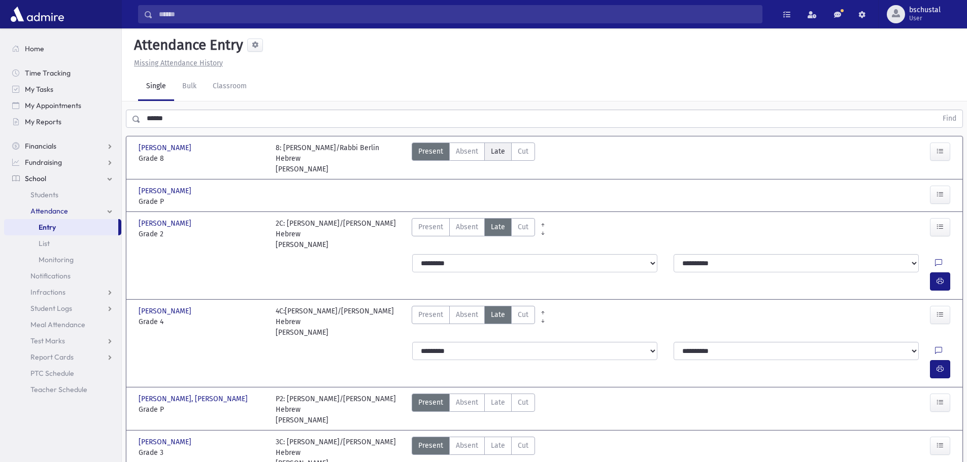
click at [496, 149] on span "Late" at bounding box center [498, 151] width 14 height 11
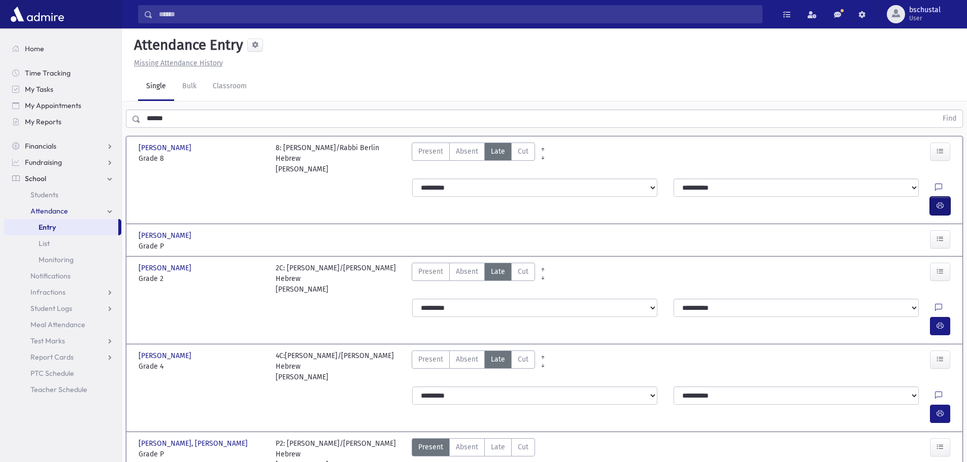
click at [941, 201] on icon "button" at bounding box center [939, 205] width 7 height 9
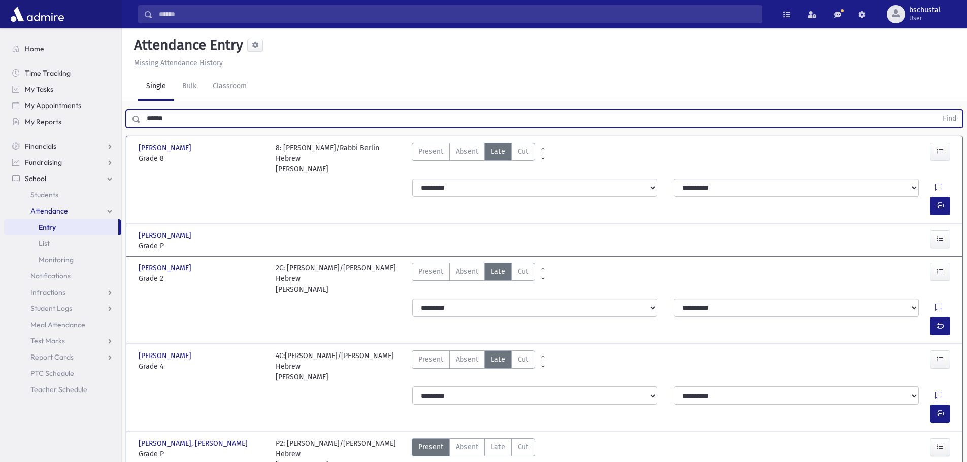
drag, startPoint x: 186, startPoint y: 119, endPoint x: 131, endPoint y: 119, distance: 54.3
click at [131, 119] on div "****** Find" at bounding box center [544, 119] width 837 height 18
click at [944, 116] on button "Find" at bounding box center [949, 118] width 26 height 17
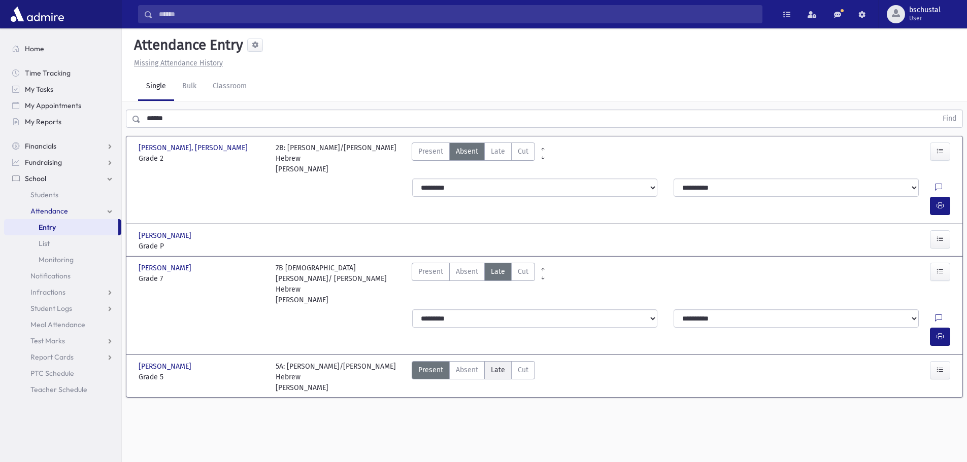
click at [494, 365] on span "Late" at bounding box center [498, 370] width 14 height 11
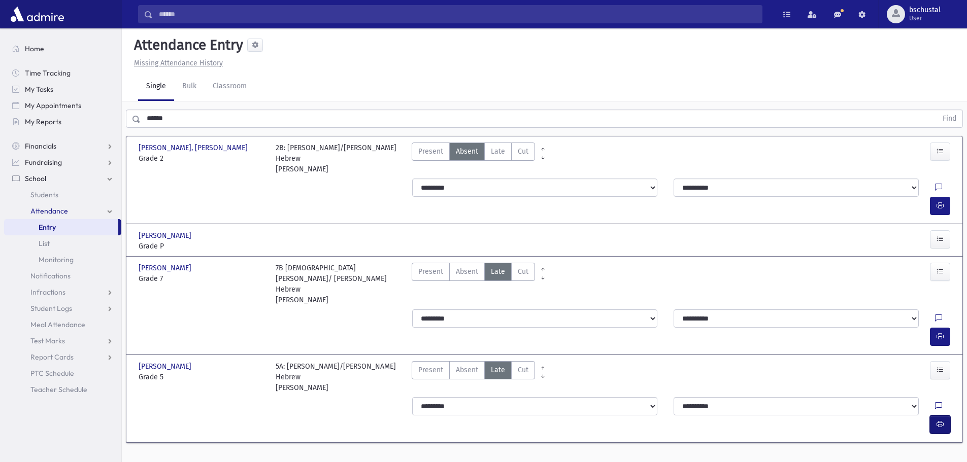
drag, startPoint x: 944, startPoint y: 335, endPoint x: 943, endPoint y: 328, distance: 6.8
click at [943, 416] on button "button" at bounding box center [940, 425] width 20 height 18
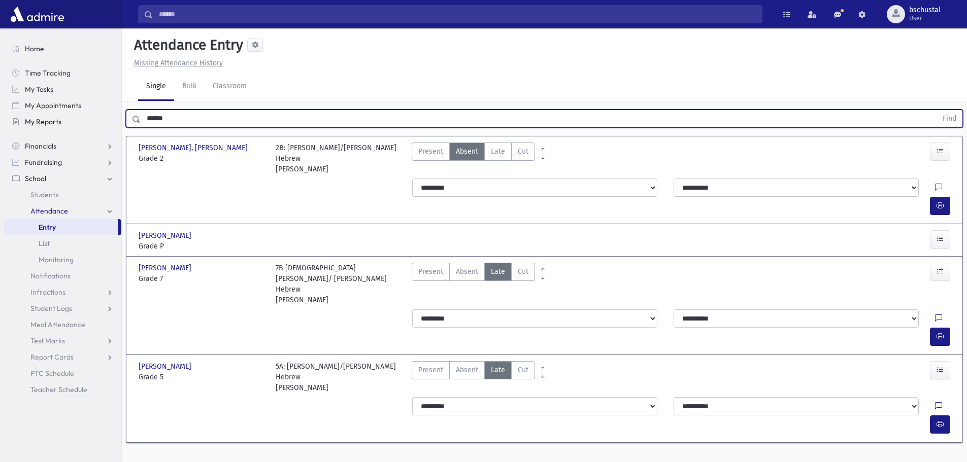
drag, startPoint x: 180, startPoint y: 114, endPoint x: 106, endPoint y: 115, distance: 73.6
click at [106, 115] on div "Search Results My Accounts" at bounding box center [483, 242] width 967 height 485
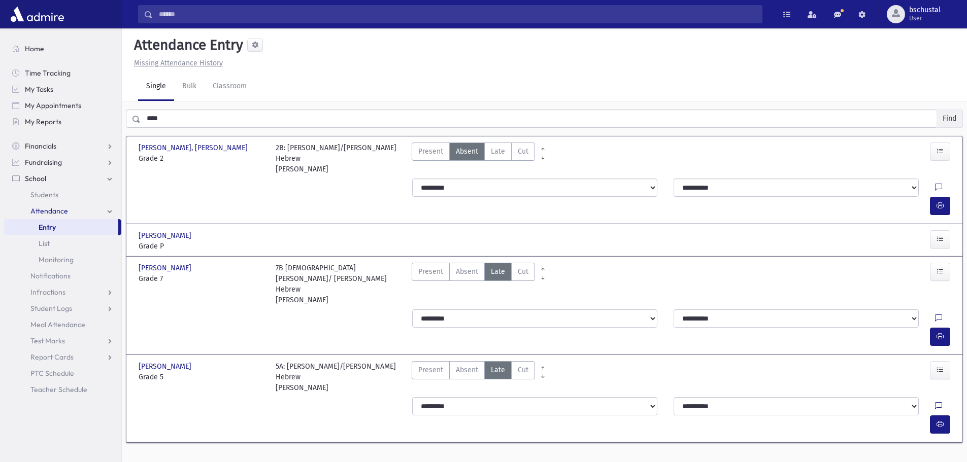
click at [951, 115] on button "Find" at bounding box center [949, 118] width 26 height 17
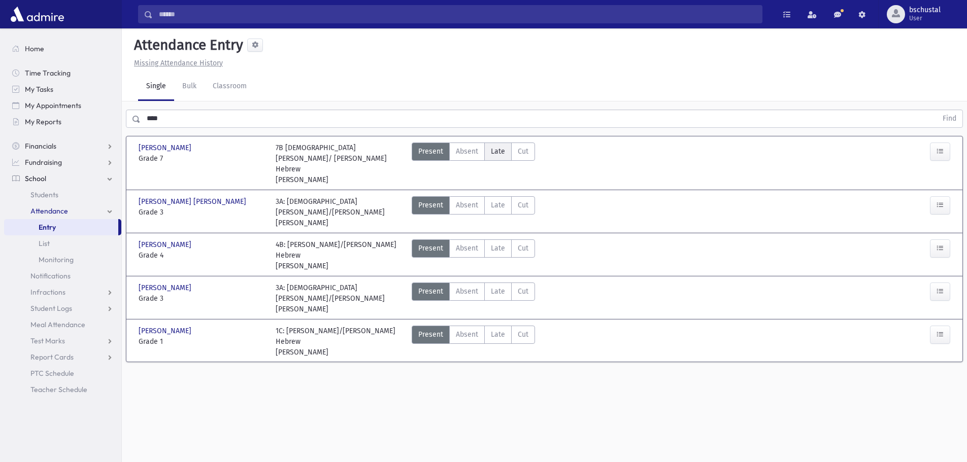
click at [500, 151] on span "Late" at bounding box center [498, 151] width 14 height 11
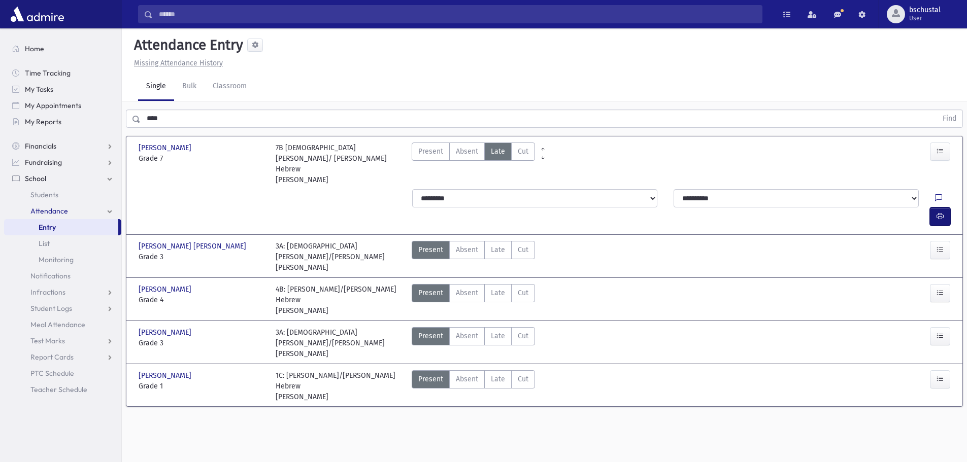
click at [937, 208] on button "button" at bounding box center [940, 217] width 20 height 18
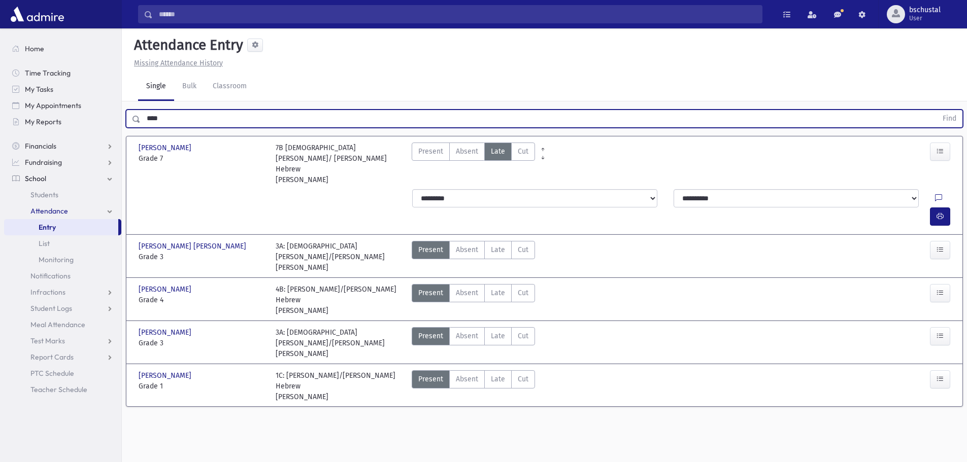
drag, startPoint x: 166, startPoint y: 117, endPoint x: 133, endPoint y: 117, distance: 33.0
click at [133, 117] on div "**** Find" at bounding box center [544, 119] width 837 height 18
click at [951, 122] on button "Find" at bounding box center [949, 118] width 26 height 17
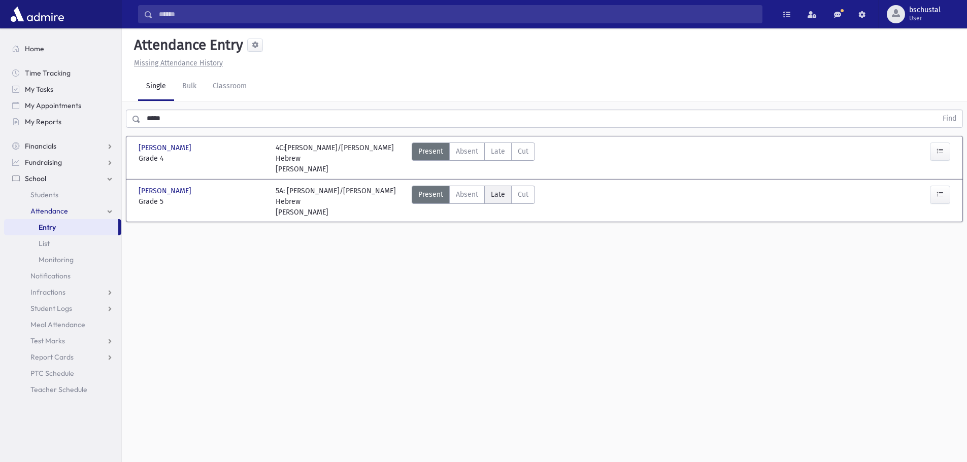
click at [498, 189] on span "Late" at bounding box center [498, 194] width 14 height 11
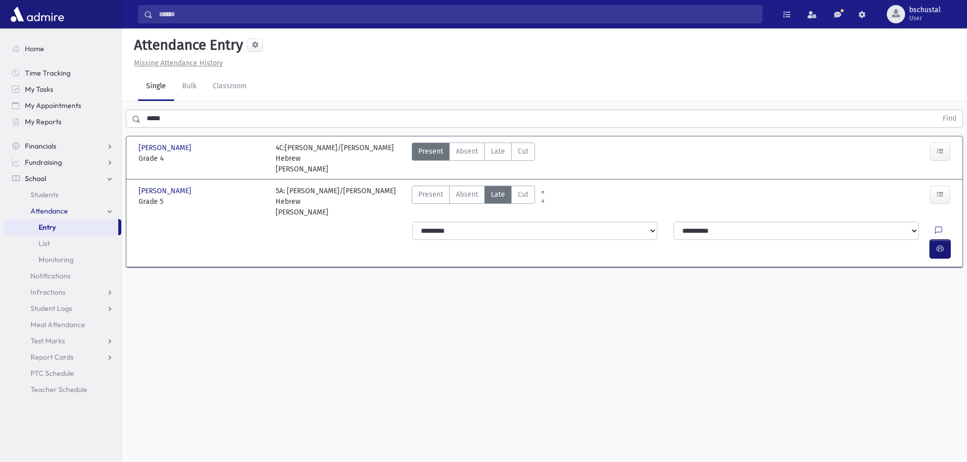
click at [935, 240] on button "button" at bounding box center [940, 249] width 20 height 18
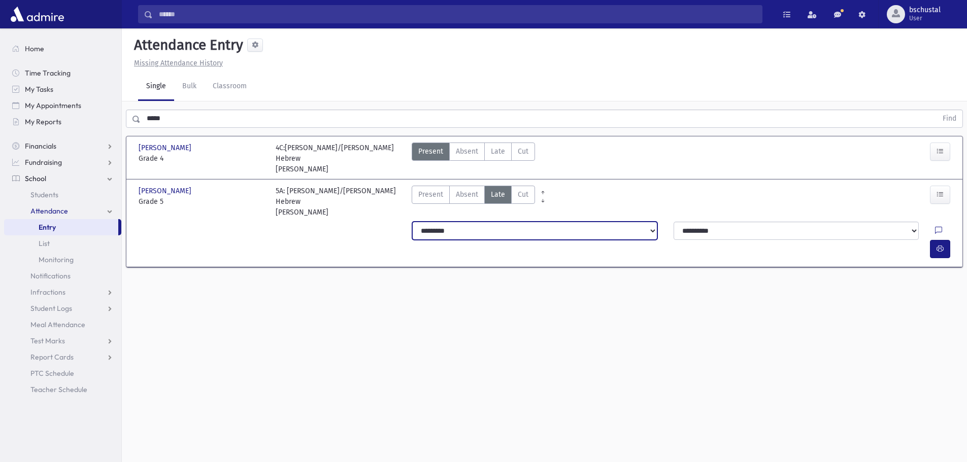
click at [511, 222] on select "**********" at bounding box center [534, 231] width 245 height 18
click at [412, 222] on select "**********" at bounding box center [534, 231] width 245 height 18
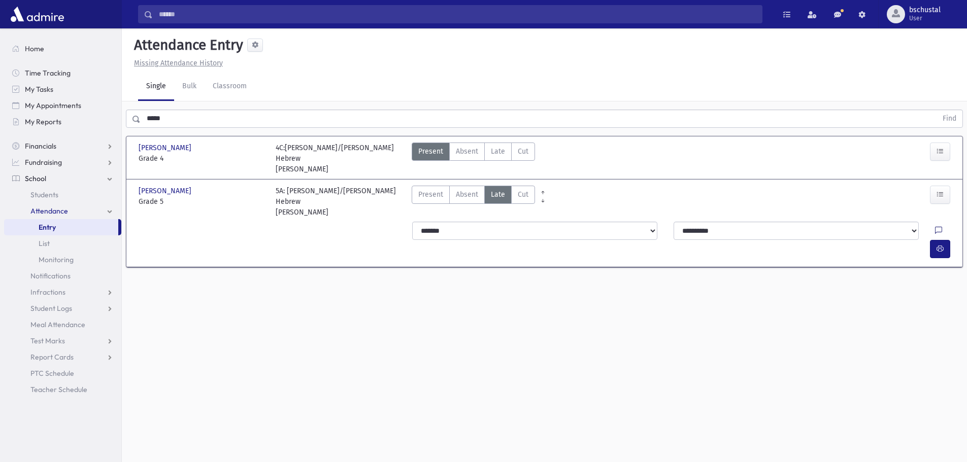
click at [935, 227] on icon at bounding box center [938, 231] width 7 height 9
click at [939, 296] on button "Save" at bounding box center [938, 298] width 29 height 18
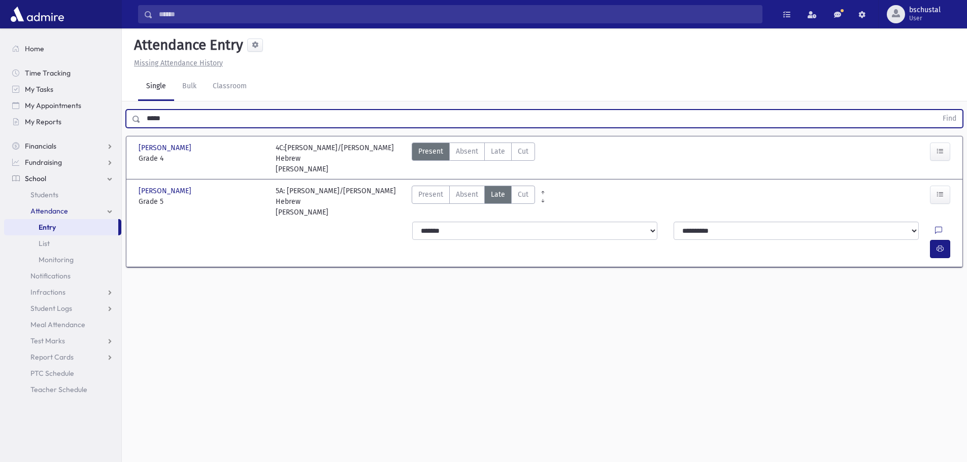
drag, startPoint x: 167, startPoint y: 114, endPoint x: 132, endPoint y: 115, distance: 35.6
click at [132, 115] on div "***** Find" at bounding box center [544, 119] width 837 height 18
click at [949, 117] on button "Find" at bounding box center [949, 118] width 26 height 17
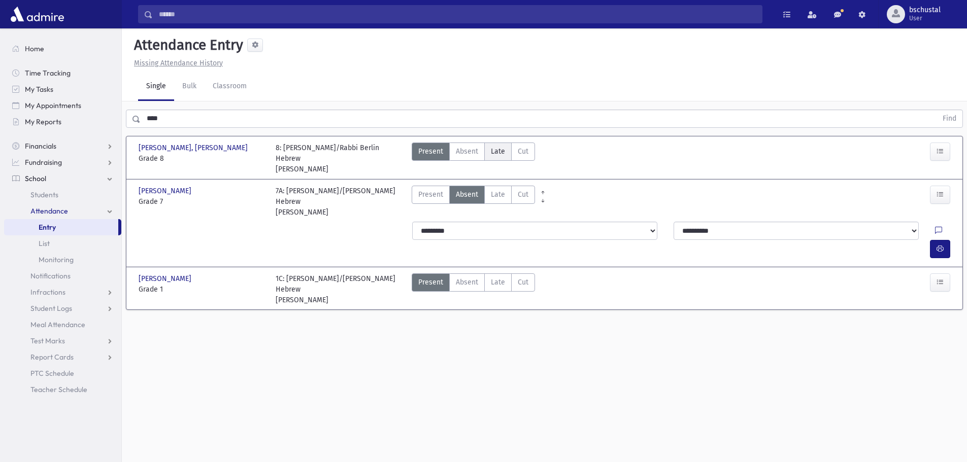
click at [507, 153] on label "Late Late" at bounding box center [497, 152] width 27 height 18
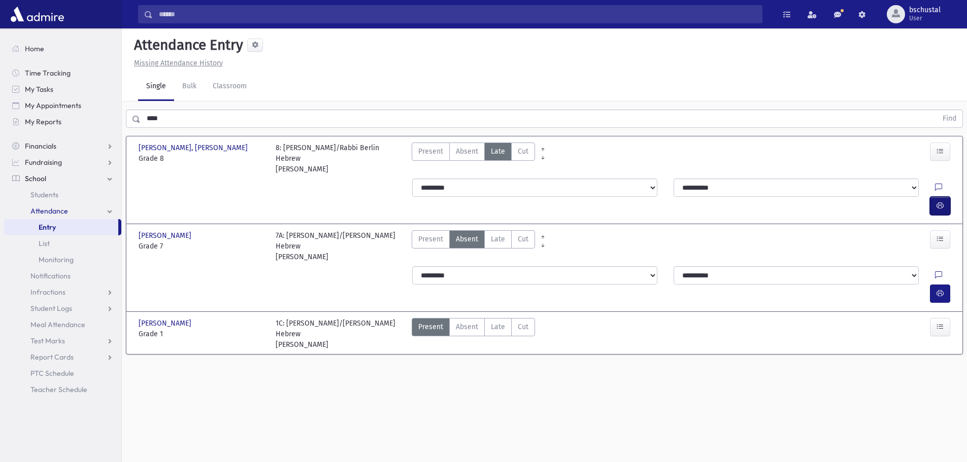
click at [945, 197] on button "button" at bounding box center [940, 206] width 20 height 18
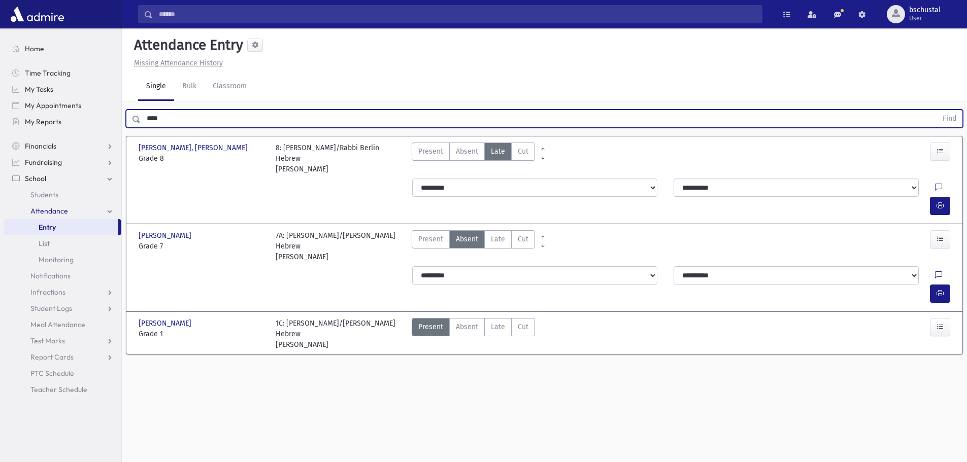
drag, startPoint x: 177, startPoint y: 120, endPoint x: 131, endPoint y: 121, distance: 45.7
click at [131, 121] on div "**** Find" at bounding box center [544, 119] width 837 height 18
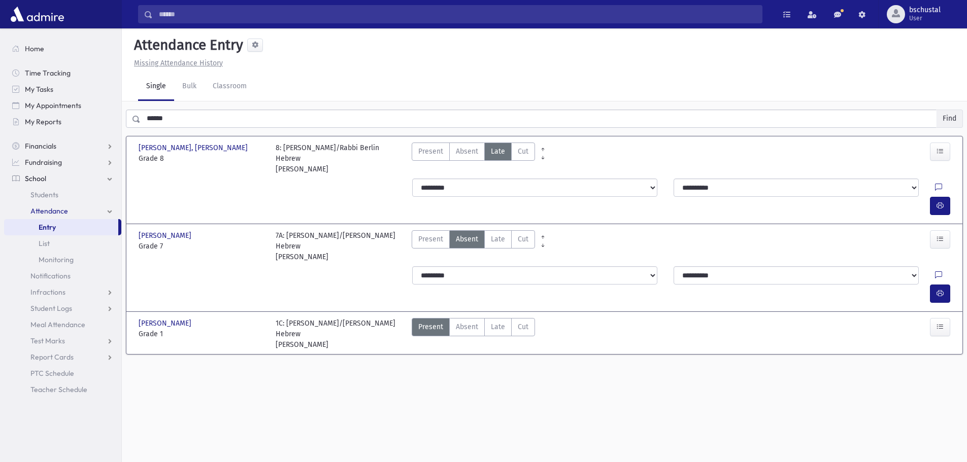
click at [950, 116] on button "Find" at bounding box center [949, 118] width 26 height 17
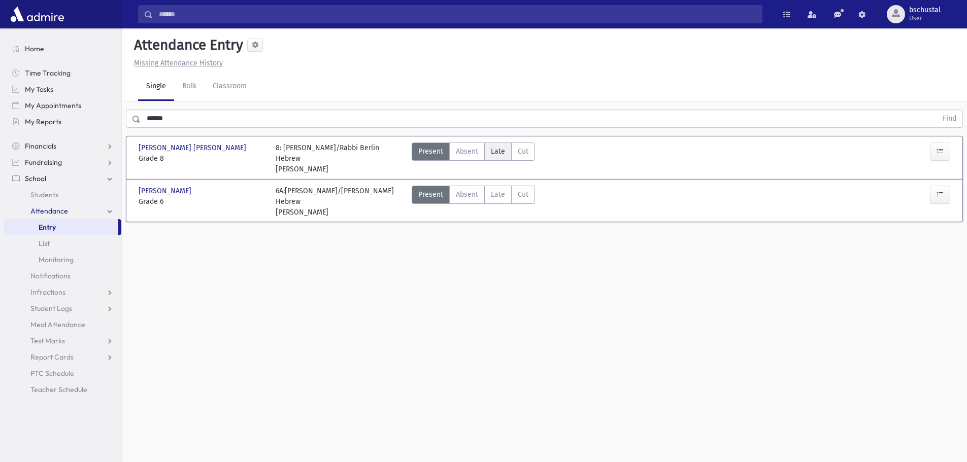
drag, startPoint x: 502, startPoint y: 156, endPoint x: 760, endPoint y: 167, distance: 257.5
click at [503, 156] on span "Late" at bounding box center [498, 151] width 14 height 11
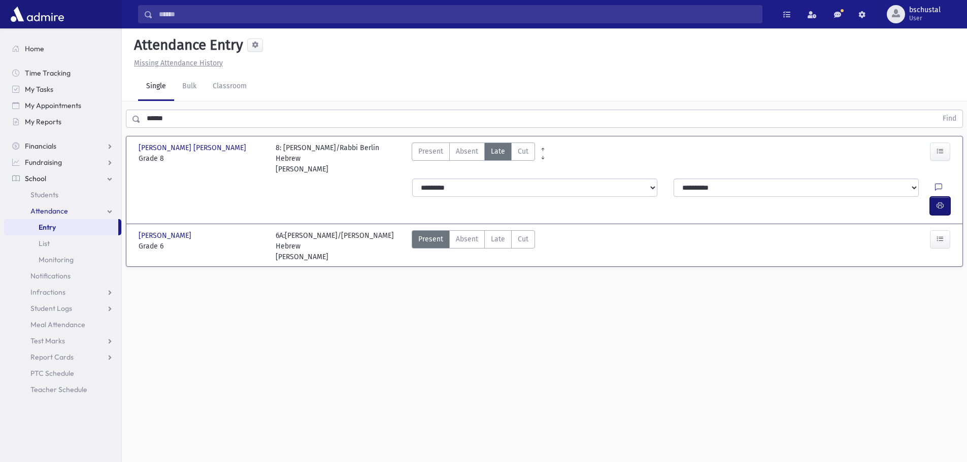
click at [936, 201] on icon "button" at bounding box center [939, 205] width 7 height 9
click at [496, 234] on span "Late" at bounding box center [498, 239] width 14 height 11
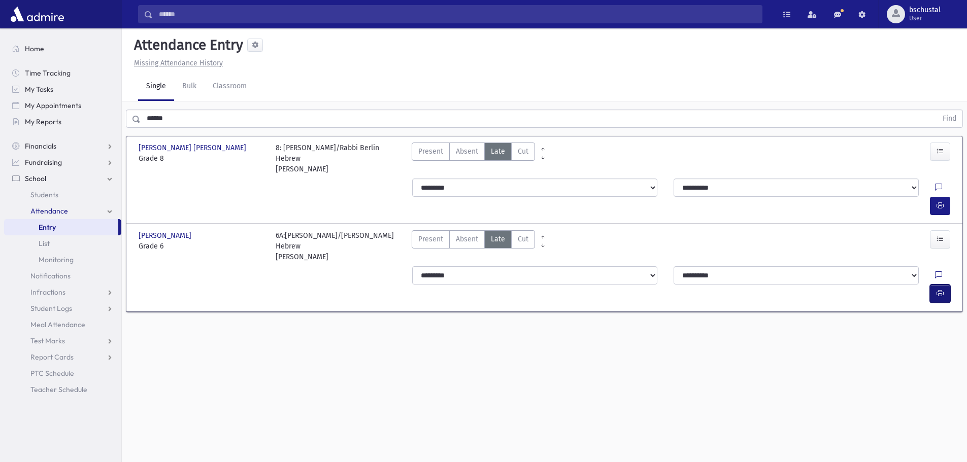
click at [939, 285] on button "button" at bounding box center [940, 294] width 20 height 18
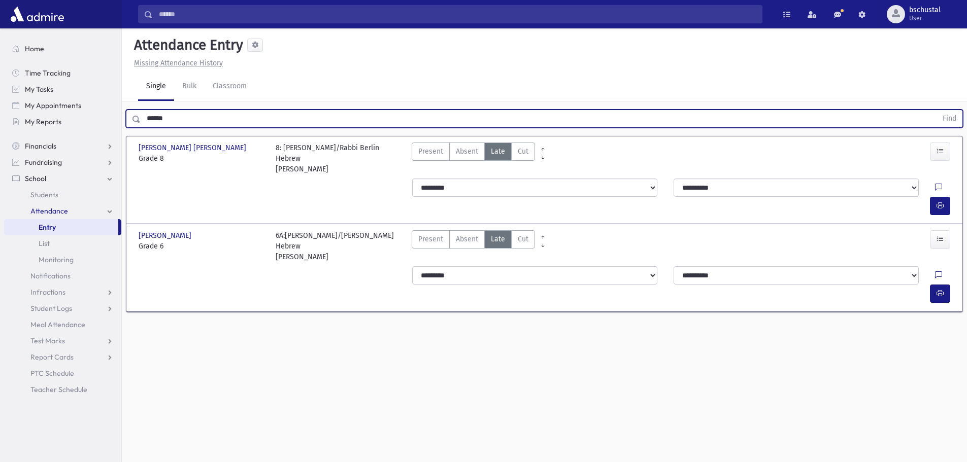
drag, startPoint x: 179, startPoint y: 120, endPoint x: 134, endPoint y: 124, distance: 44.8
click at [134, 124] on div "****** Find" at bounding box center [544, 119] width 837 height 18
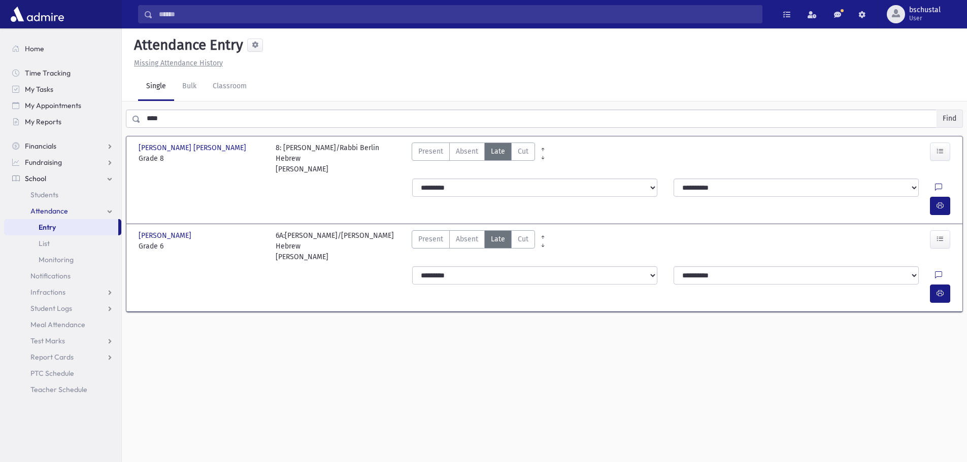
click at [949, 118] on button "Find" at bounding box center [949, 118] width 26 height 17
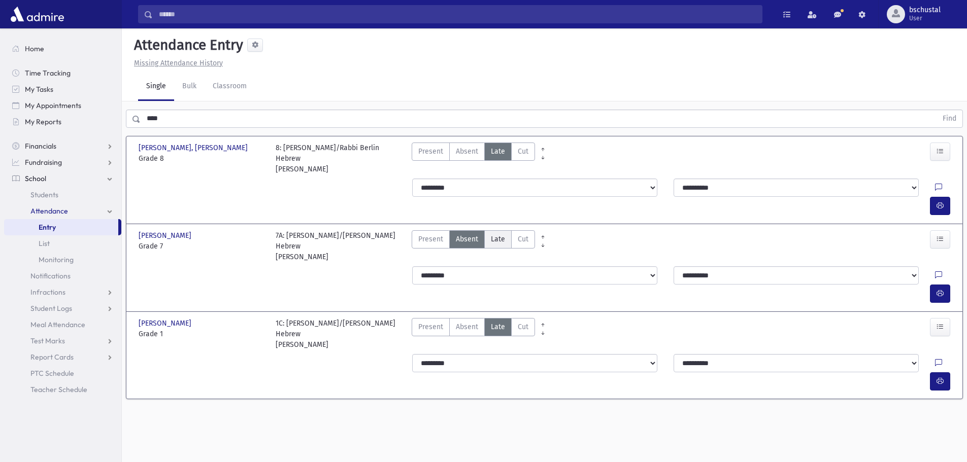
click at [500, 234] on span "Late" at bounding box center [498, 239] width 14 height 11
click at [942, 285] on button "button" at bounding box center [940, 294] width 20 height 18
drag, startPoint x: 170, startPoint y: 111, endPoint x: 153, endPoint y: 135, distance: 29.6
click at [154, 134] on div "**** Find [PERSON_NAME] [PERSON_NAME], [PERSON_NAME] Grade 8 Grade 8 8: [PERSON…" at bounding box center [544, 257] width 845 height 312
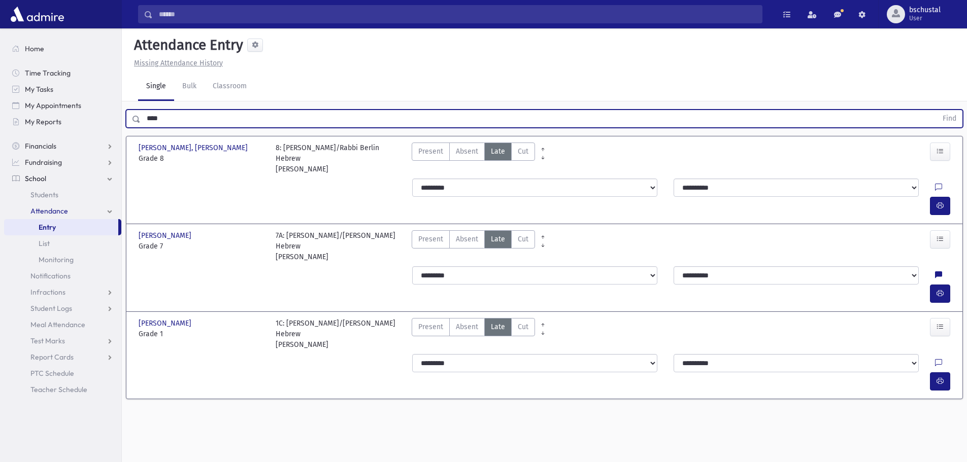
click at [182, 119] on input "****" at bounding box center [539, 119] width 796 height 18
click at [181, 119] on input "****" at bounding box center [539, 119] width 796 height 18
drag, startPoint x: 181, startPoint y: 119, endPoint x: 164, endPoint y: 133, distance: 22.7
click at [180, 120] on input "****" at bounding box center [539, 119] width 796 height 18
type input "****"
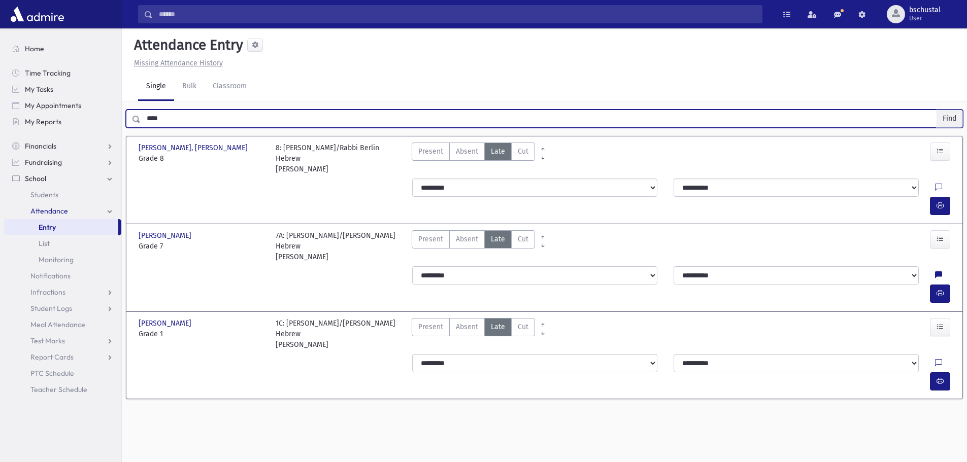
click at [947, 120] on button "Find" at bounding box center [949, 118] width 26 height 17
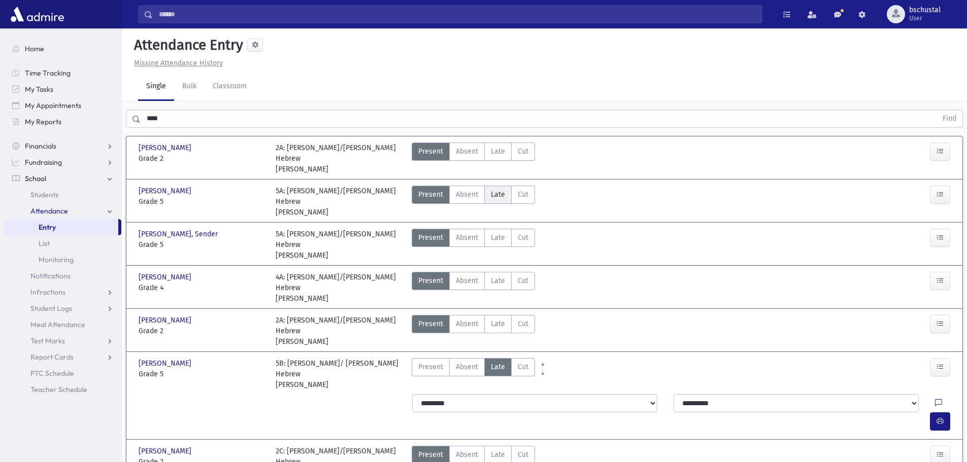
drag, startPoint x: 498, startPoint y: 196, endPoint x: 492, endPoint y: 201, distance: 7.9
click at [497, 196] on span "Late" at bounding box center [498, 194] width 14 height 11
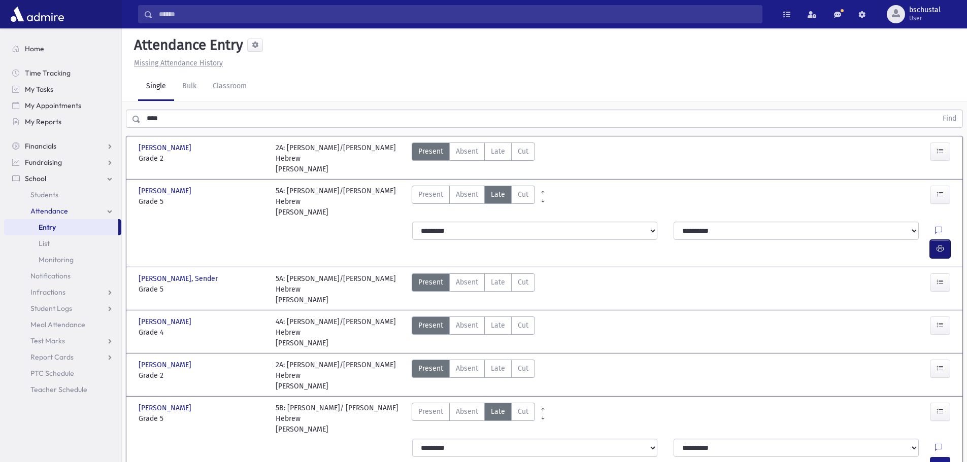
click at [938, 245] on icon "button" at bounding box center [939, 249] width 7 height 9
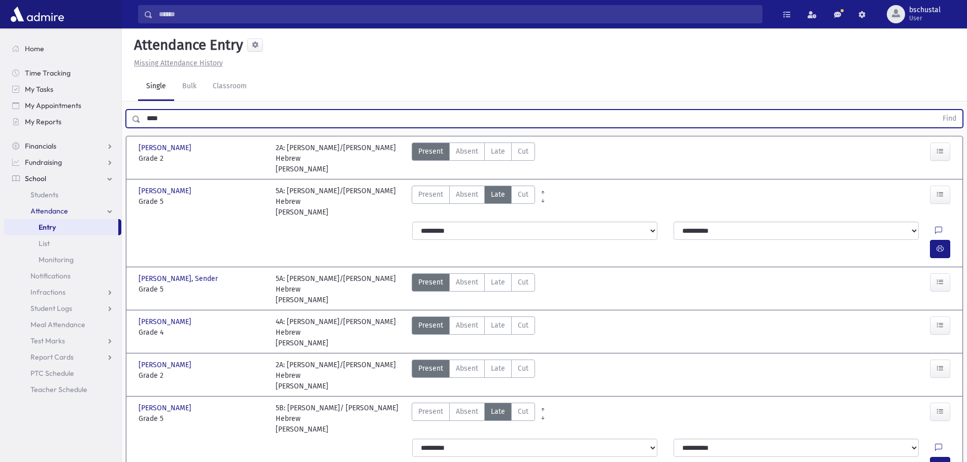
drag, startPoint x: 193, startPoint y: 118, endPoint x: 174, endPoint y: 126, distance: 20.9
click at [145, 127] on input "****" at bounding box center [539, 119] width 796 height 18
